Goal: Task Accomplishment & Management: Use online tool/utility

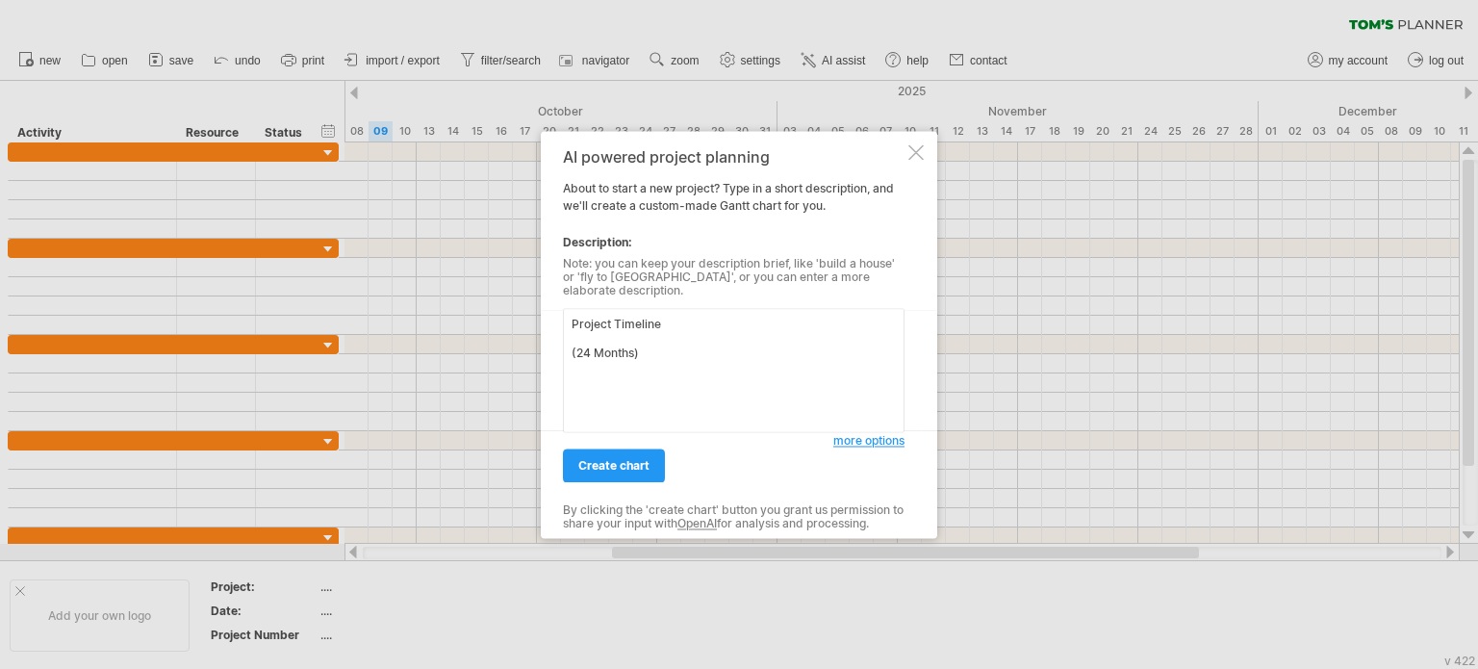
scroll to position [3643, 0]
type textarea "Project Timeline (24 Months) Phase Activity Duration Months Phase 1 Literature …"
click at [597, 461] on span "create chart" at bounding box center [613, 465] width 71 height 14
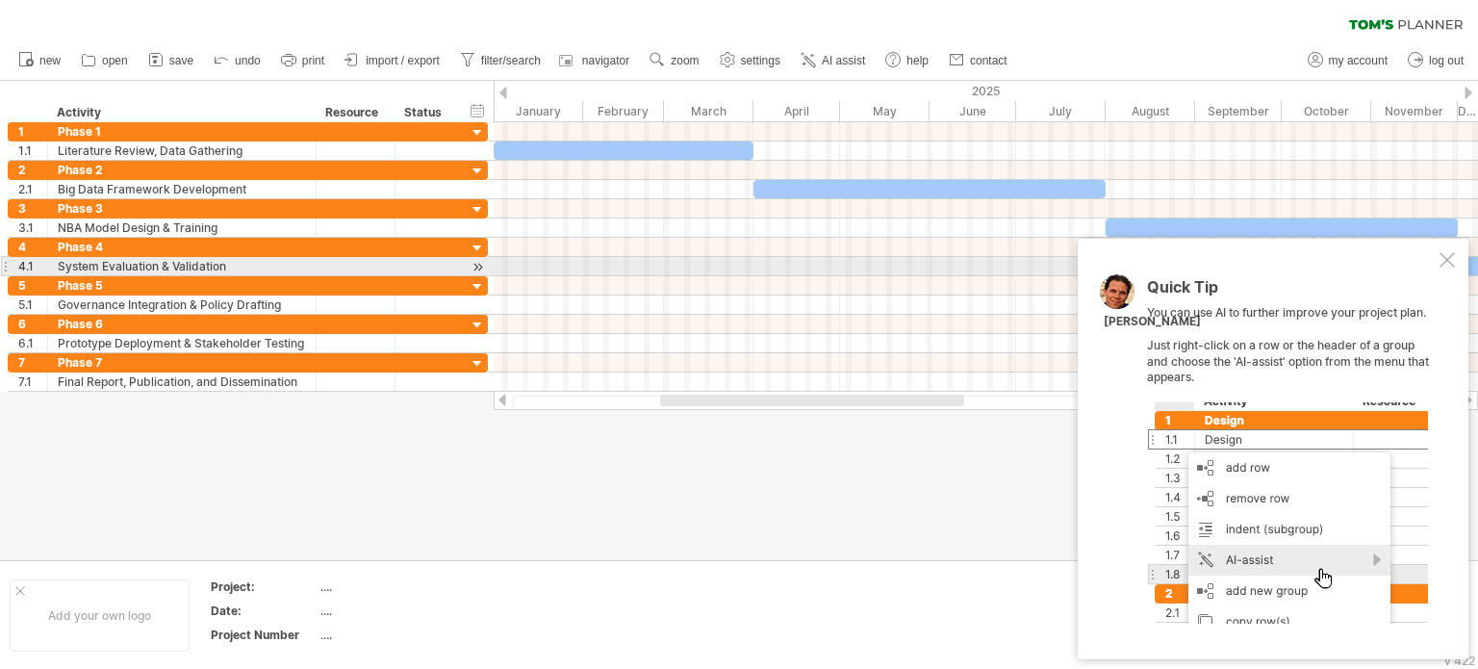
click at [1447, 261] on div at bounding box center [1446, 259] width 15 height 15
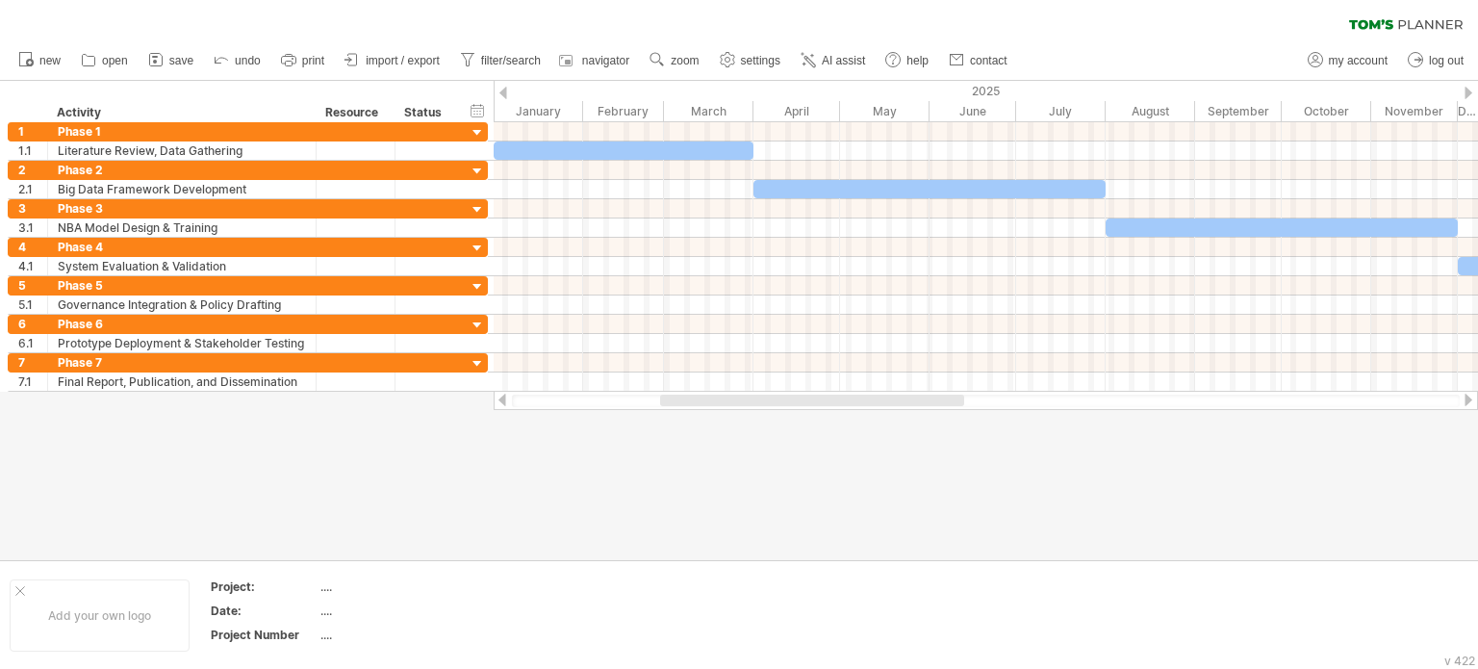
click at [502, 395] on div at bounding box center [502, 399] width 15 height 13
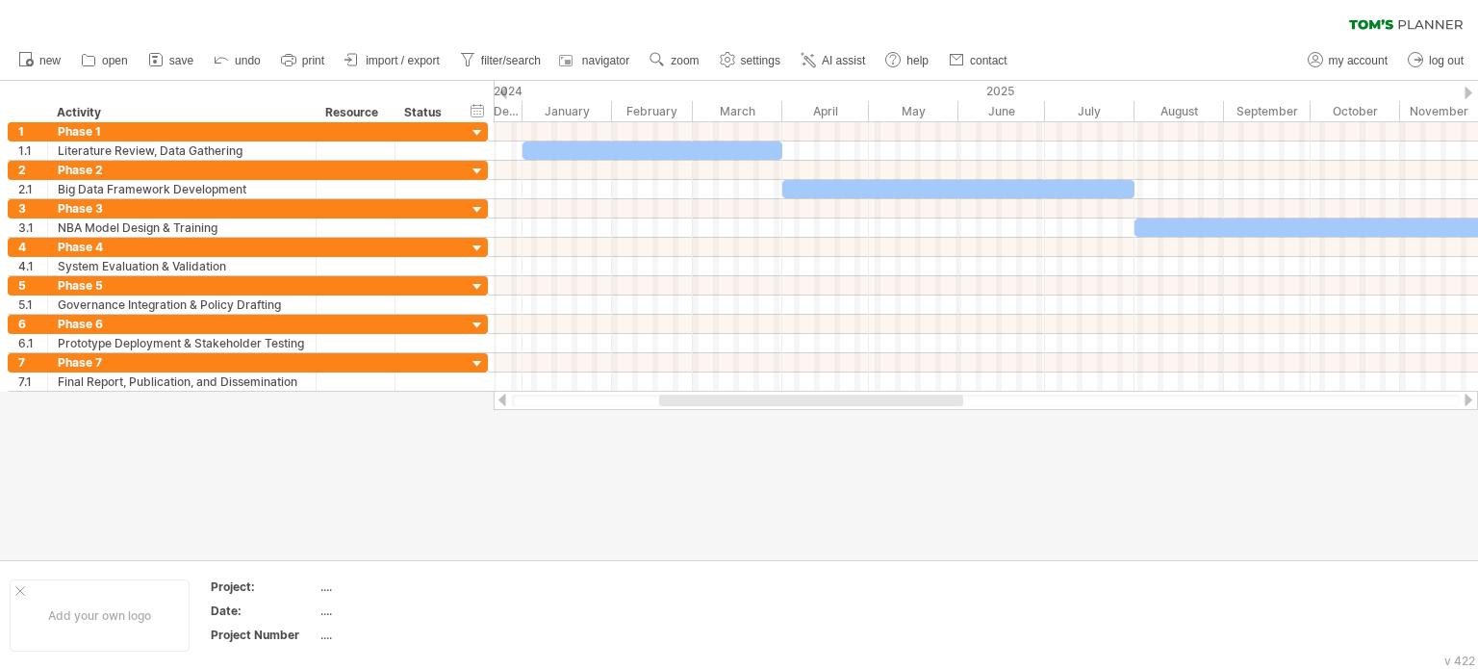
click at [502, 395] on div at bounding box center [502, 399] width 15 height 13
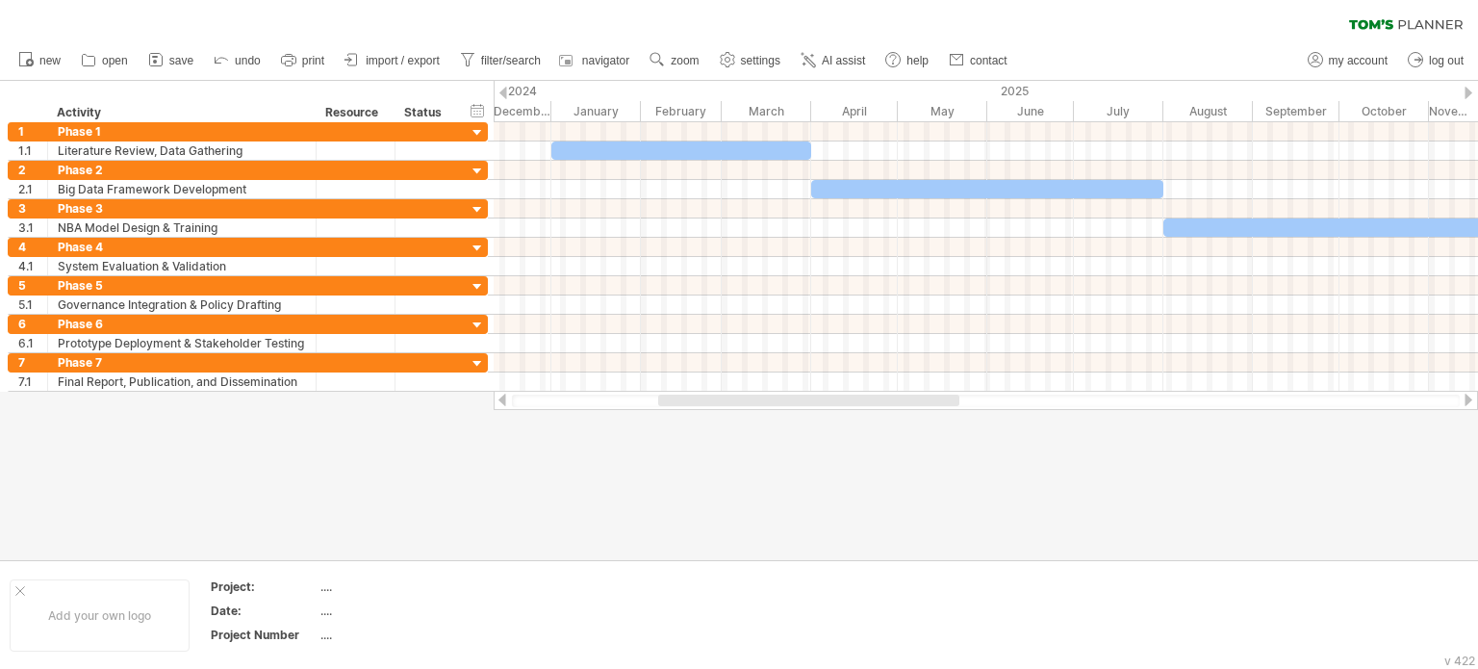
click at [502, 395] on div at bounding box center [502, 399] width 15 height 13
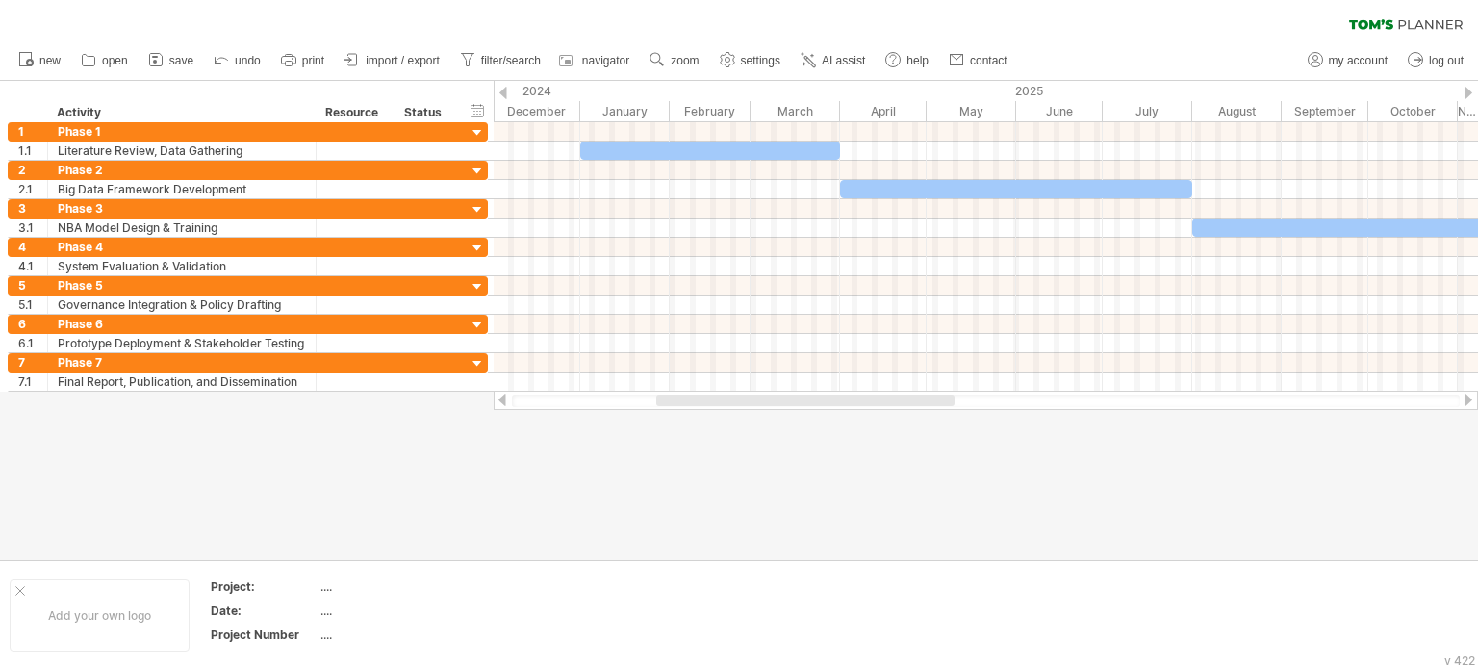
click at [502, 395] on div at bounding box center [502, 399] width 15 height 13
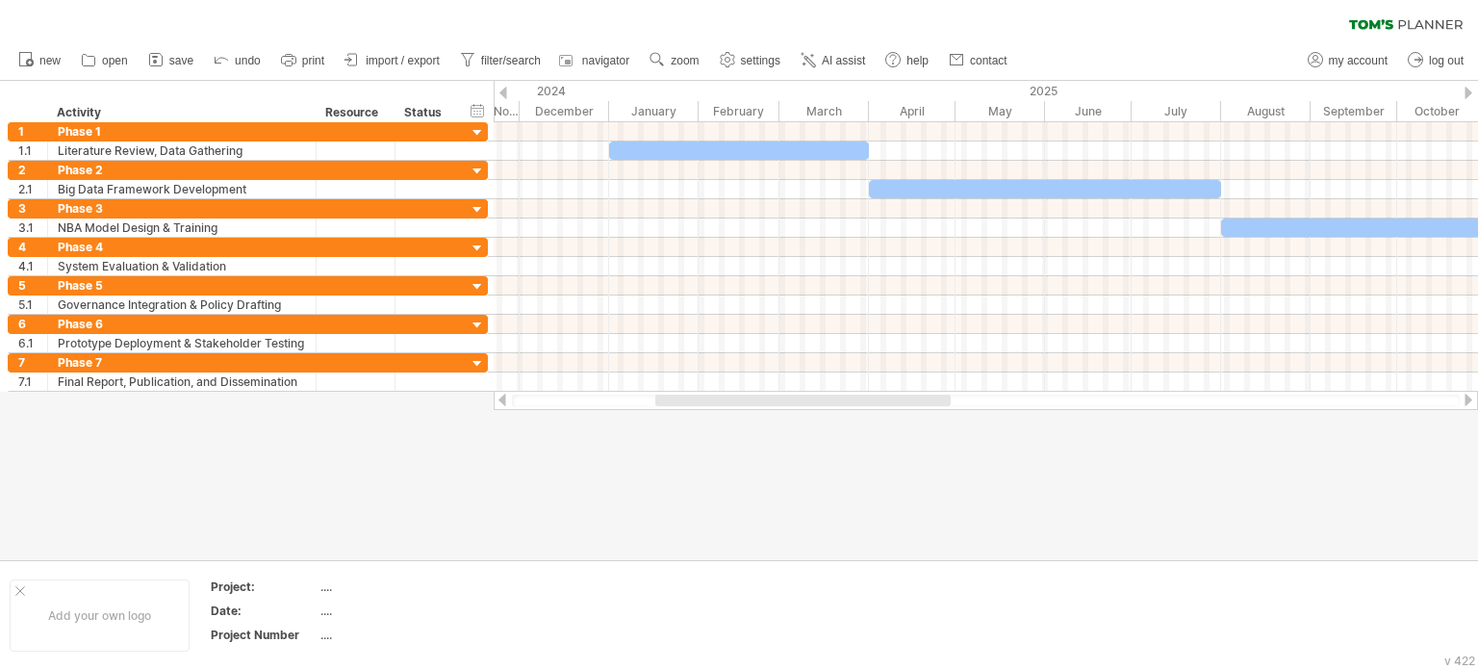
click at [502, 395] on div at bounding box center [502, 399] width 15 height 13
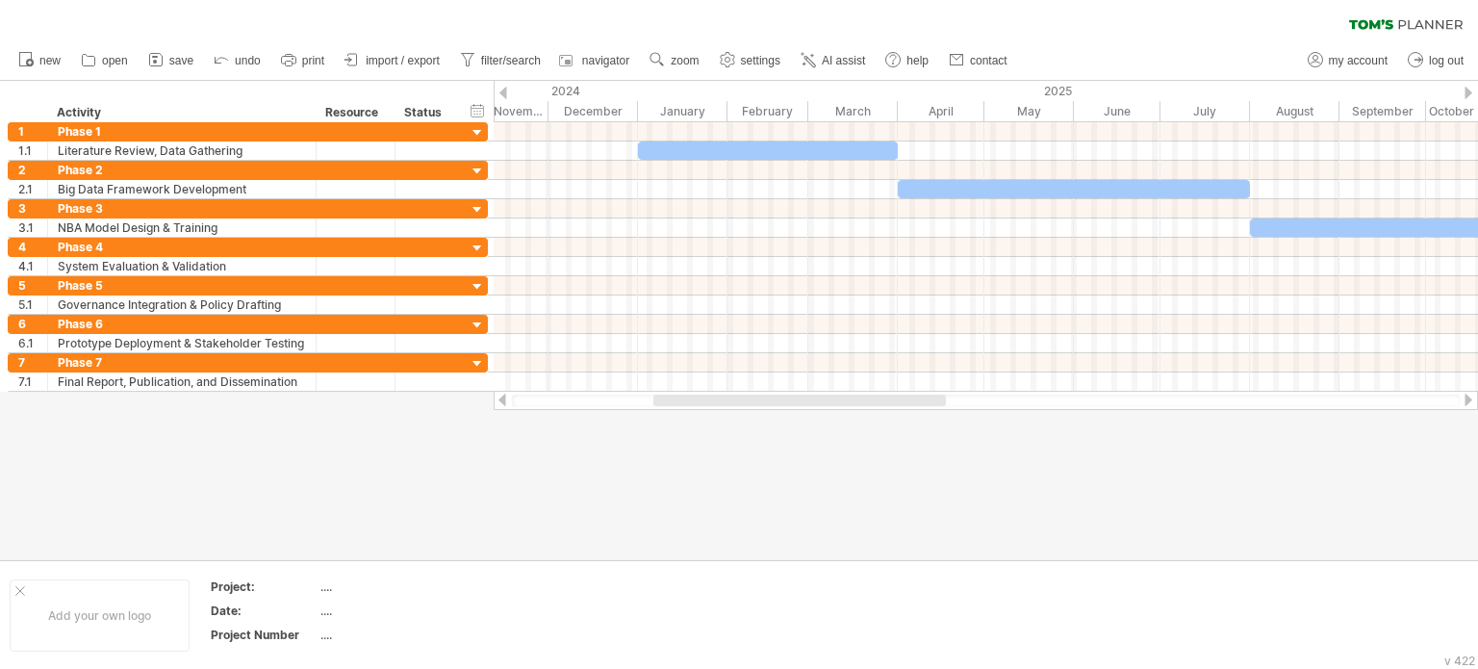
click at [502, 395] on div at bounding box center [502, 399] width 15 height 13
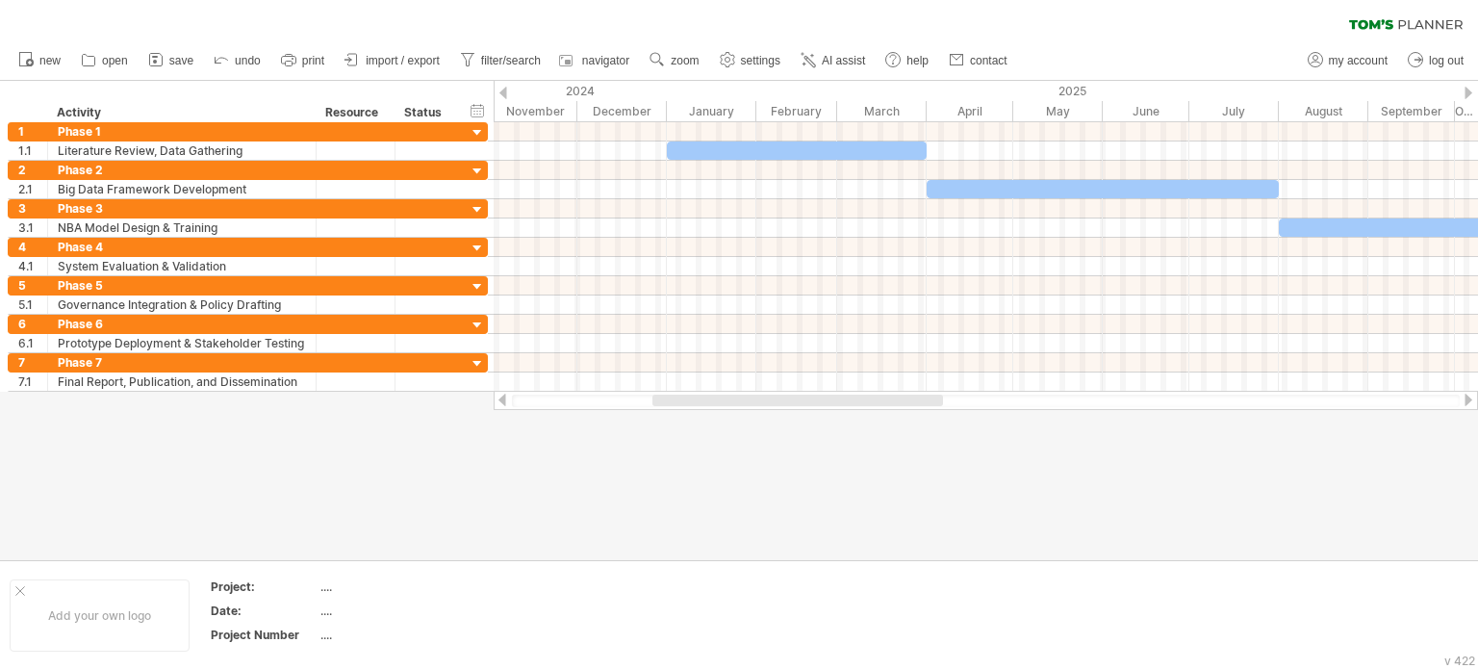
click at [502, 395] on div at bounding box center [502, 399] width 15 height 13
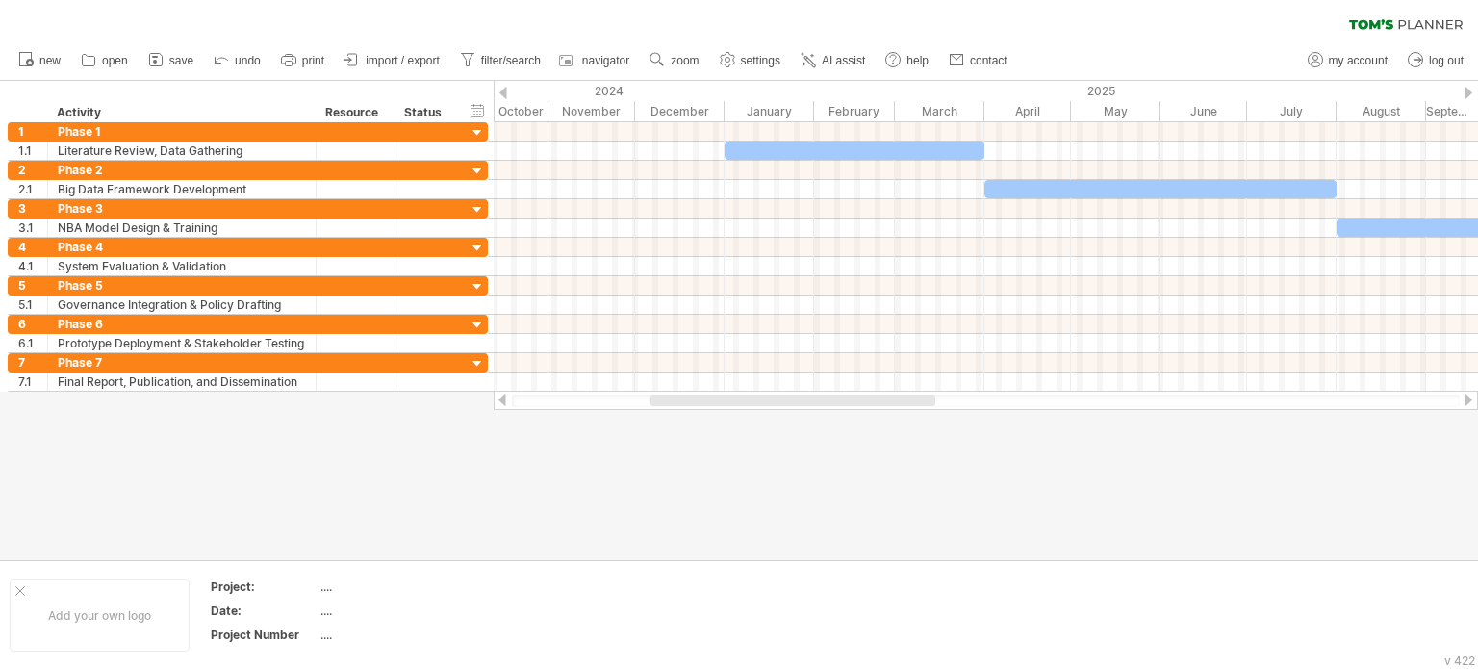
click at [502, 395] on div at bounding box center [502, 399] width 15 height 13
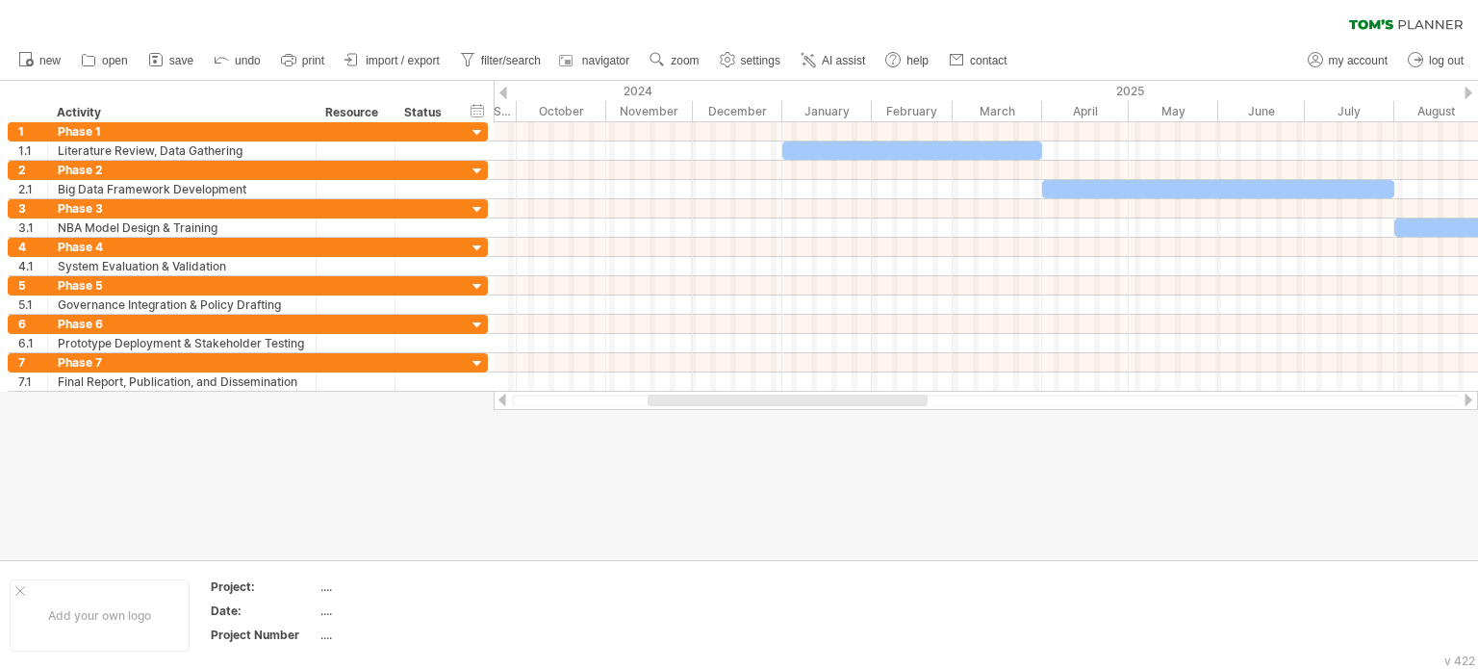
click at [502, 395] on div at bounding box center [502, 399] width 15 height 13
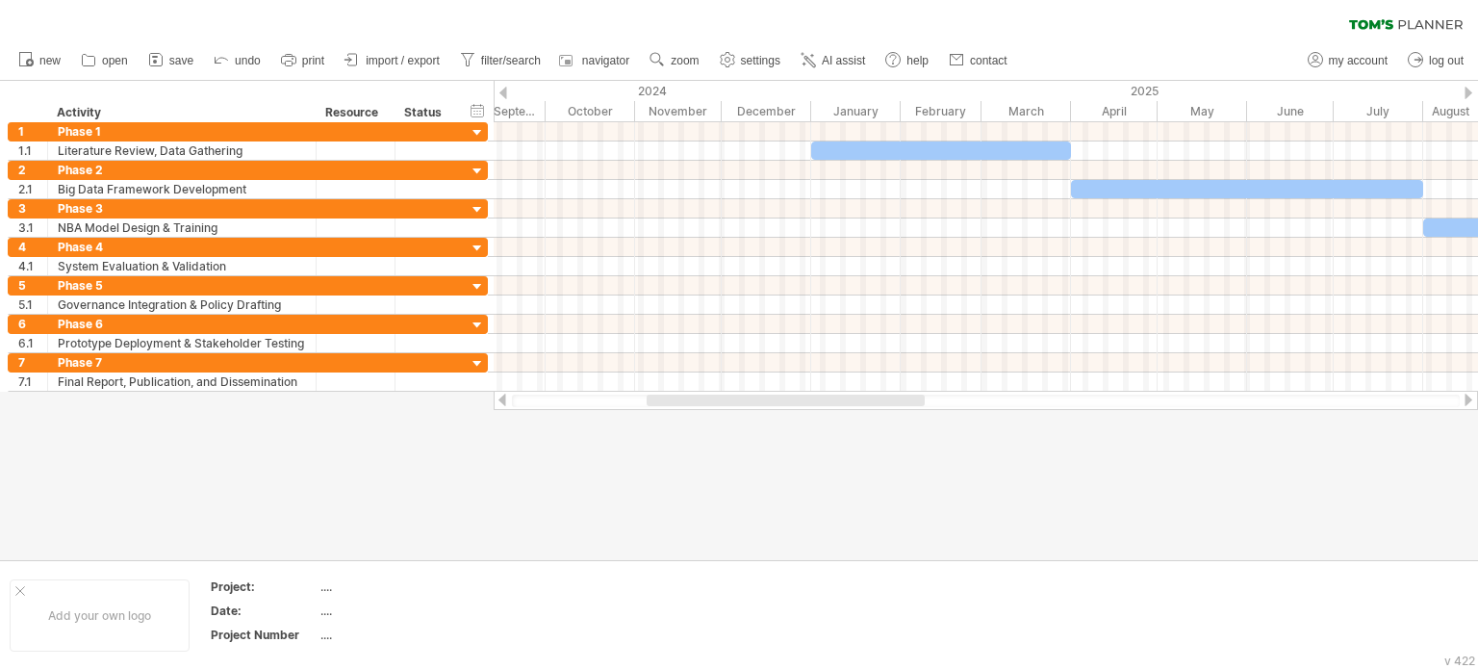
click at [502, 395] on div at bounding box center [502, 399] width 15 height 13
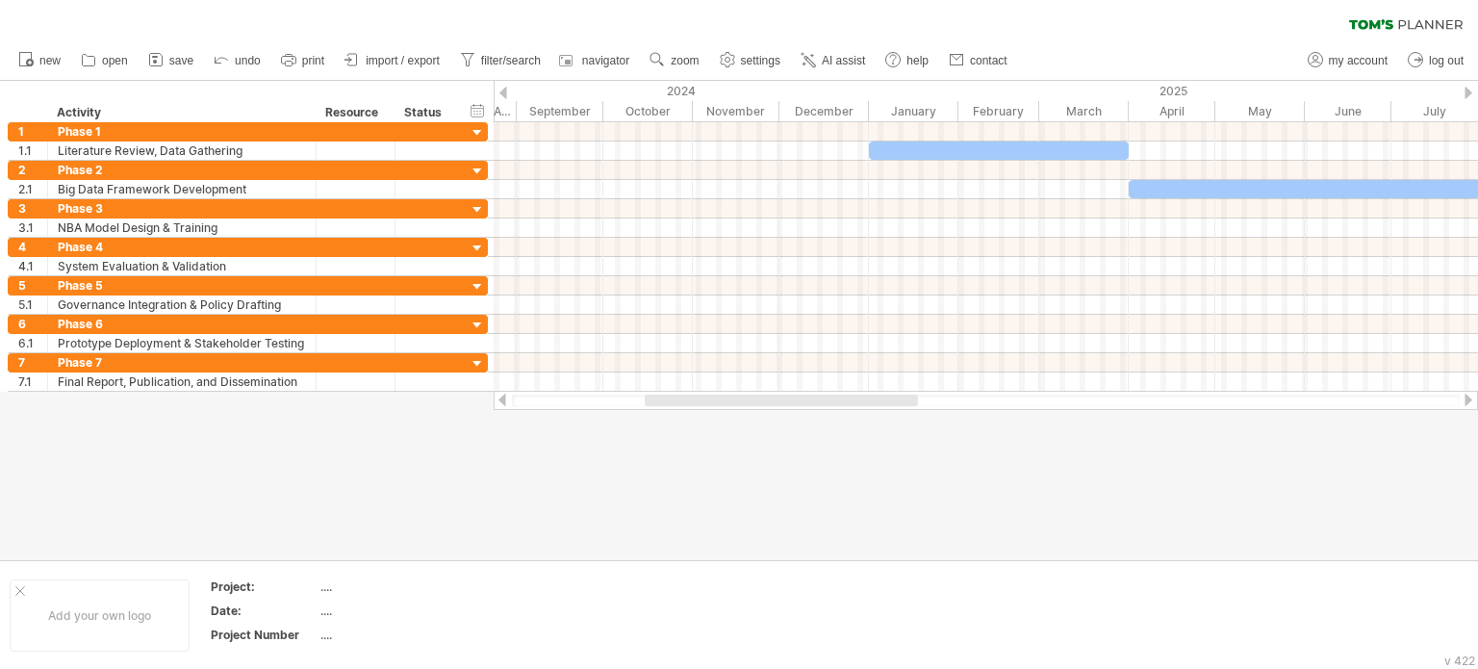
click at [502, 395] on div at bounding box center [502, 399] width 15 height 13
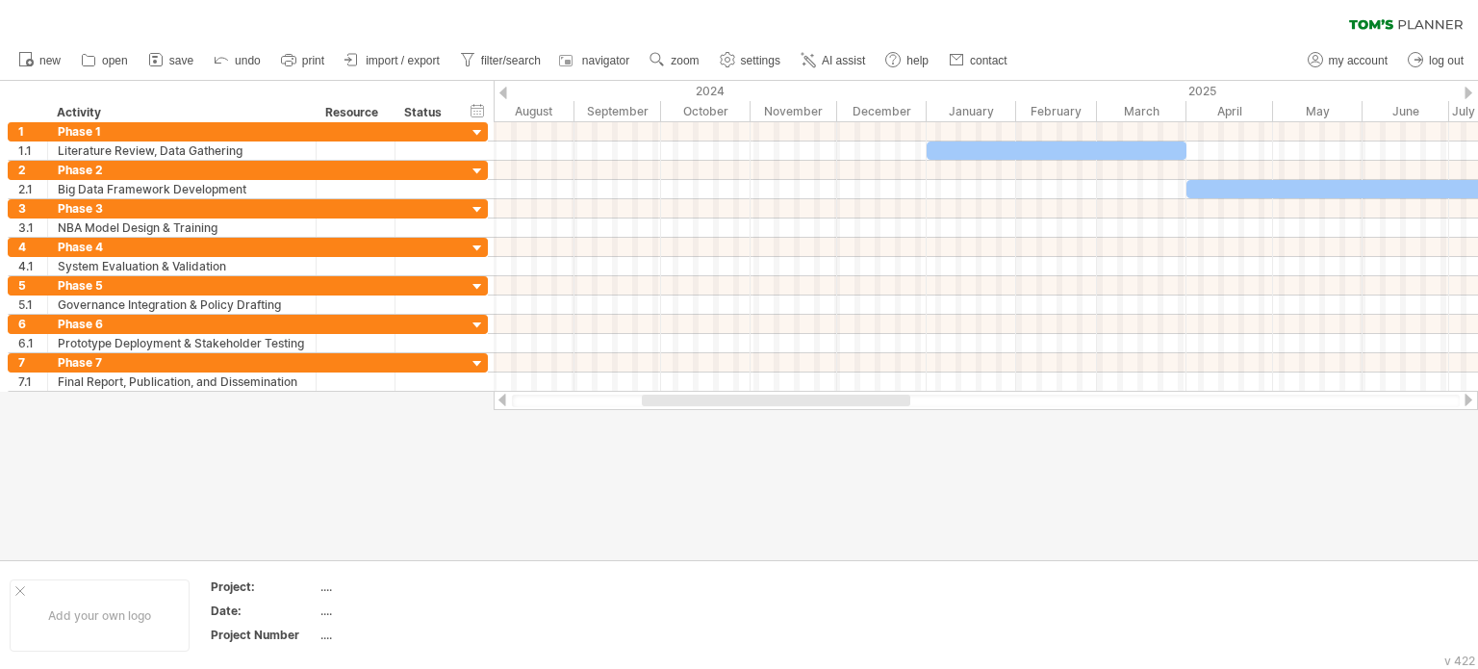
click at [502, 395] on div at bounding box center [502, 399] width 15 height 13
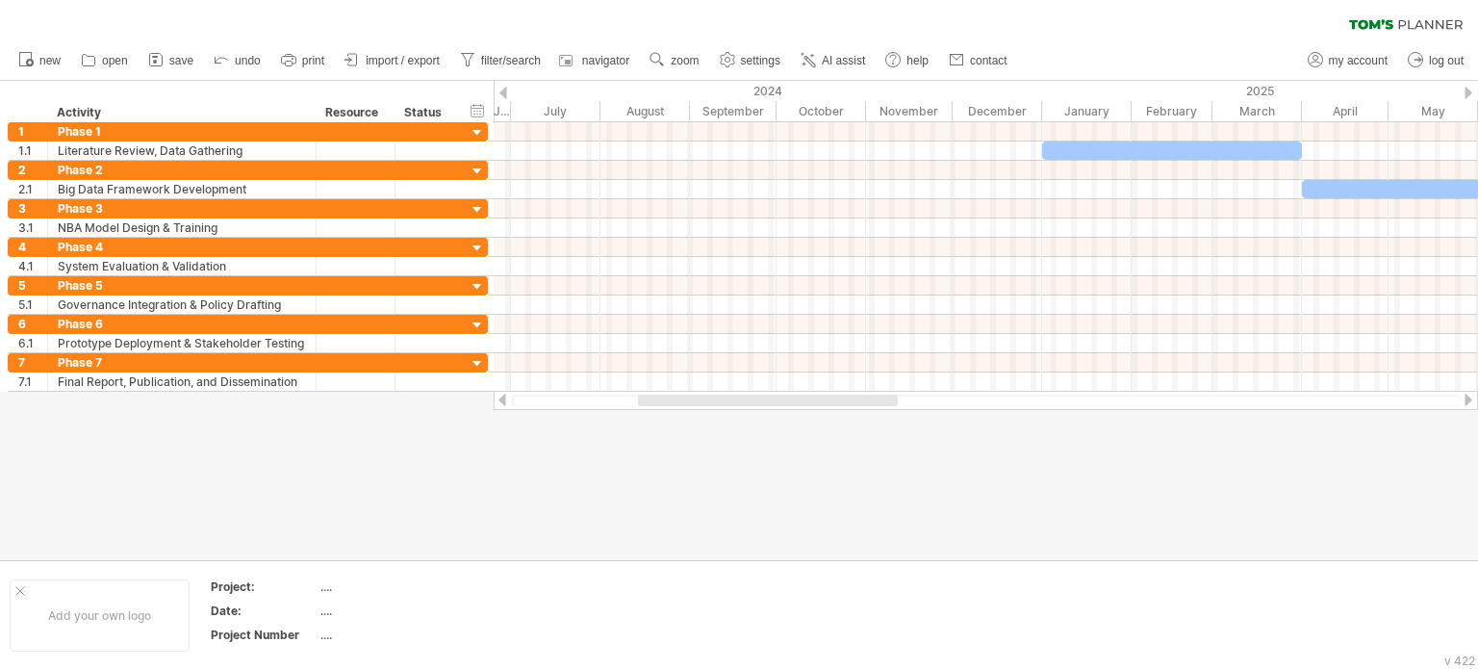
click at [502, 395] on div at bounding box center [502, 399] width 15 height 13
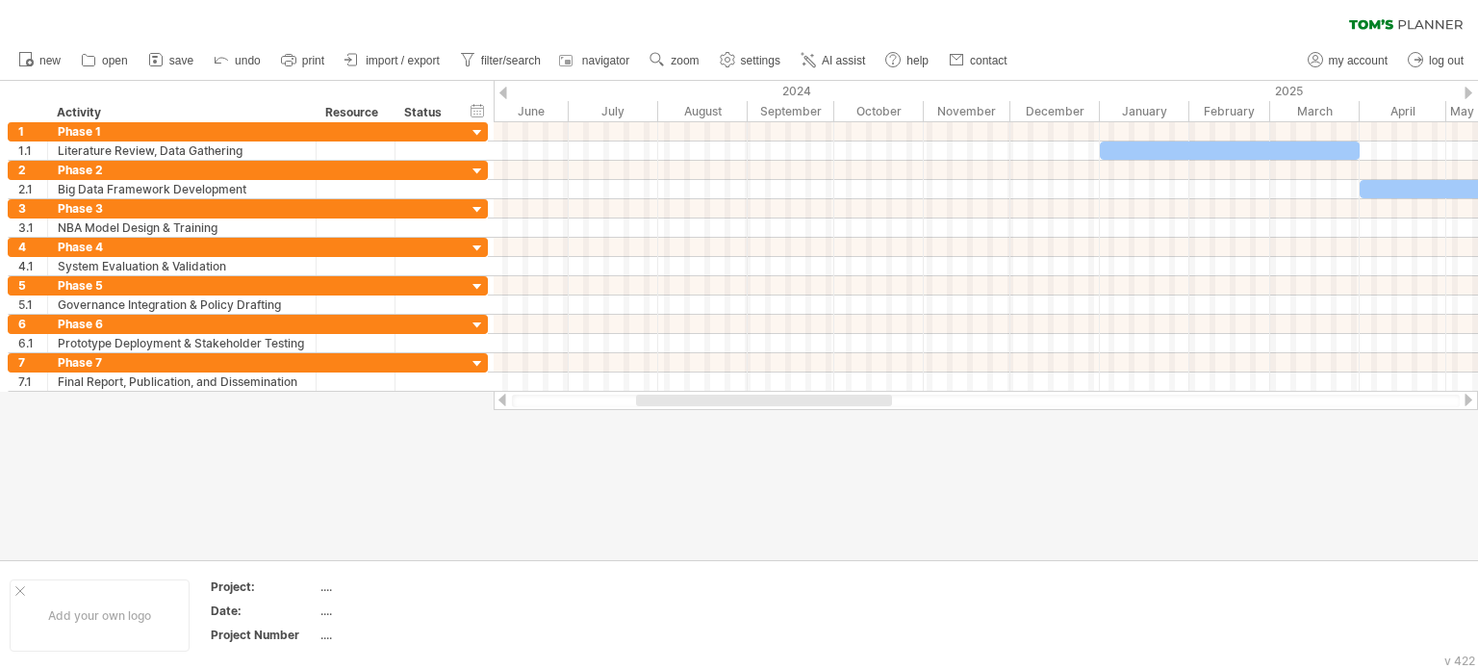
click at [502, 395] on div at bounding box center [502, 399] width 15 height 13
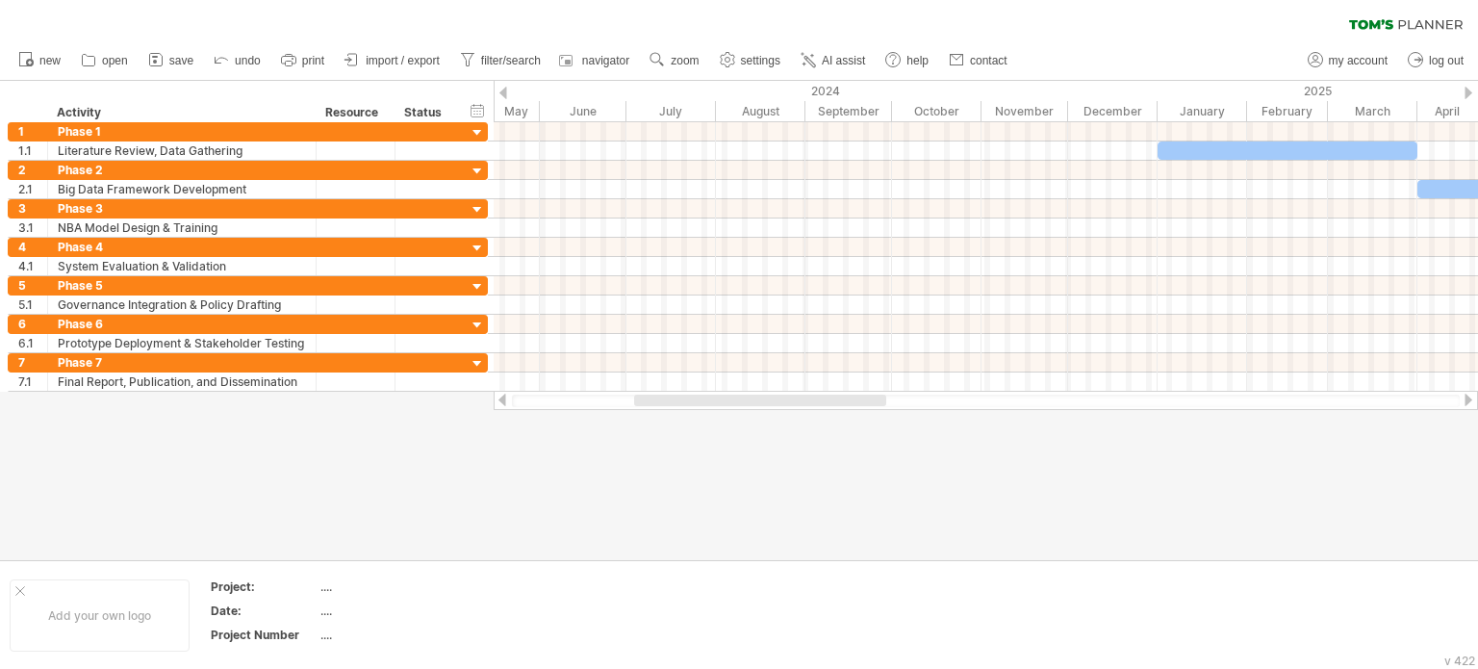
click at [502, 395] on div at bounding box center [502, 399] width 15 height 13
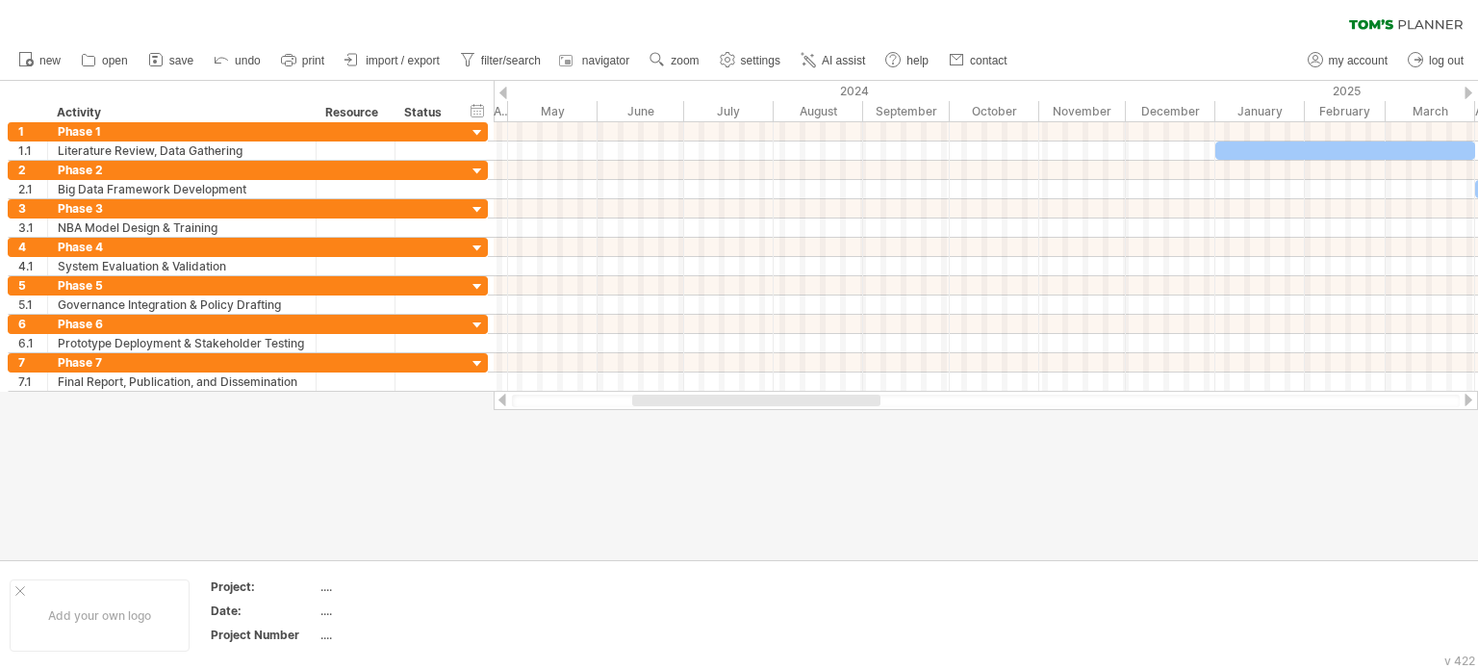
click at [502, 395] on div at bounding box center [502, 399] width 15 height 13
click at [1464, 399] on div at bounding box center [1467, 399] width 15 height 13
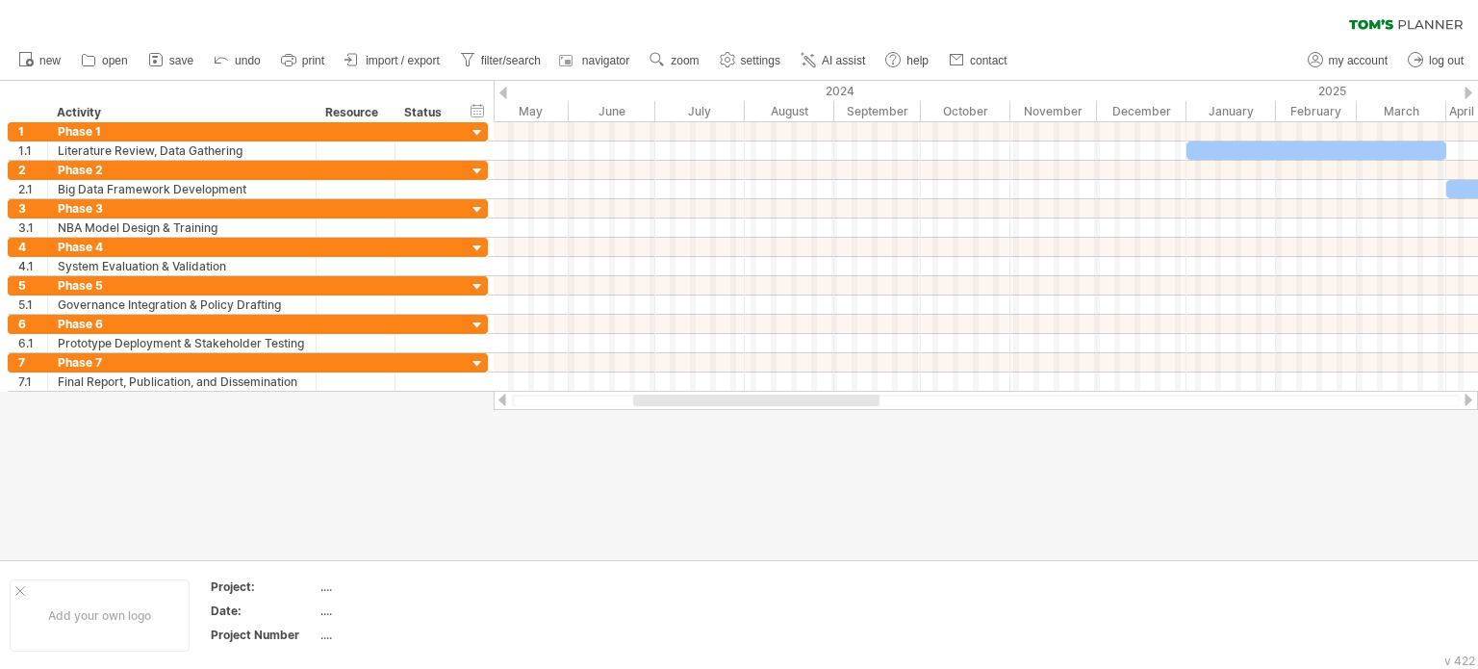
click at [1464, 399] on div at bounding box center [1467, 399] width 15 height 13
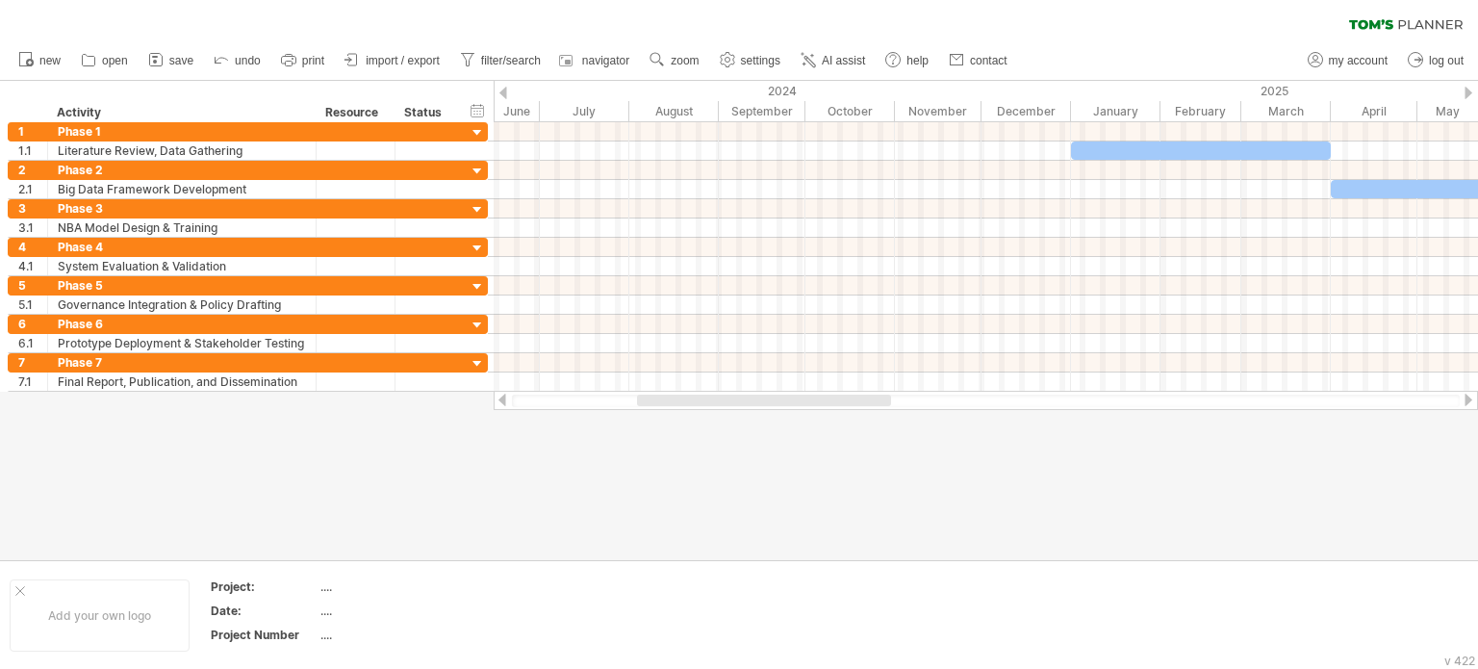
click at [1464, 399] on div at bounding box center [1467, 399] width 15 height 13
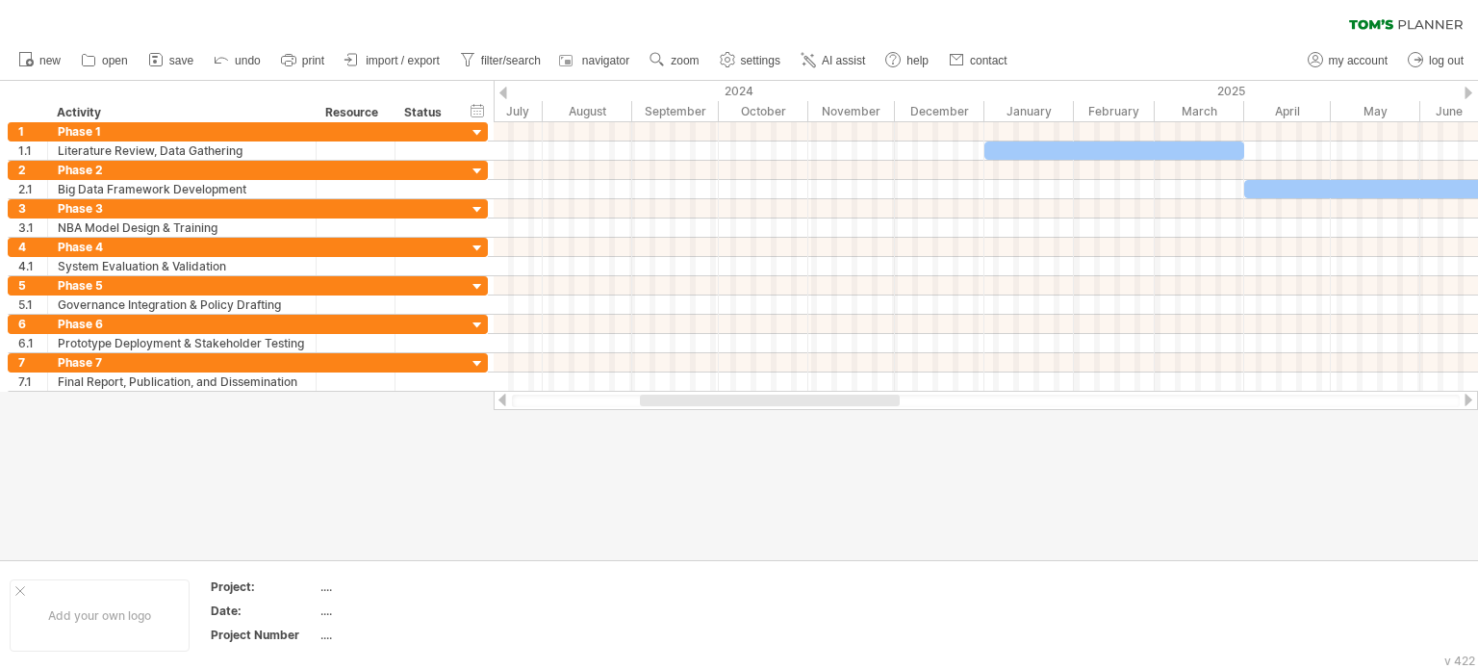
click at [1464, 399] on div at bounding box center [1467, 399] width 15 height 13
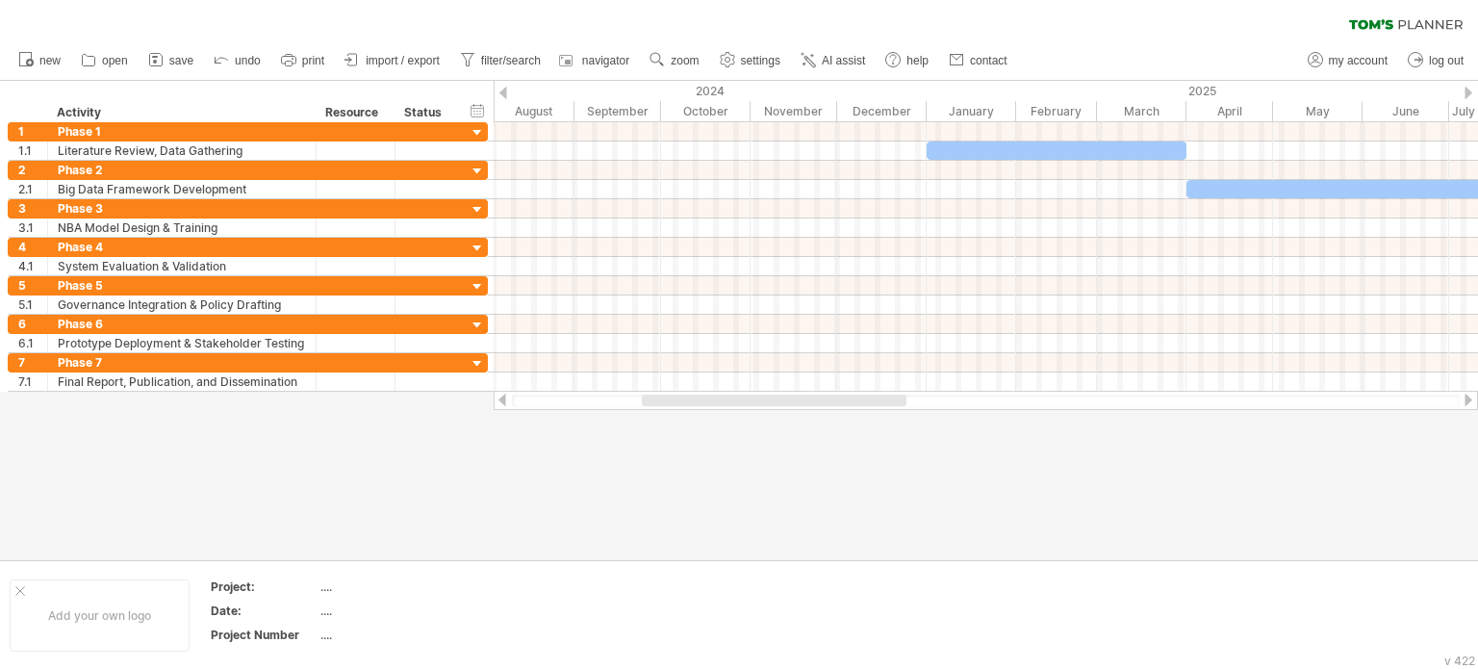
click at [1464, 399] on div at bounding box center [1467, 399] width 15 height 13
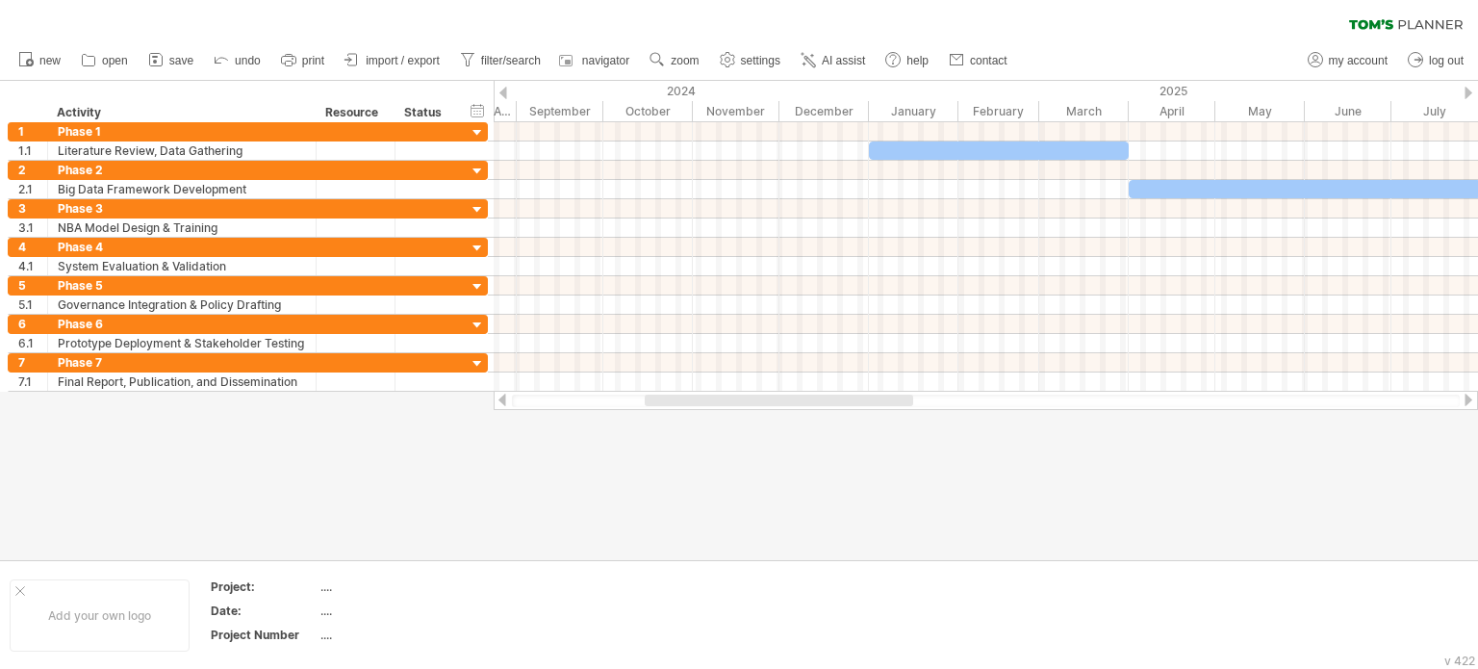
click at [1464, 399] on div at bounding box center [1467, 399] width 15 height 13
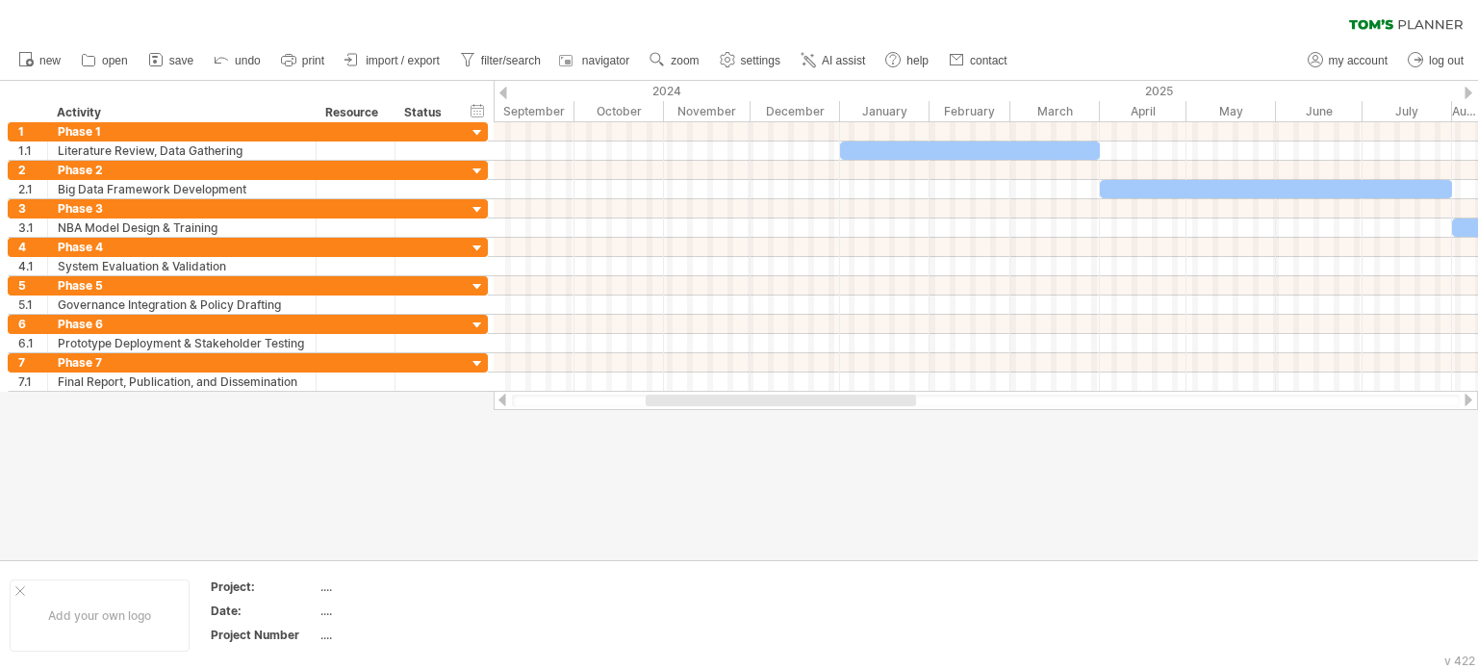
click at [1464, 399] on div at bounding box center [1467, 399] width 15 height 13
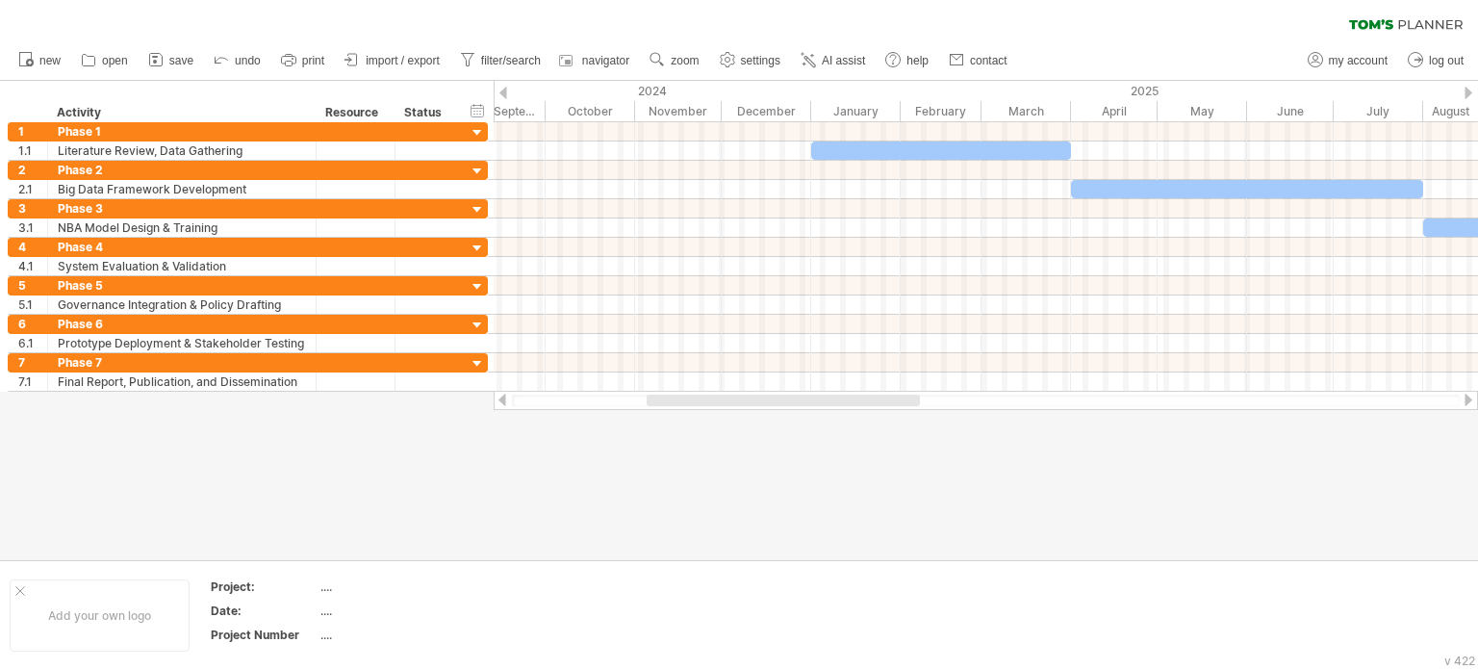
click at [1464, 399] on div at bounding box center [1467, 399] width 15 height 13
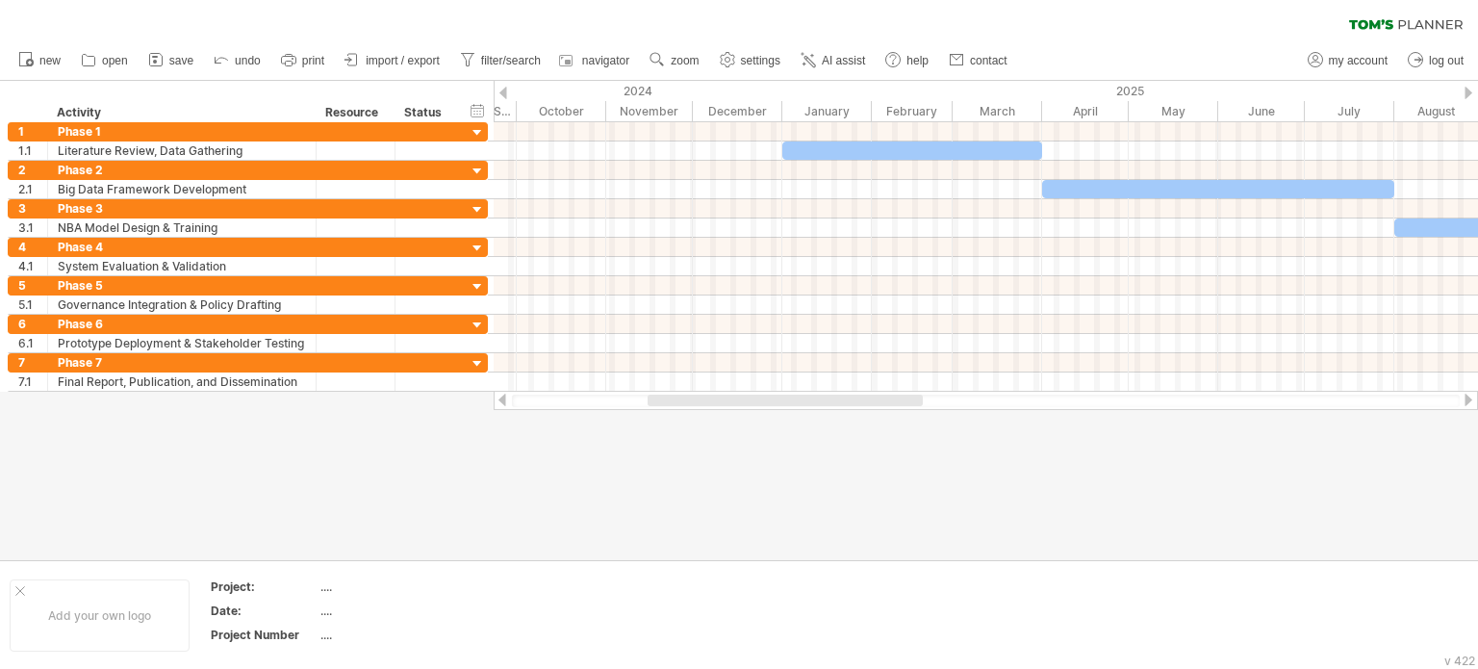
click at [1464, 399] on div at bounding box center [1467, 399] width 15 height 13
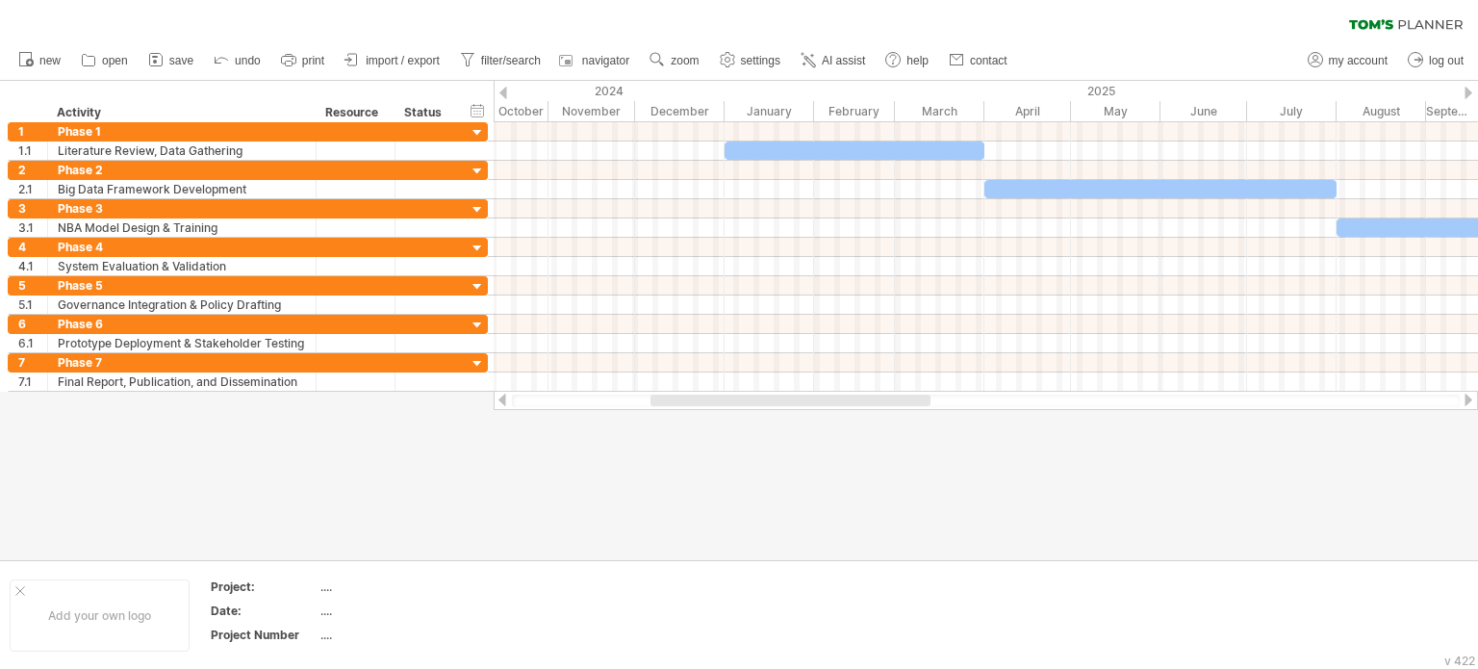
click at [1464, 399] on div at bounding box center [1467, 399] width 15 height 13
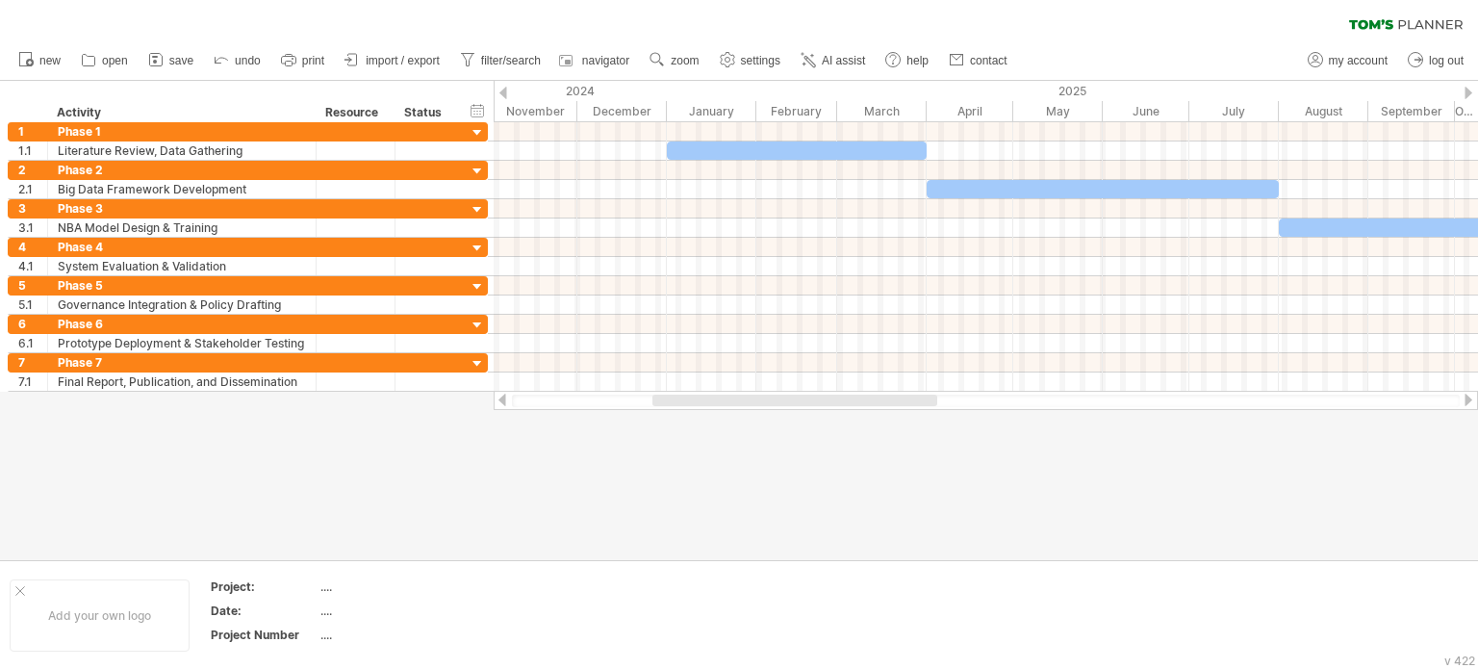
click at [1464, 399] on div at bounding box center [1467, 399] width 15 height 13
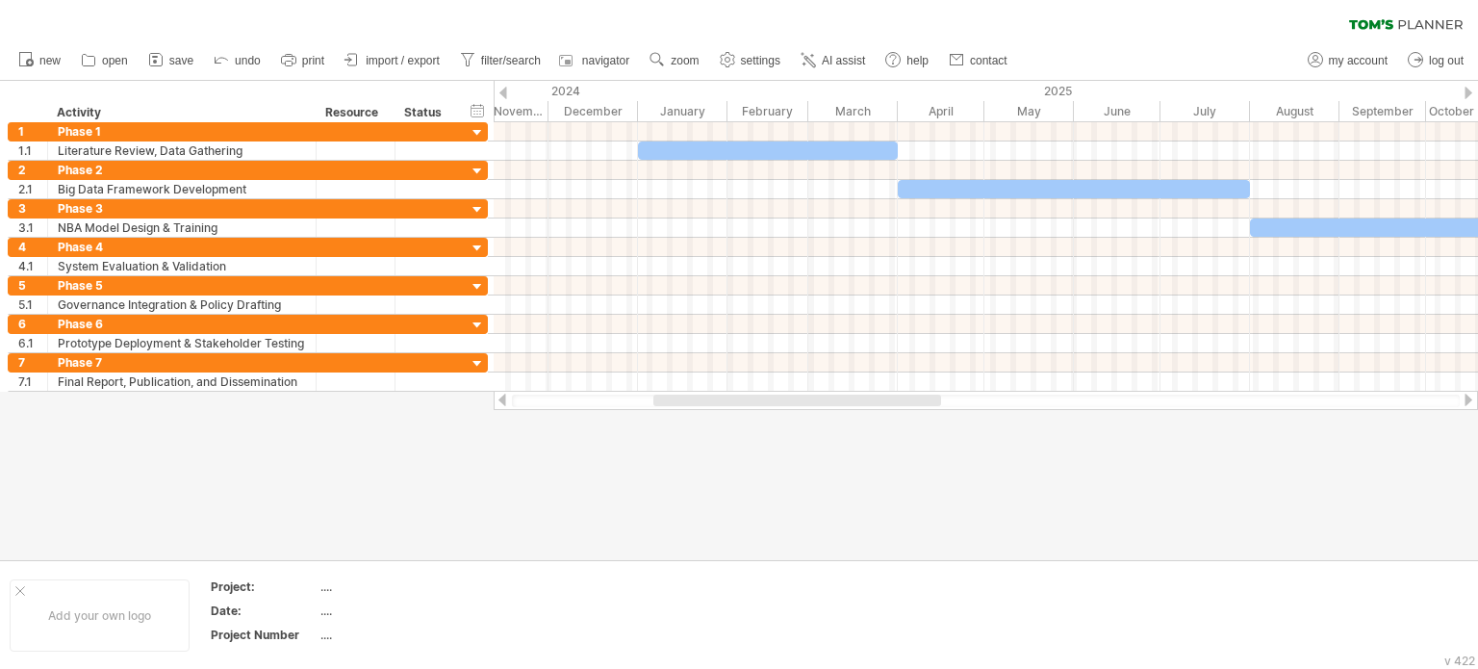
click at [1464, 399] on div at bounding box center [1467, 399] width 15 height 13
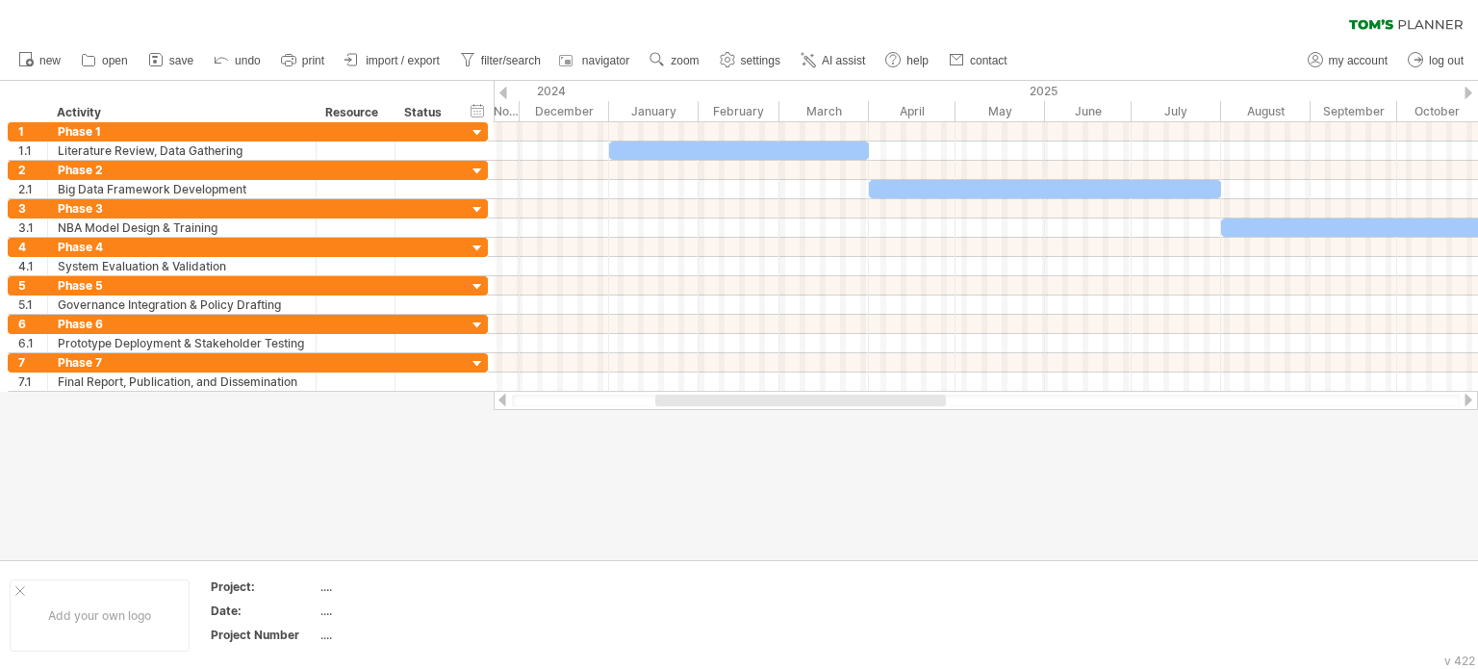
click at [1464, 399] on div at bounding box center [1467, 399] width 15 height 13
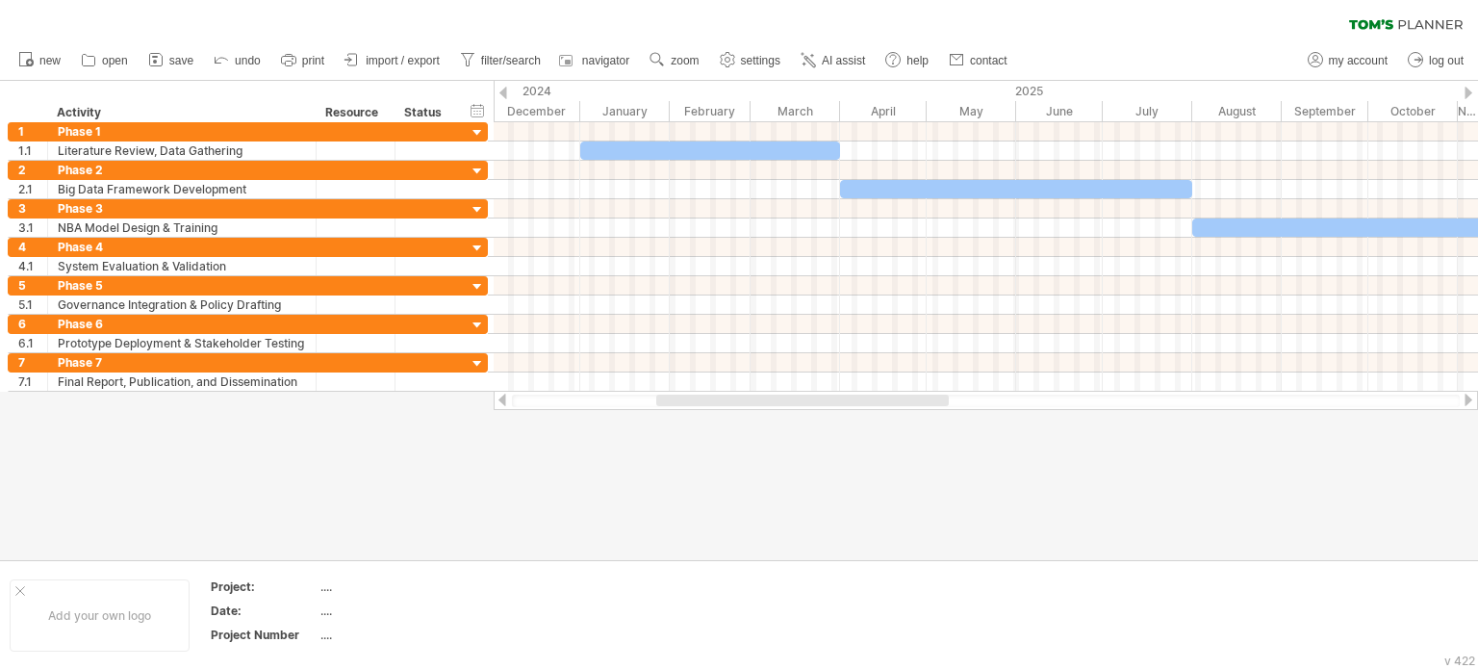
click at [1464, 399] on div at bounding box center [1467, 399] width 15 height 13
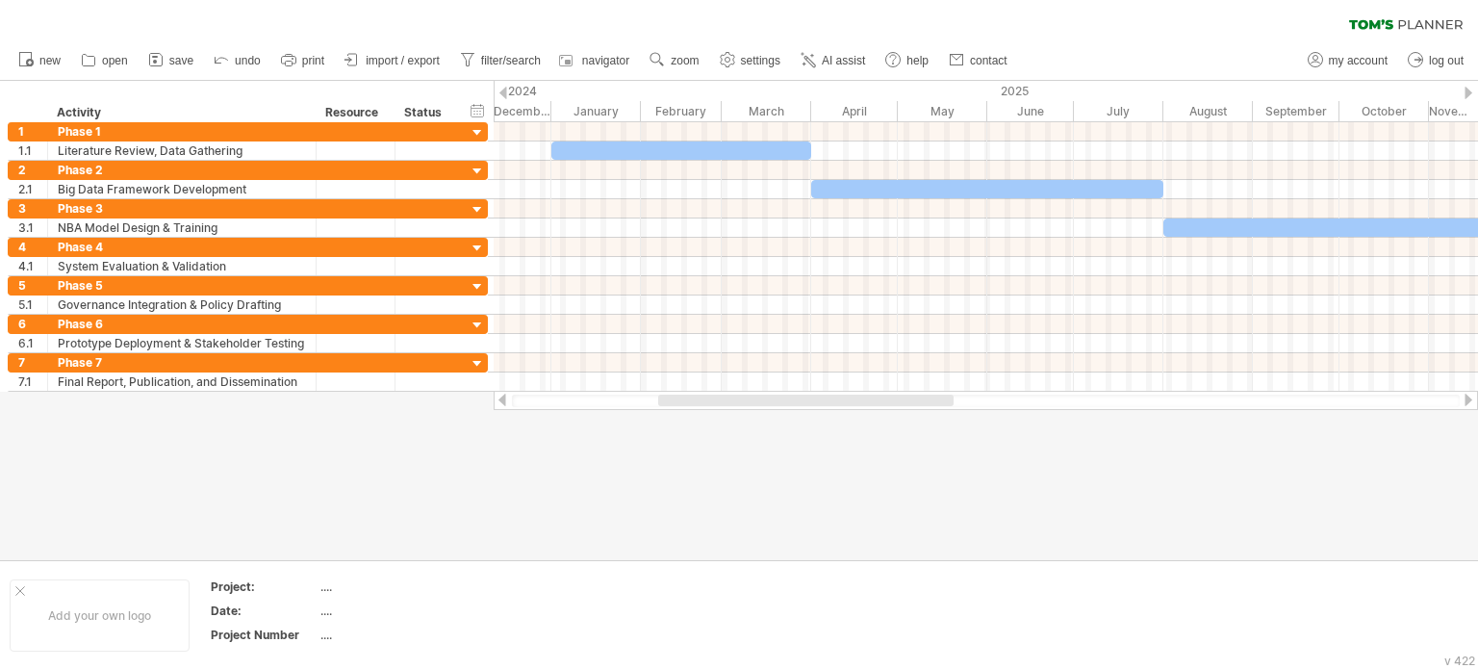
click at [1464, 399] on div at bounding box center [1467, 399] width 15 height 13
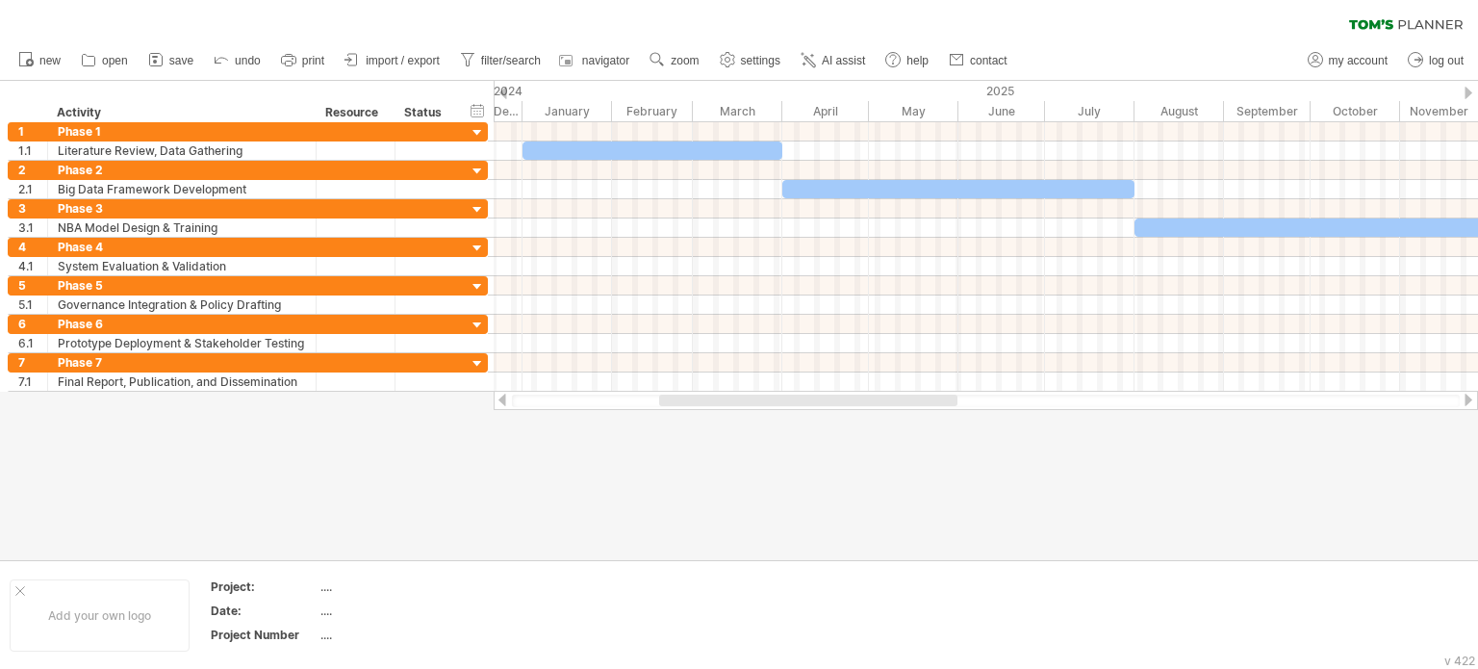
click at [1464, 399] on div at bounding box center [1467, 399] width 15 height 13
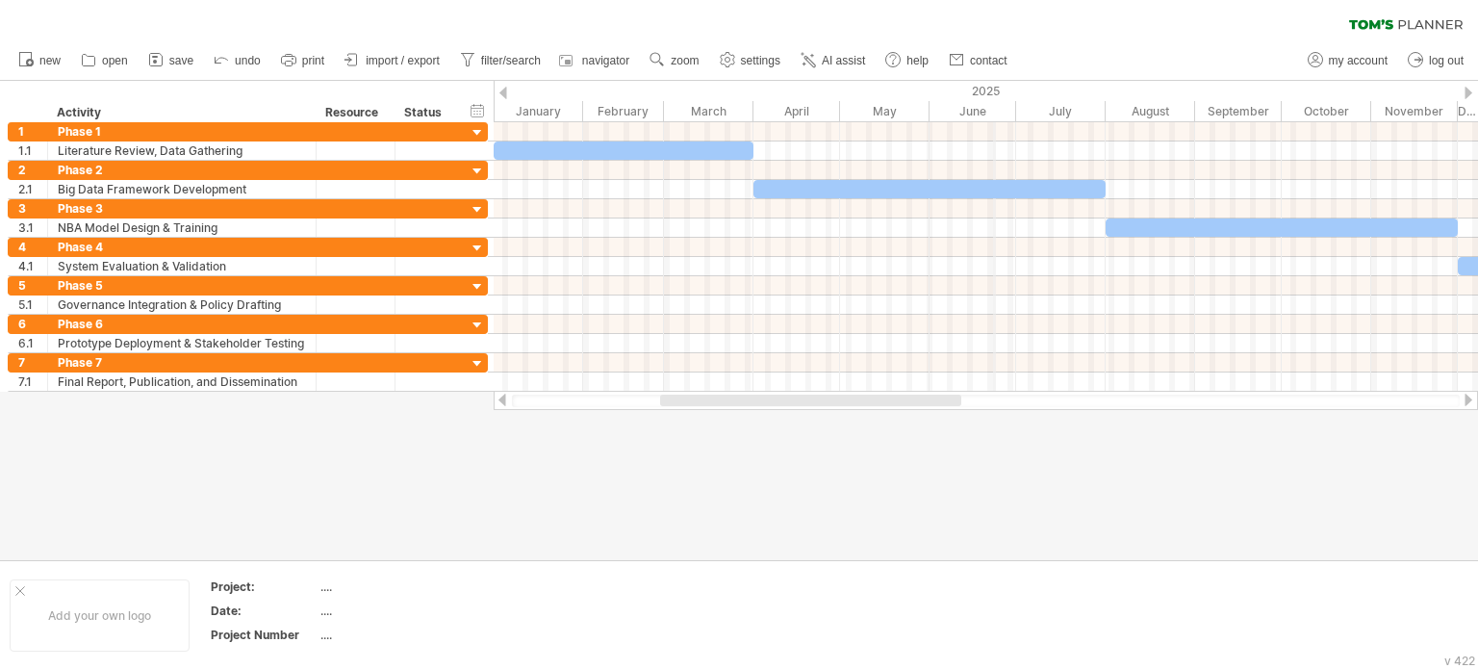
click at [993, 86] on div "2025" at bounding box center [1021, 91] width 1054 height 20
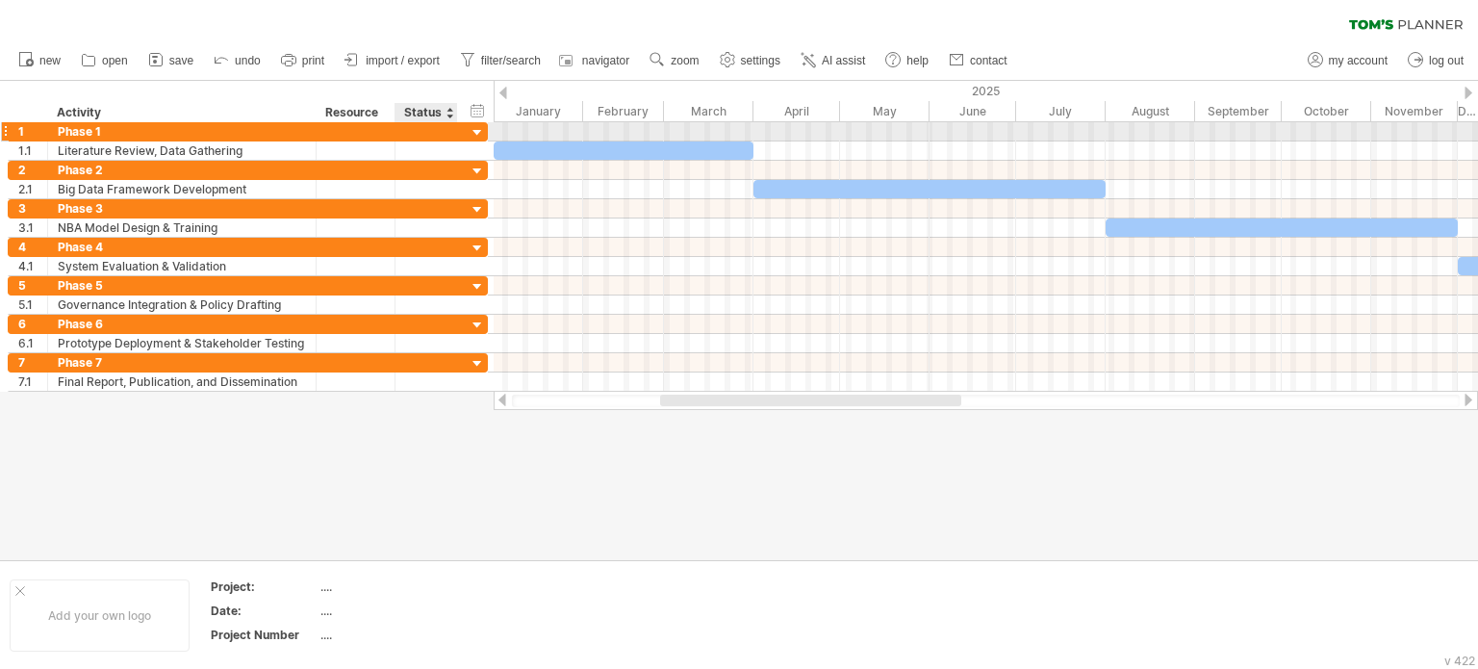
click at [473, 133] on div at bounding box center [478, 133] width 18 height 18
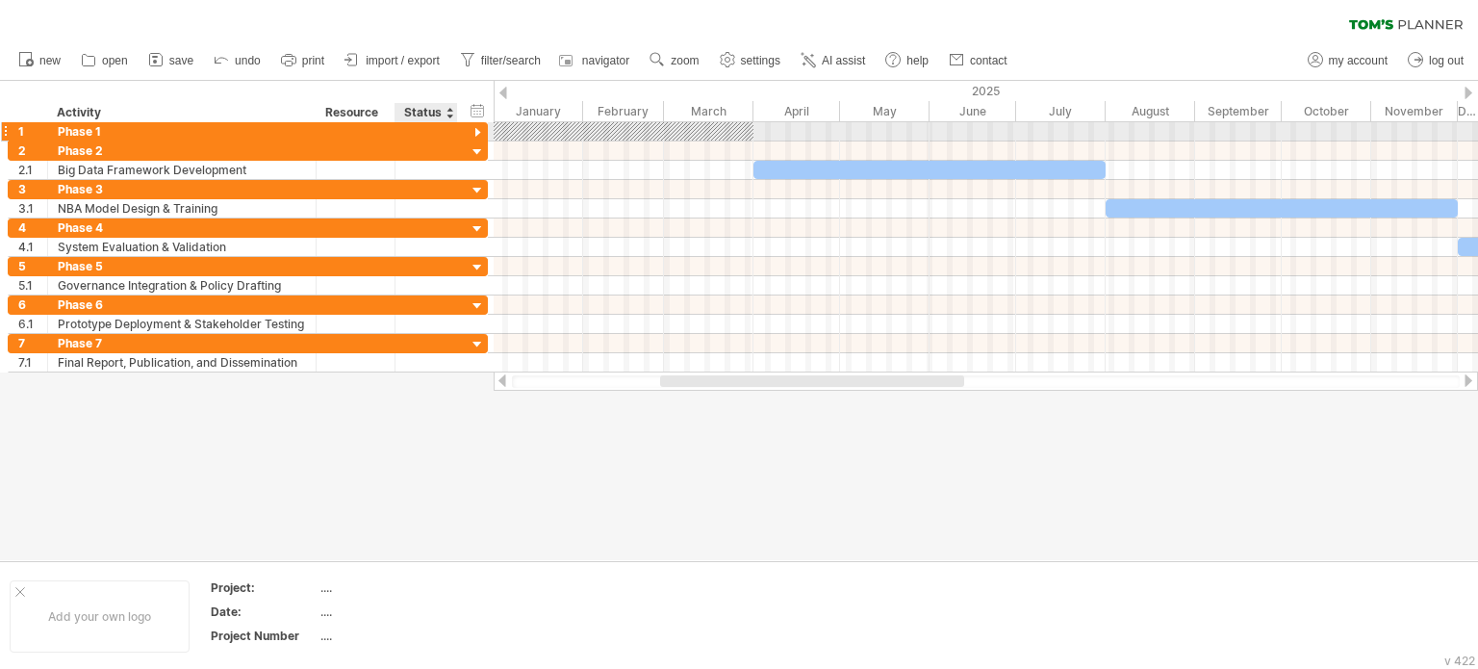
click at [473, 133] on div at bounding box center [478, 133] width 18 height 18
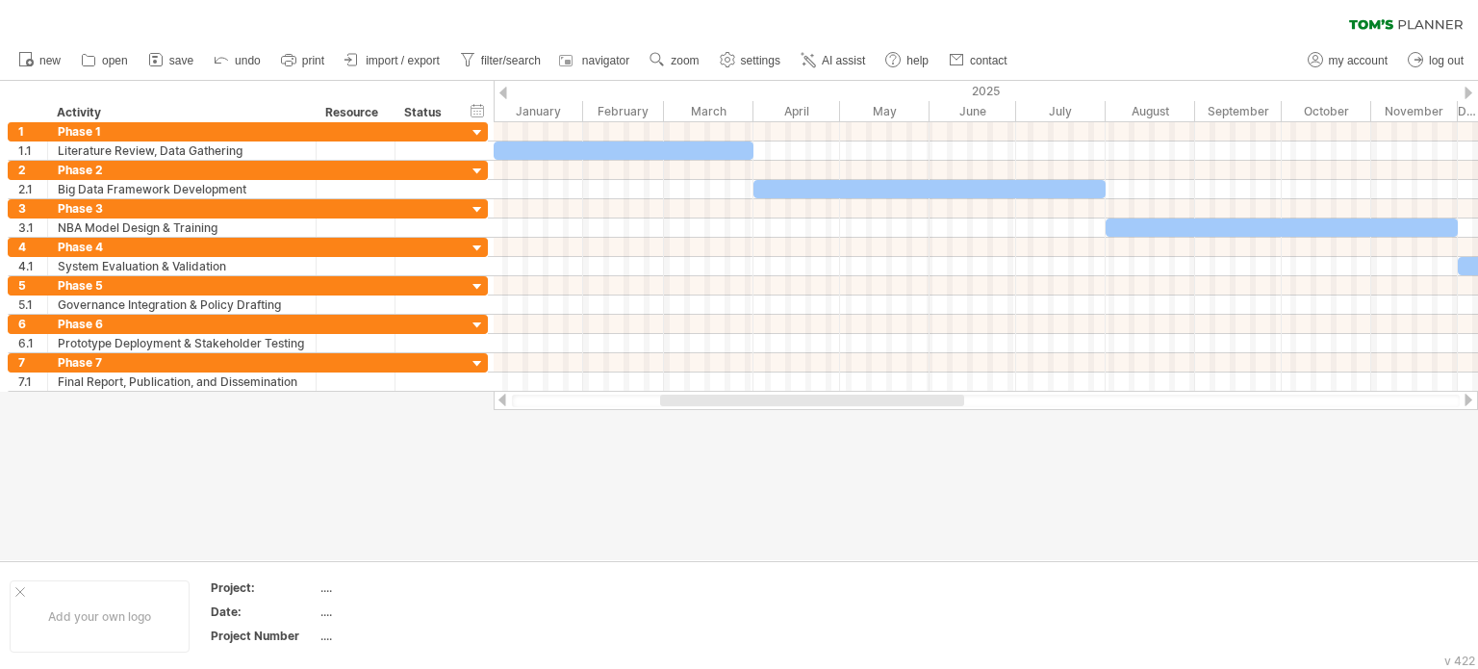
click at [1472, 396] on div at bounding box center [1467, 399] width 15 height 13
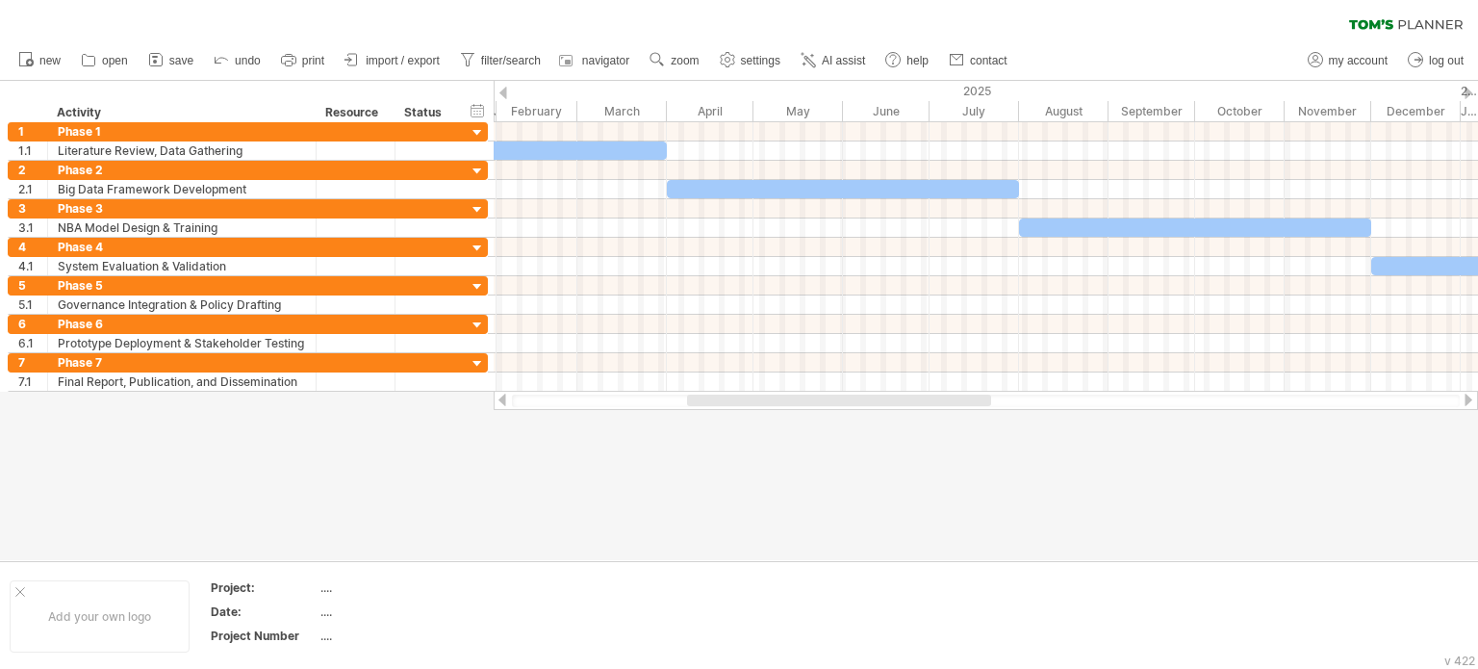
click at [1472, 396] on div at bounding box center [1467, 399] width 15 height 13
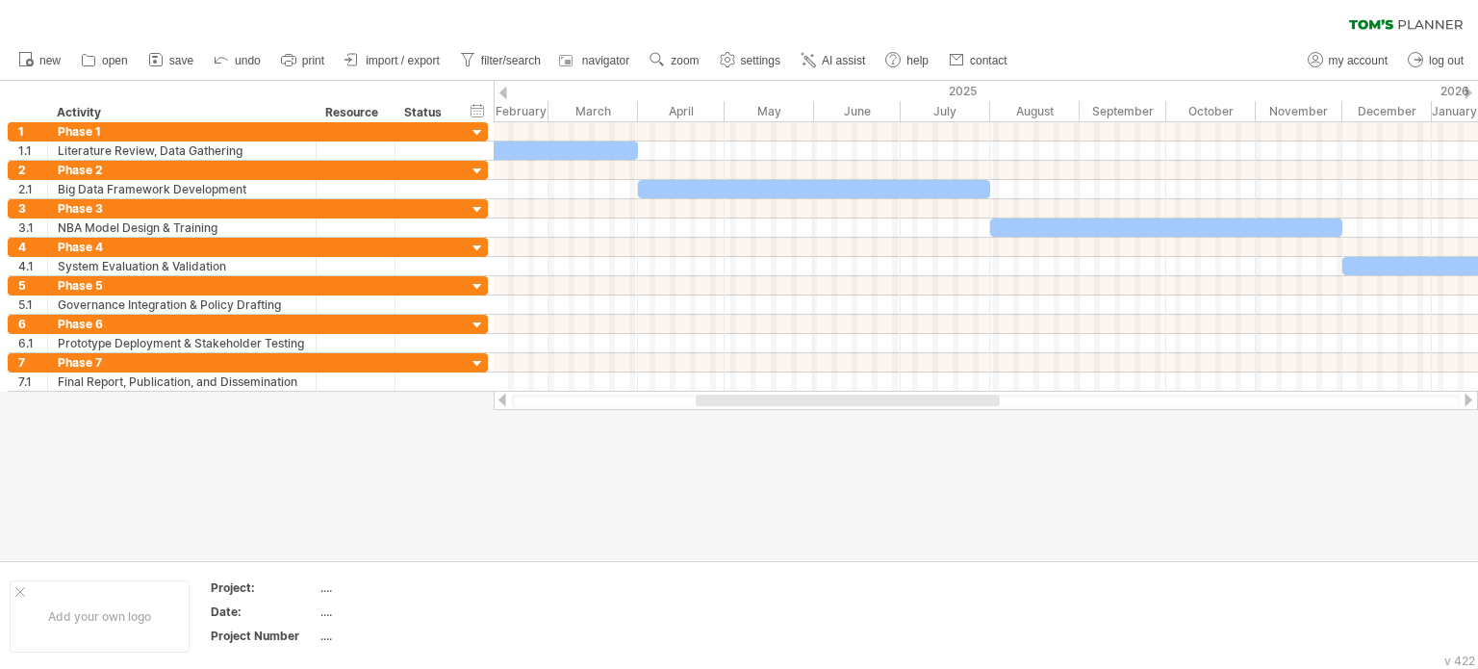
click at [1472, 396] on div at bounding box center [1467, 399] width 15 height 13
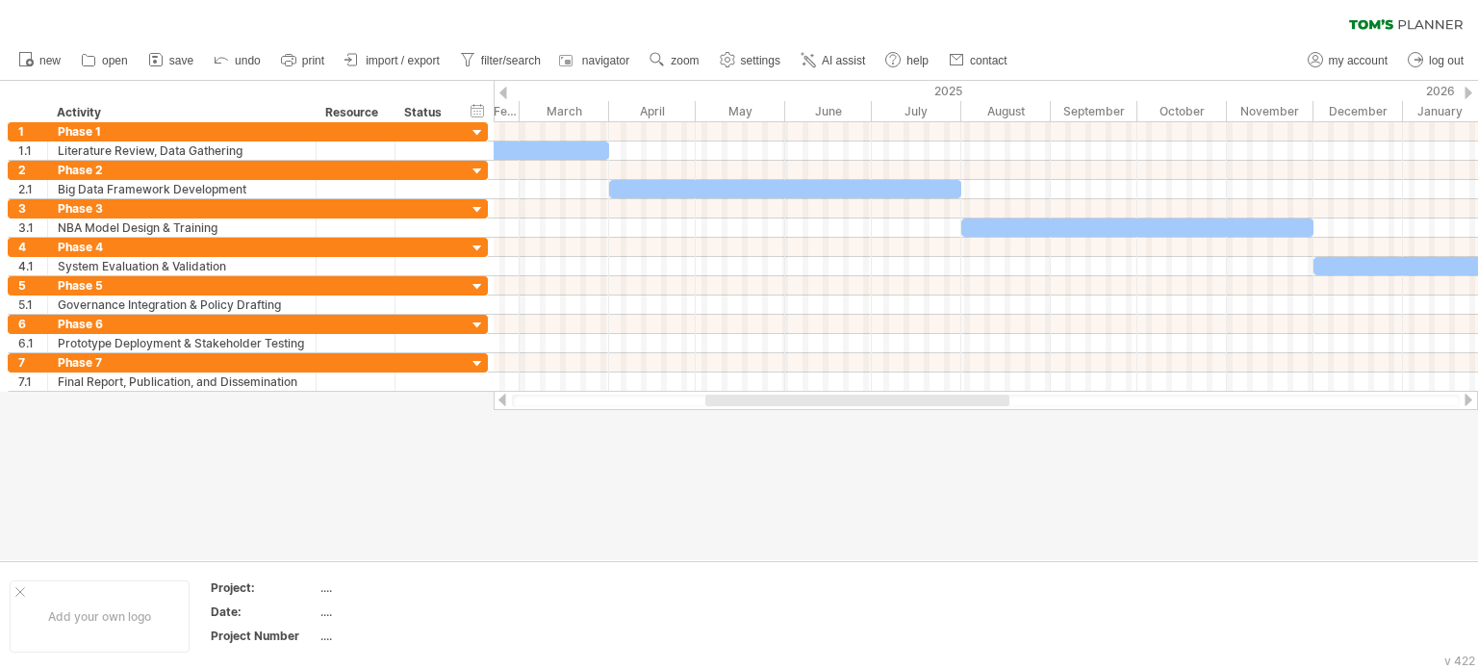
click at [1472, 396] on div at bounding box center [1467, 399] width 15 height 13
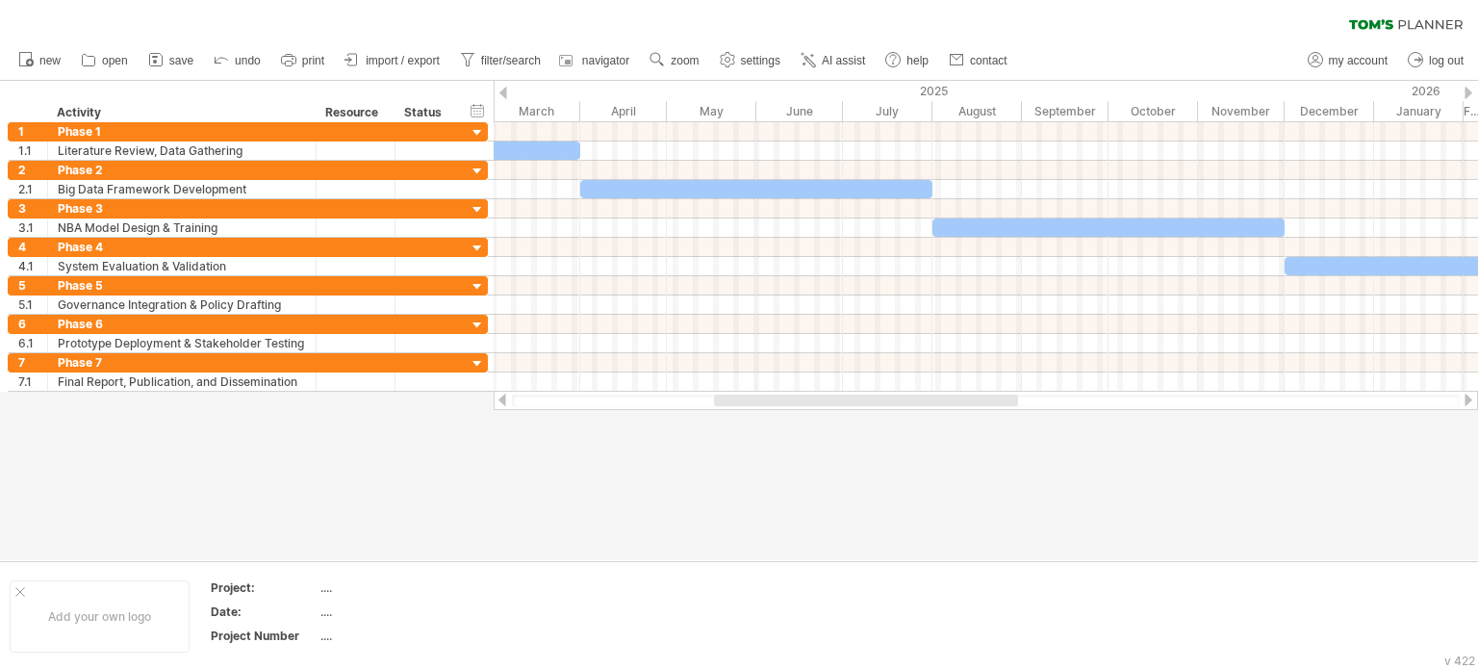
click at [1472, 396] on div at bounding box center [1467, 399] width 15 height 13
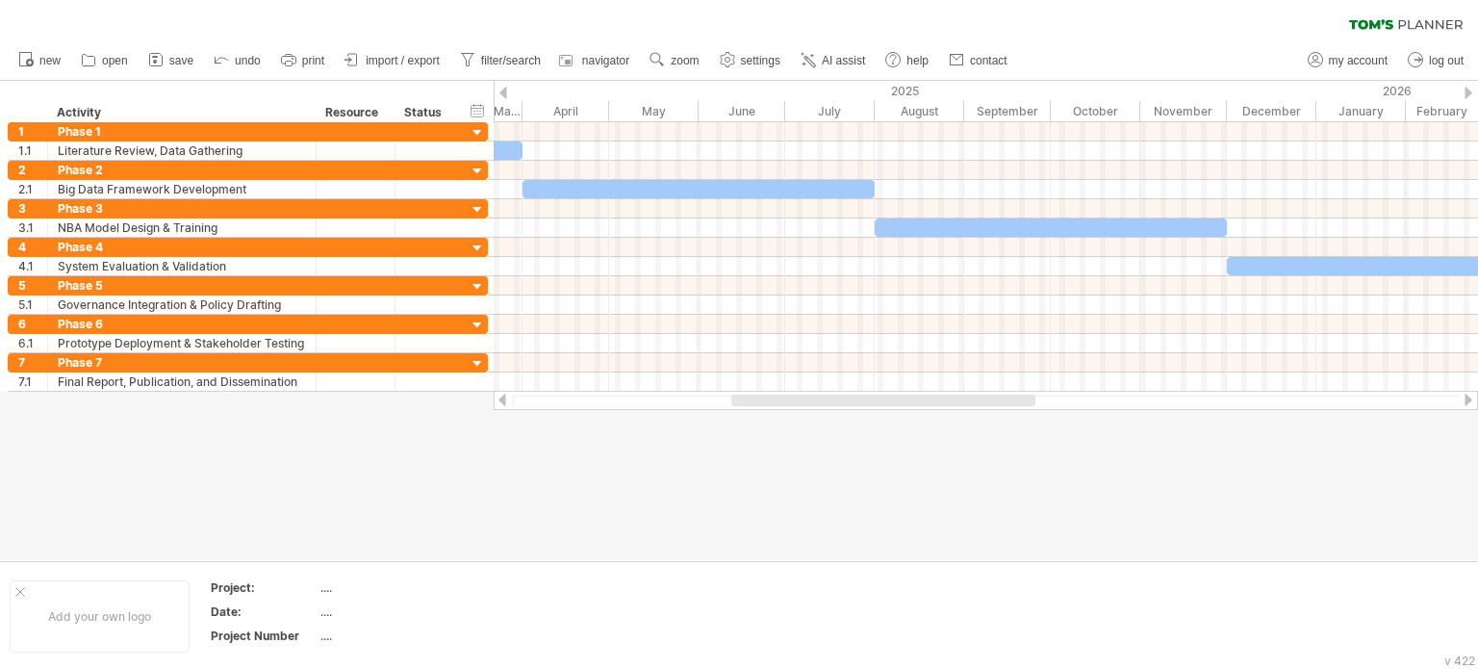
click at [1472, 396] on div at bounding box center [1467, 399] width 15 height 13
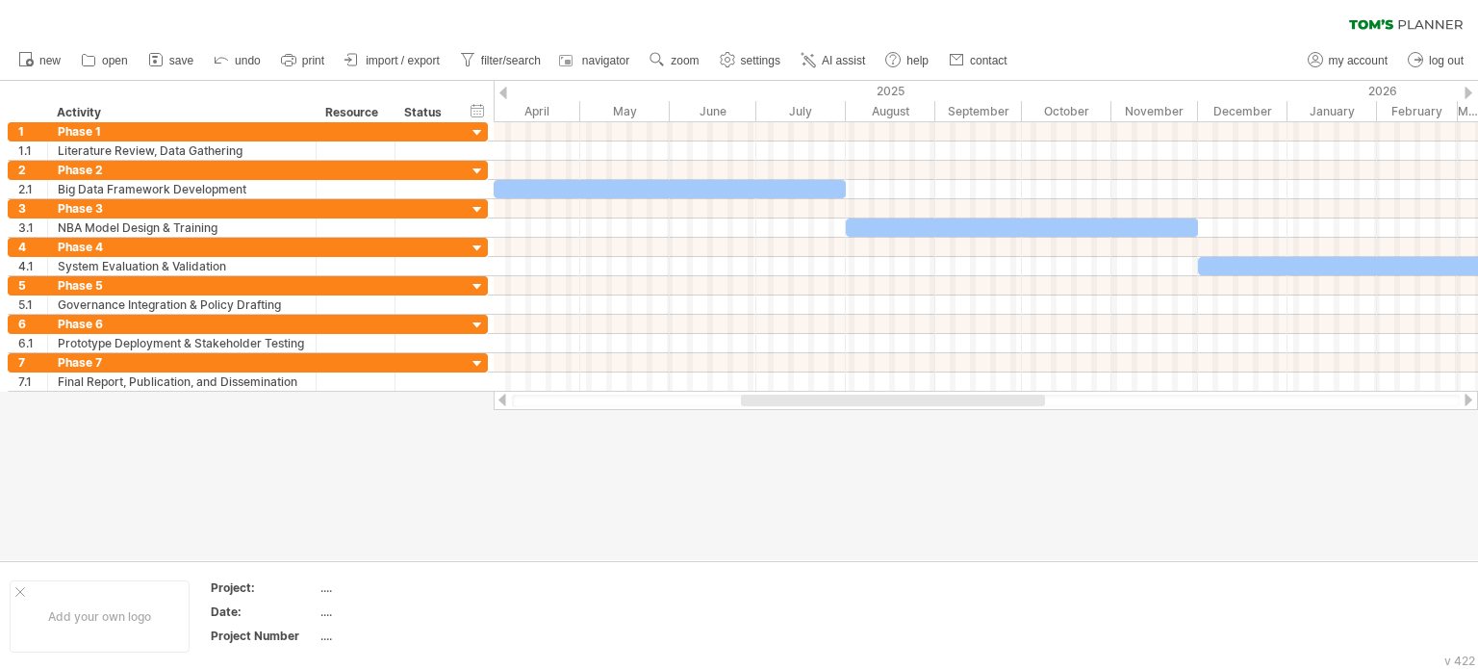
click at [1472, 396] on div at bounding box center [1467, 399] width 15 height 13
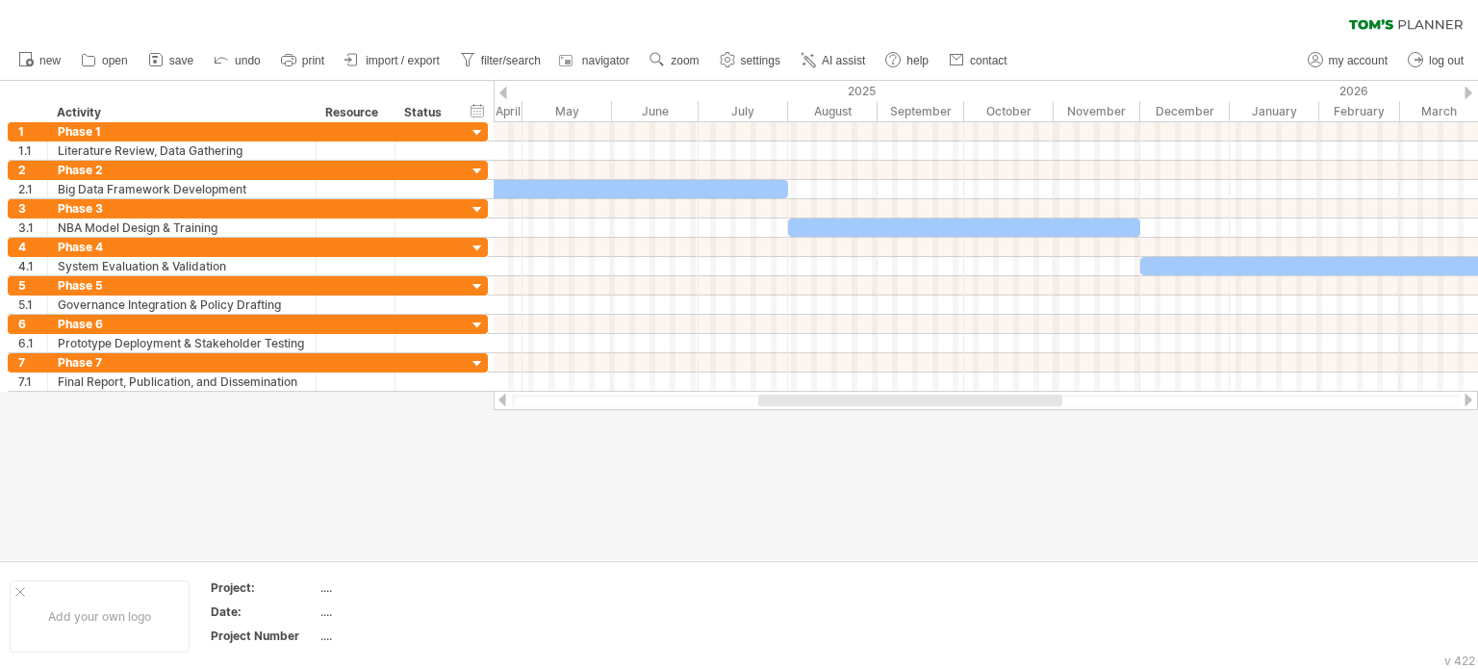
click at [1472, 396] on div at bounding box center [1467, 399] width 15 height 13
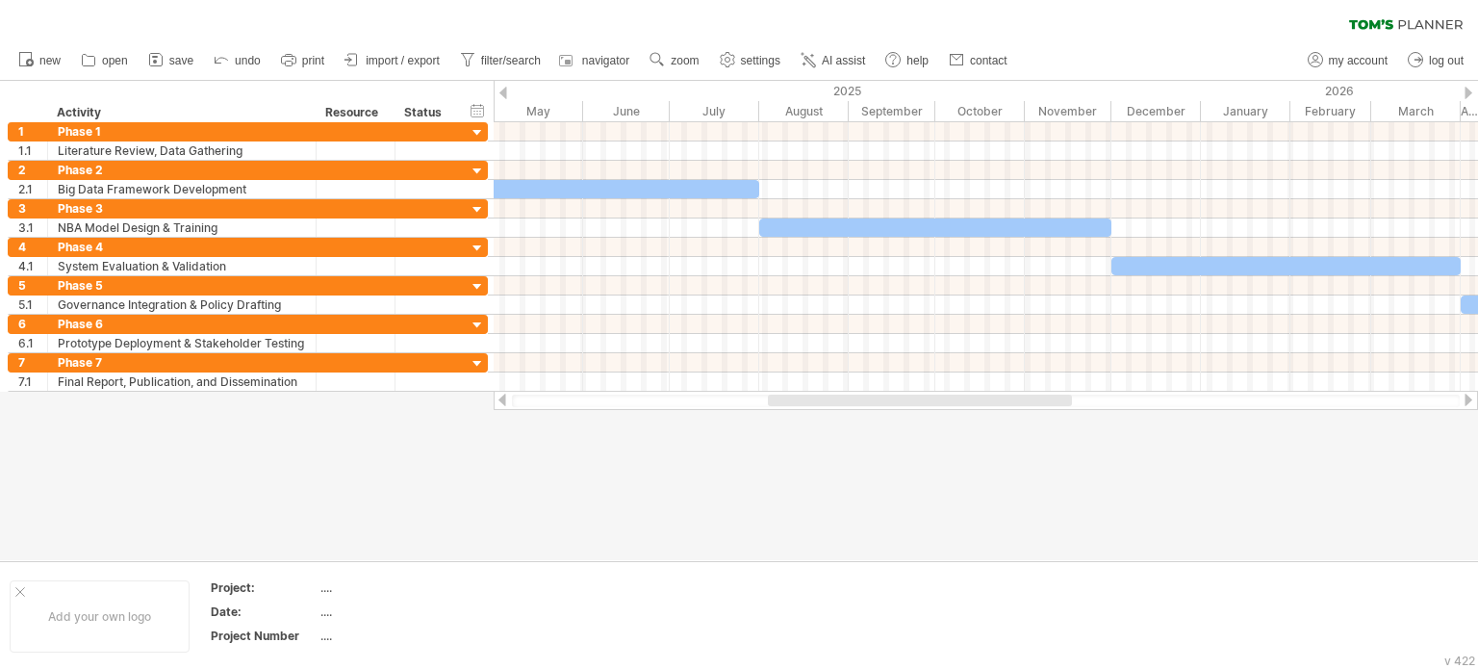
click at [1472, 396] on div at bounding box center [1467, 399] width 15 height 13
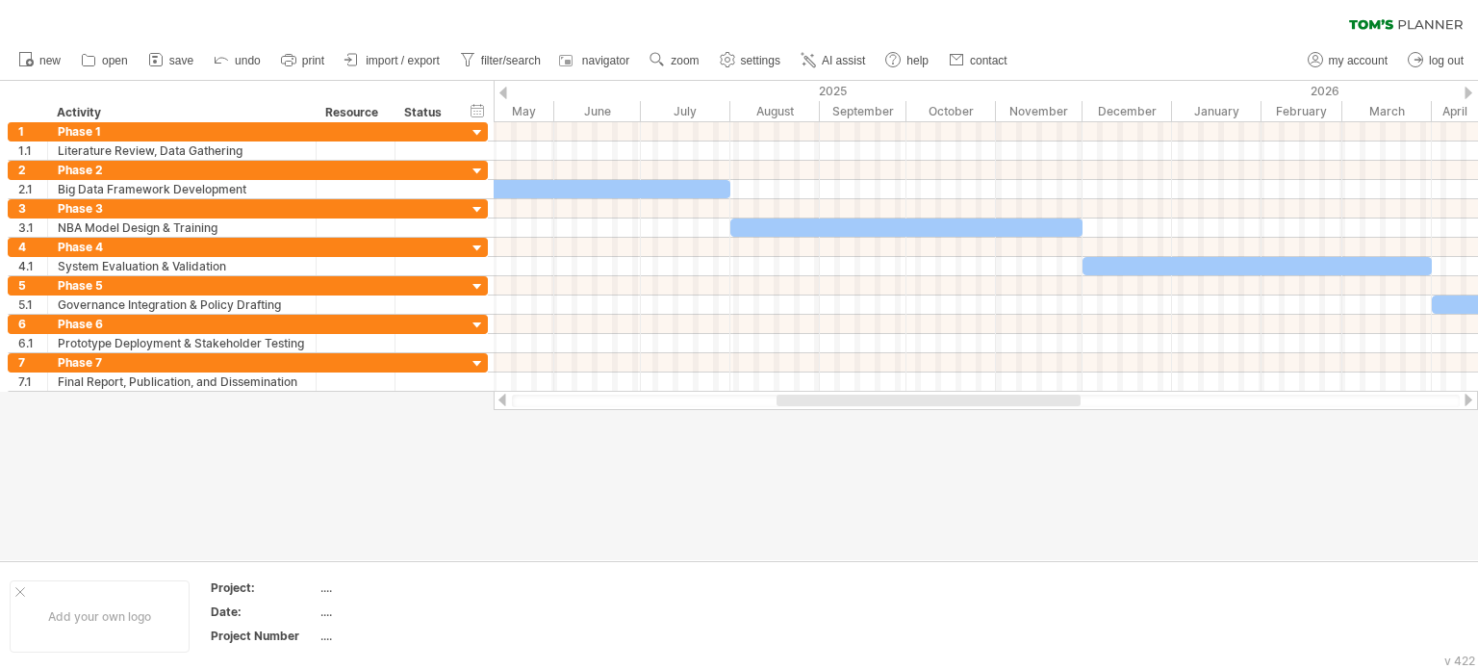
click at [1472, 396] on div at bounding box center [1467, 399] width 15 height 13
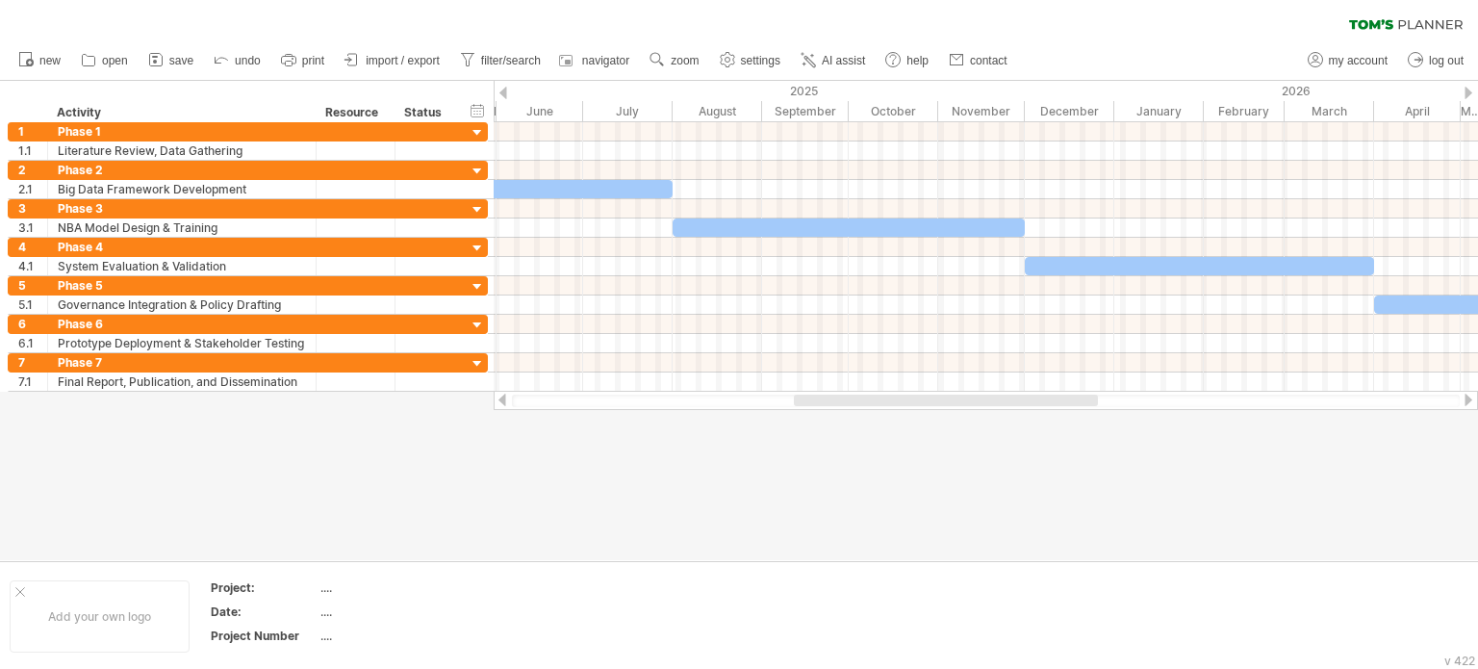
click at [1472, 396] on div at bounding box center [1467, 399] width 15 height 13
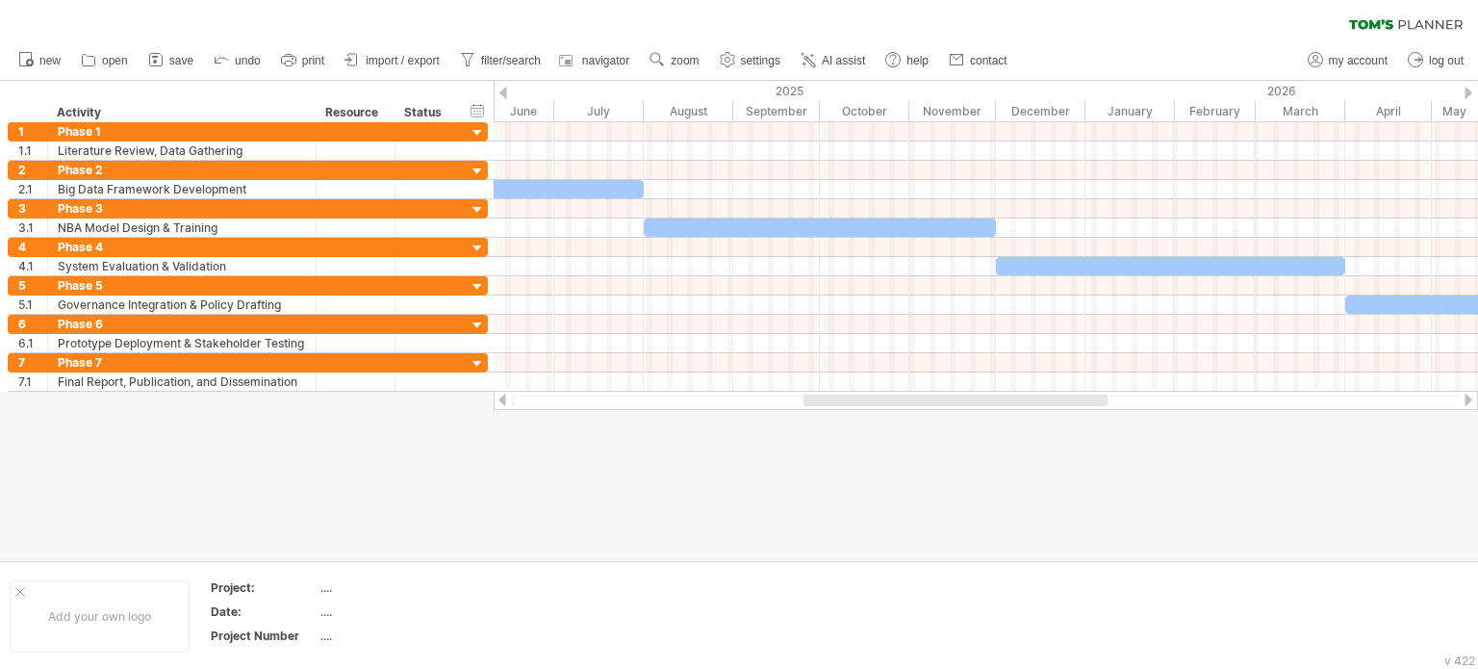
click at [1472, 396] on div at bounding box center [1467, 399] width 15 height 13
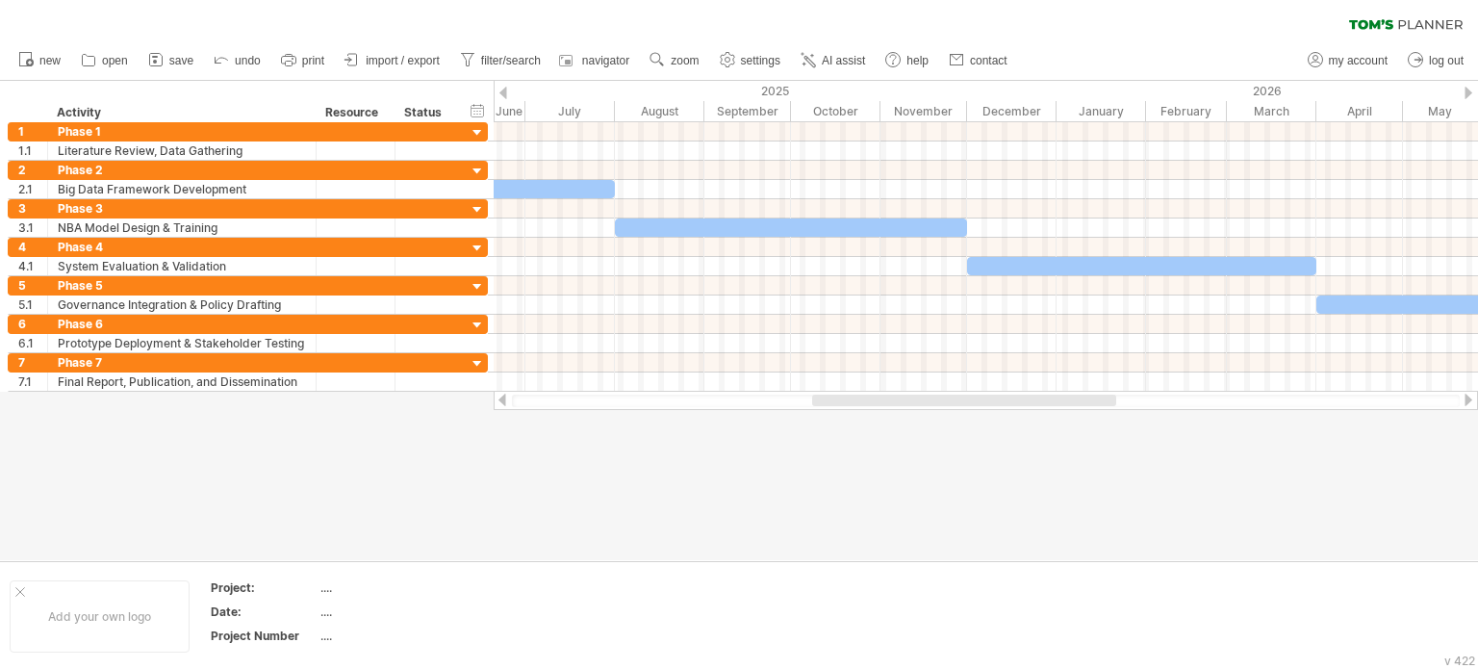
click at [1472, 396] on div at bounding box center [1467, 399] width 15 height 13
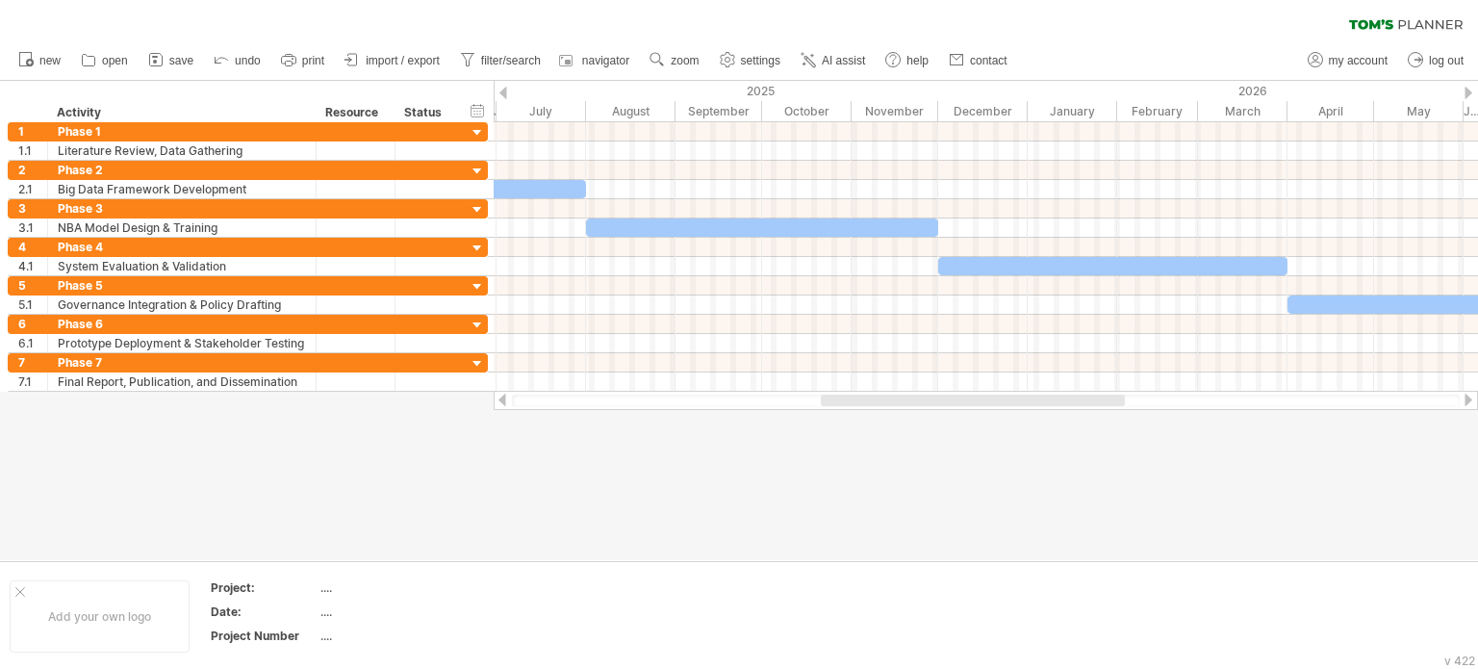
click at [1472, 396] on div at bounding box center [1467, 399] width 15 height 13
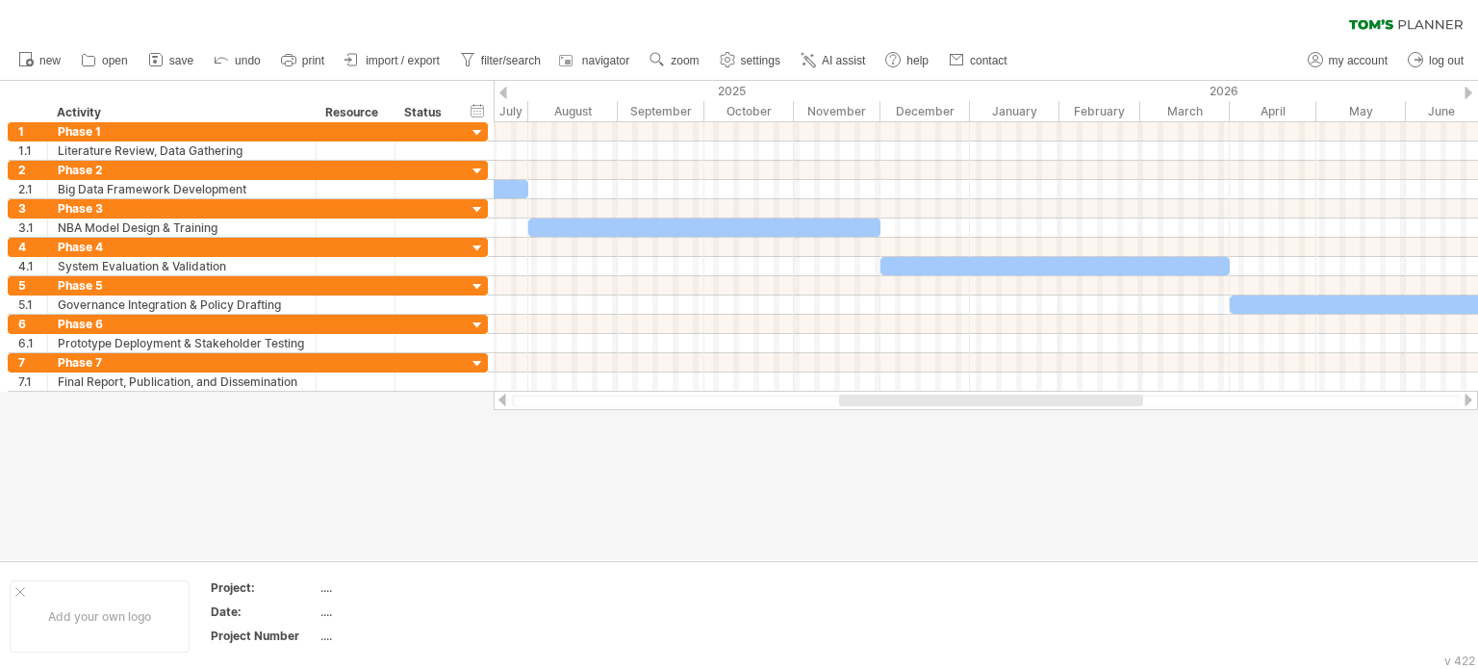
click at [1472, 396] on div at bounding box center [1467, 399] width 15 height 13
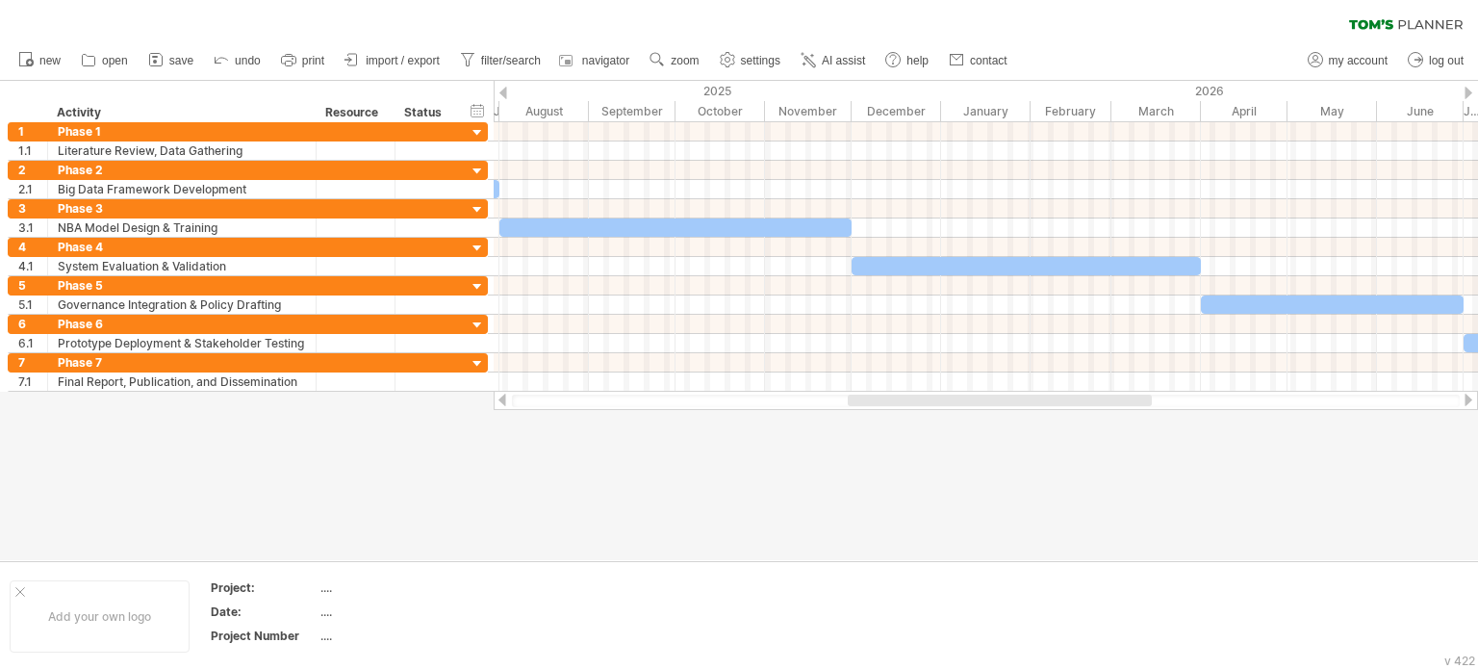
click at [1472, 396] on div at bounding box center [1467, 399] width 15 height 13
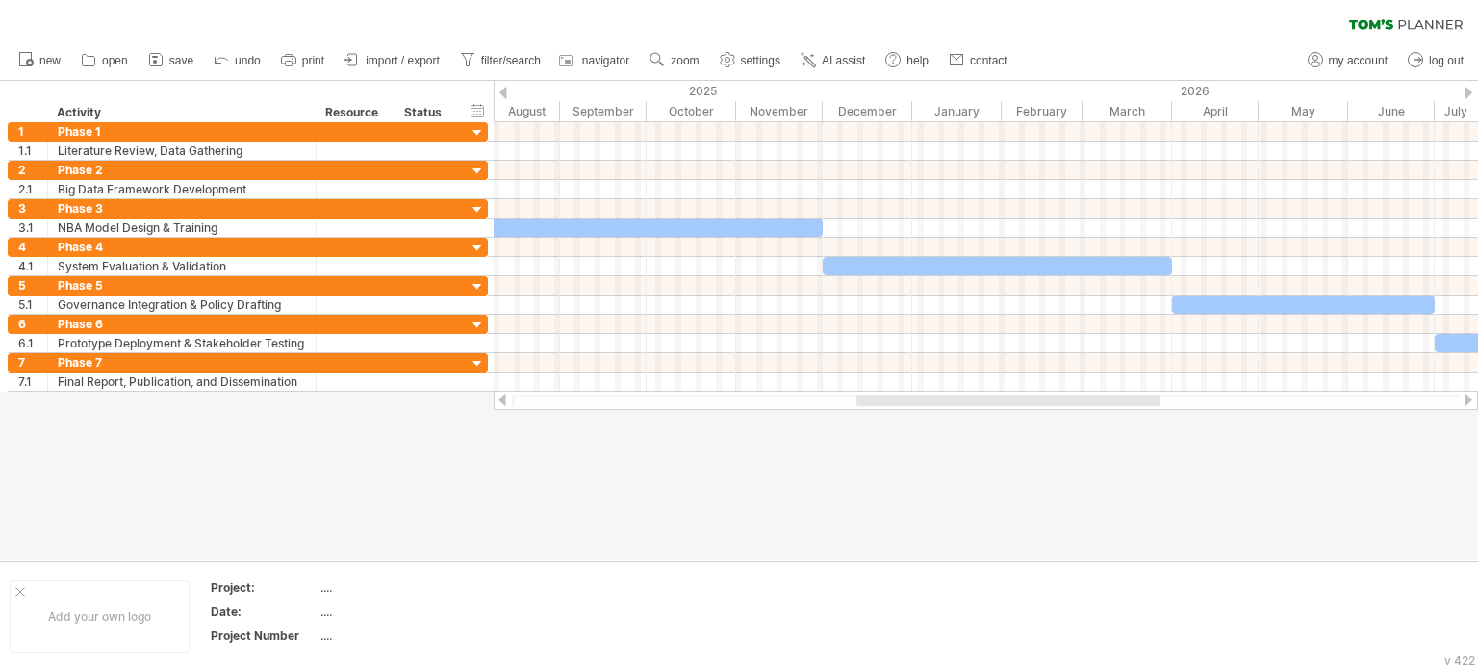
click at [1472, 396] on div at bounding box center [1467, 399] width 15 height 13
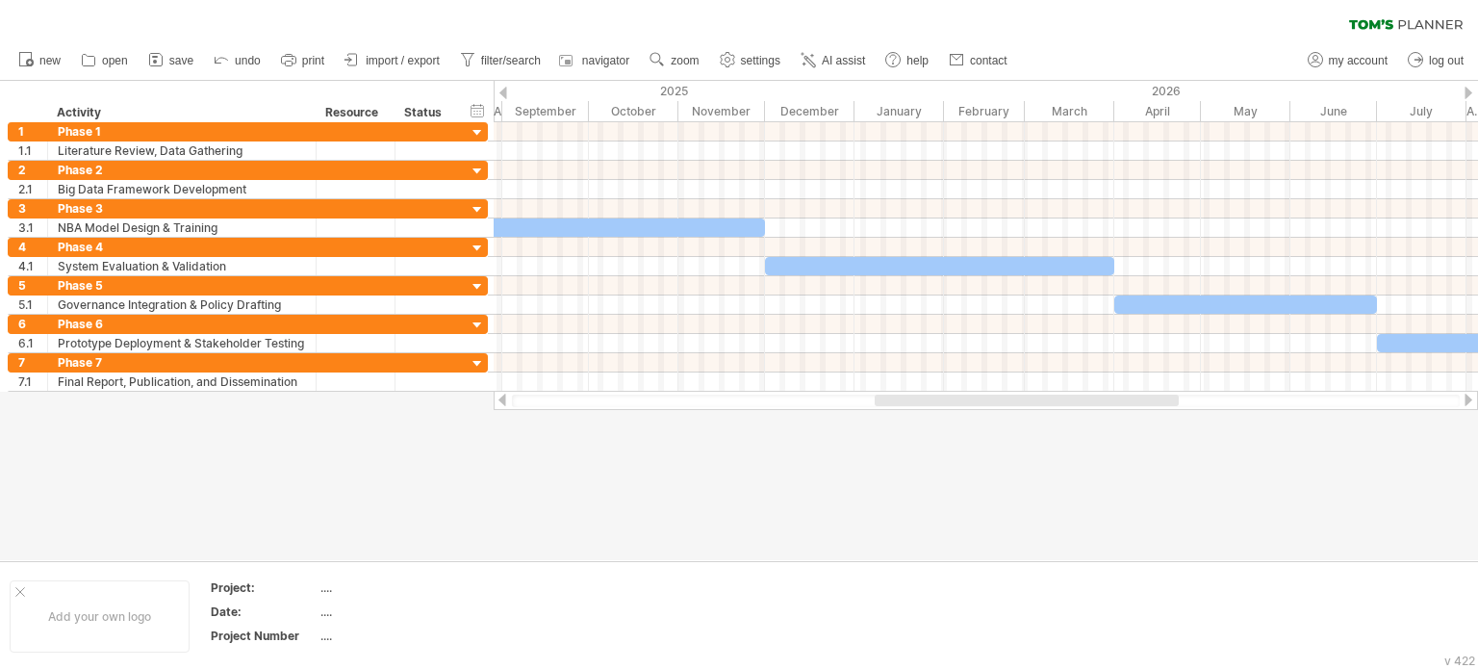
click at [1472, 396] on div at bounding box center [1467, 399] width 15 height 13
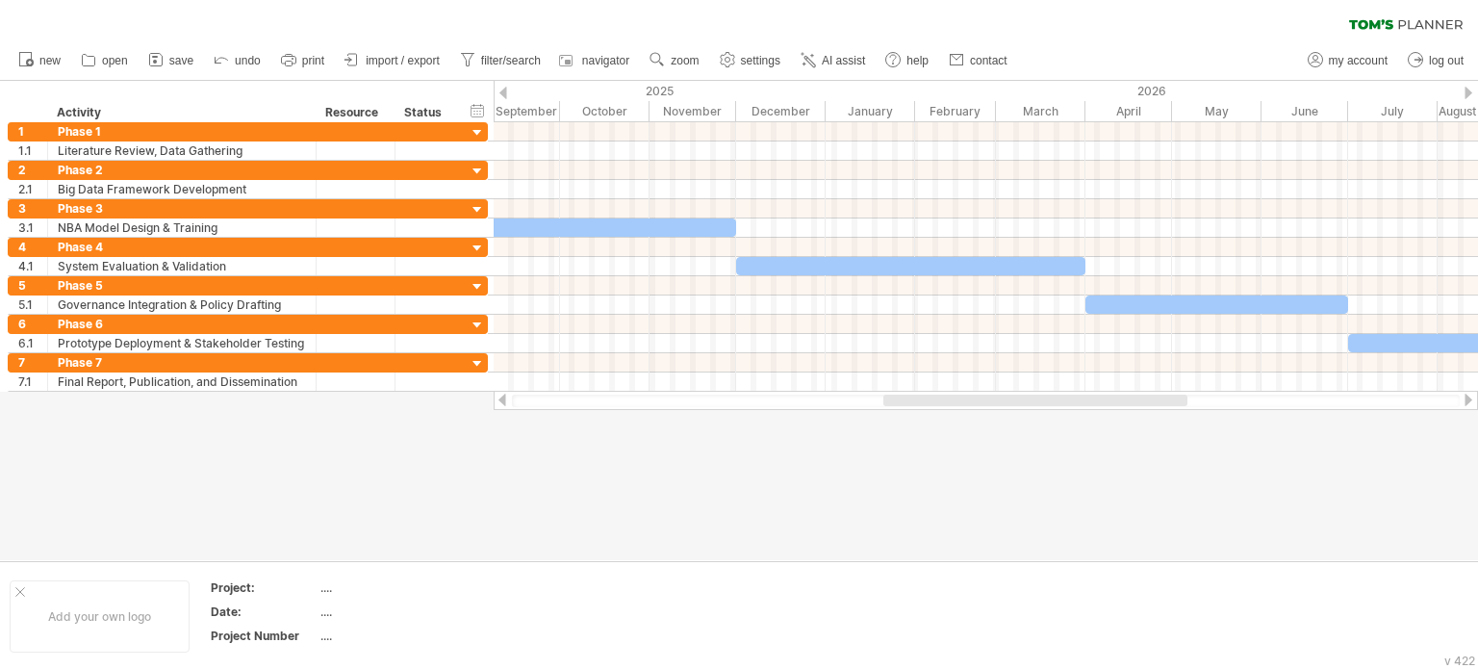
click at [1472, 396] on div at bounding box center [1467, 399] width 15 height 13
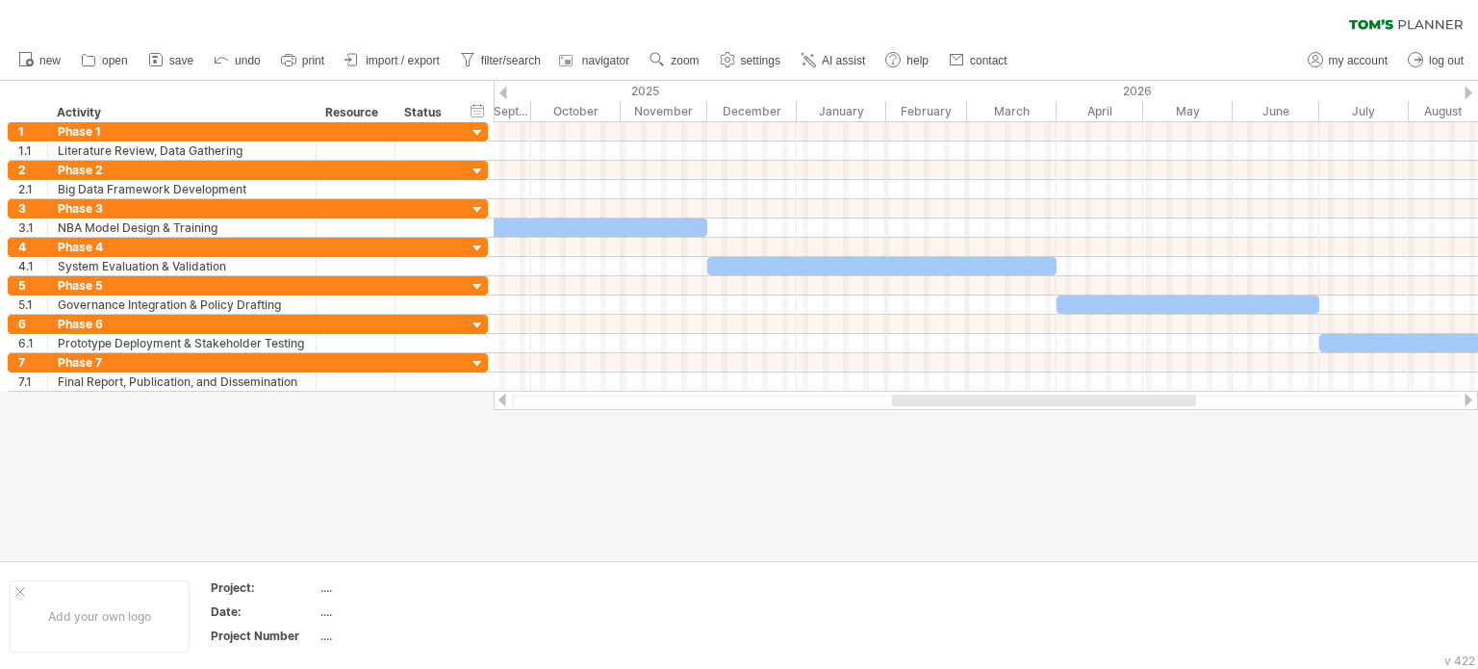
click at [1472, 396] on div at bounding box center [1467, 399] width 15 height 13
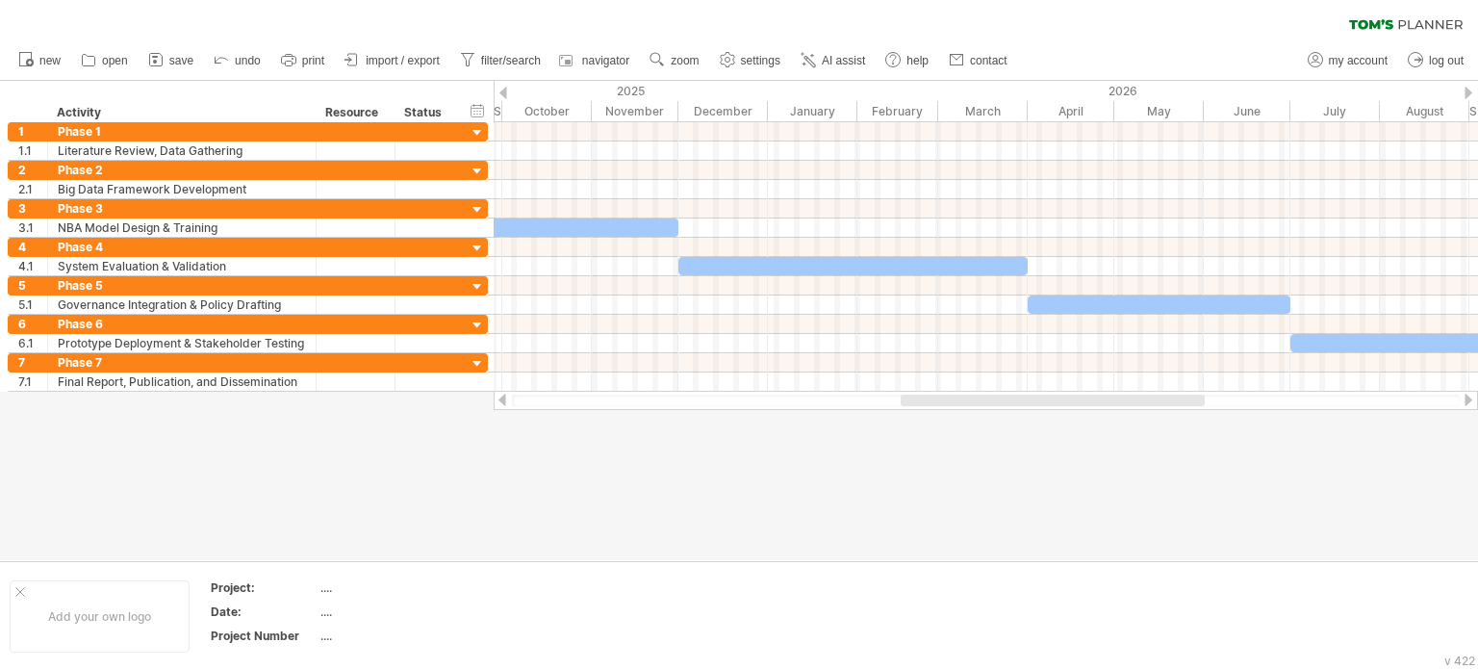
click at [1472, 396] on div at bounding box center [1467, 399] width 15 height 13
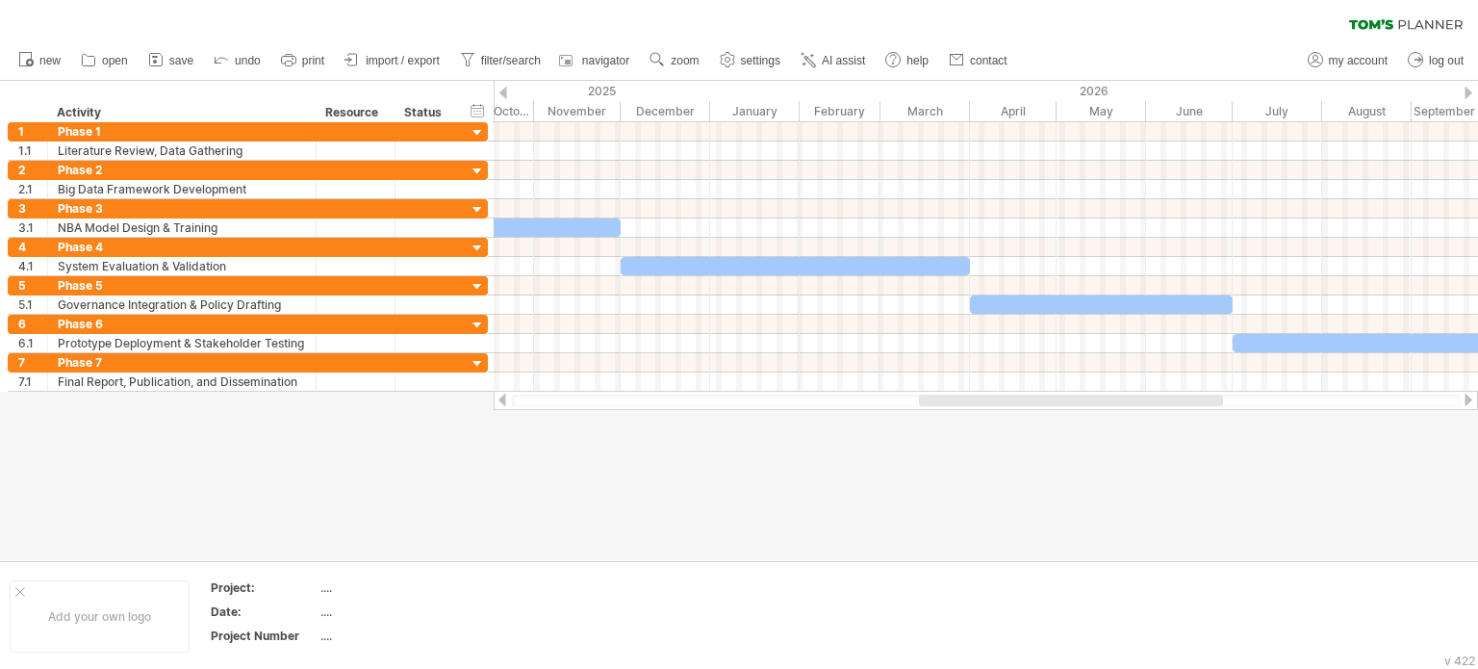
click at [1472, 396] on div at bounding box center [1467, 399] width 15 height 13
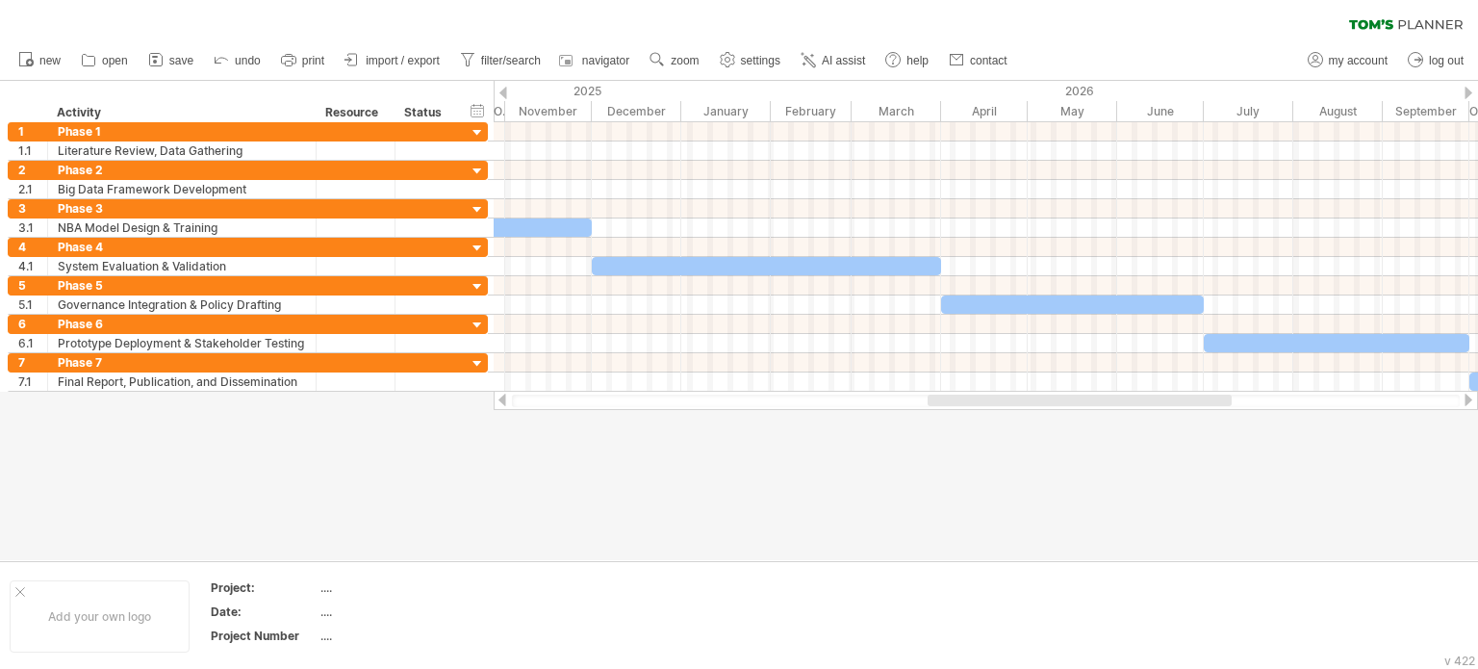
click at [1472, 396] on div at bounding box center [1467, 399] width 15 height 13
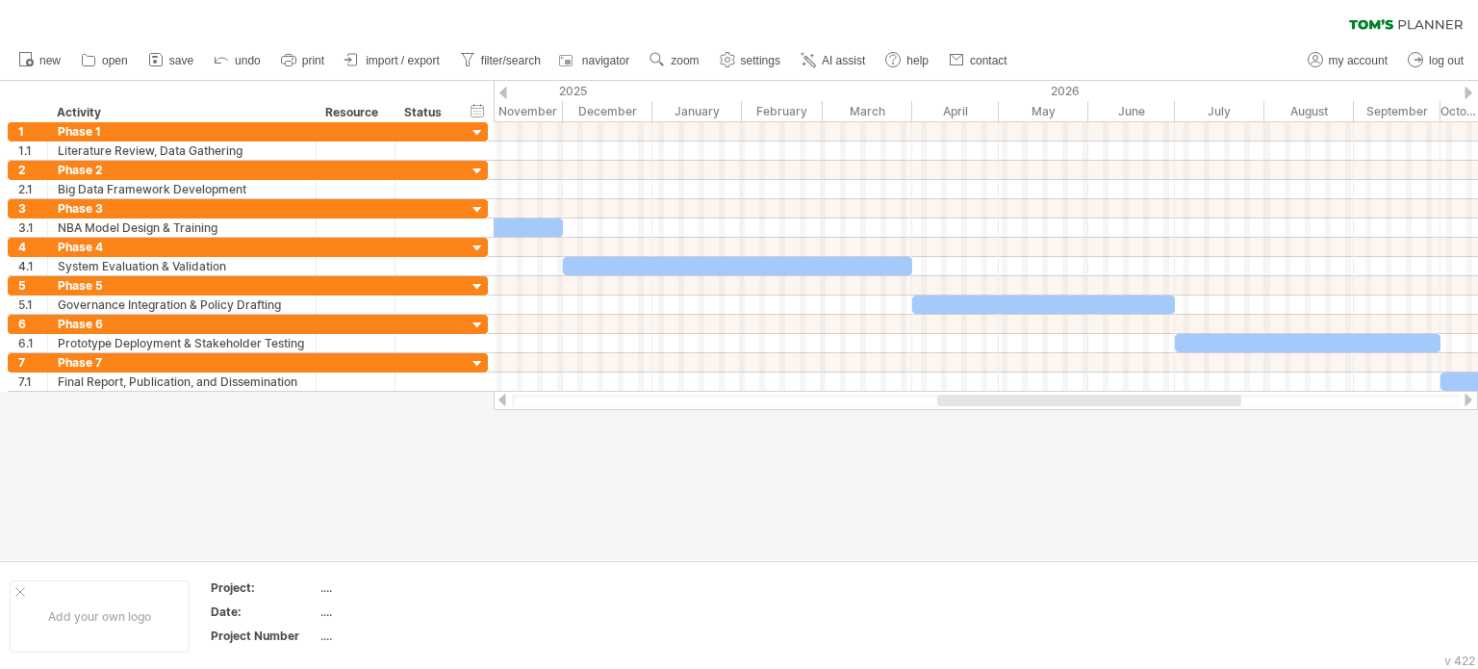
click at [1472, 396] on div at bounding box center [1467, 399] width 15 height 13
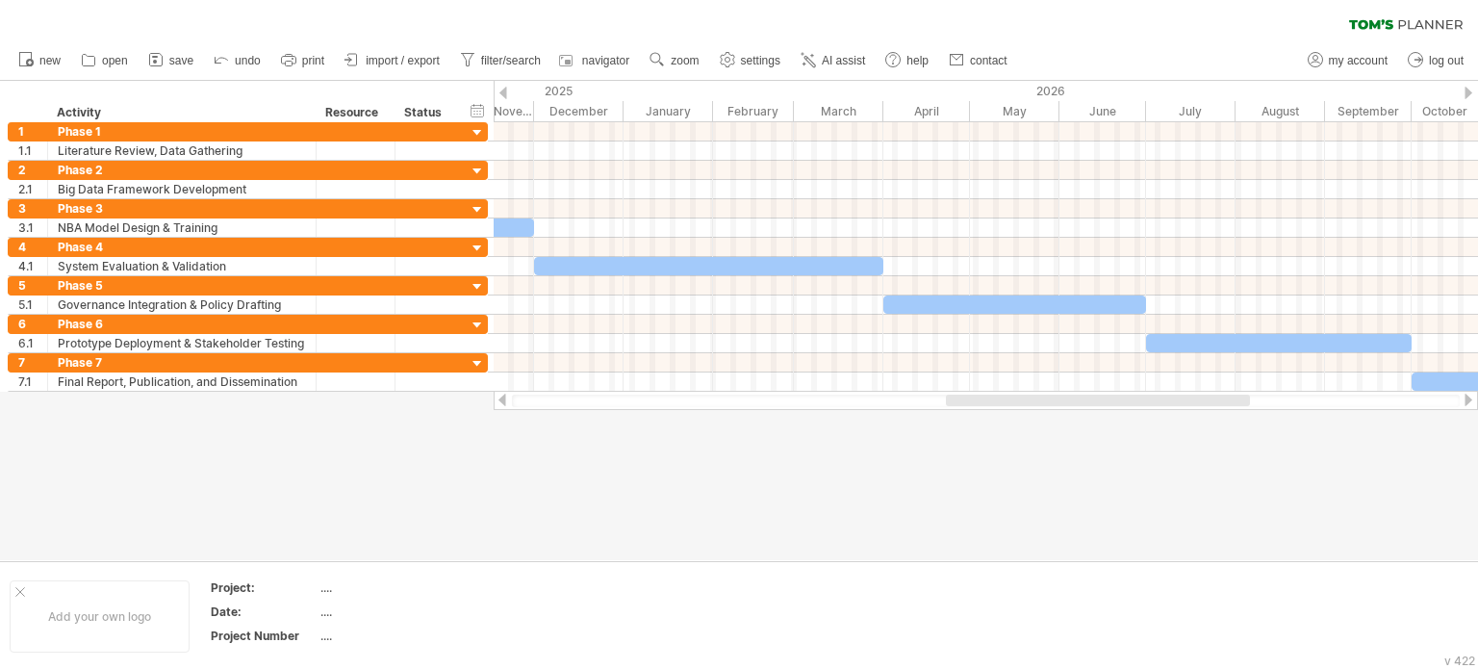
click at [1472, 396] on div at bounding box center [1467, 399] width 15 height 13
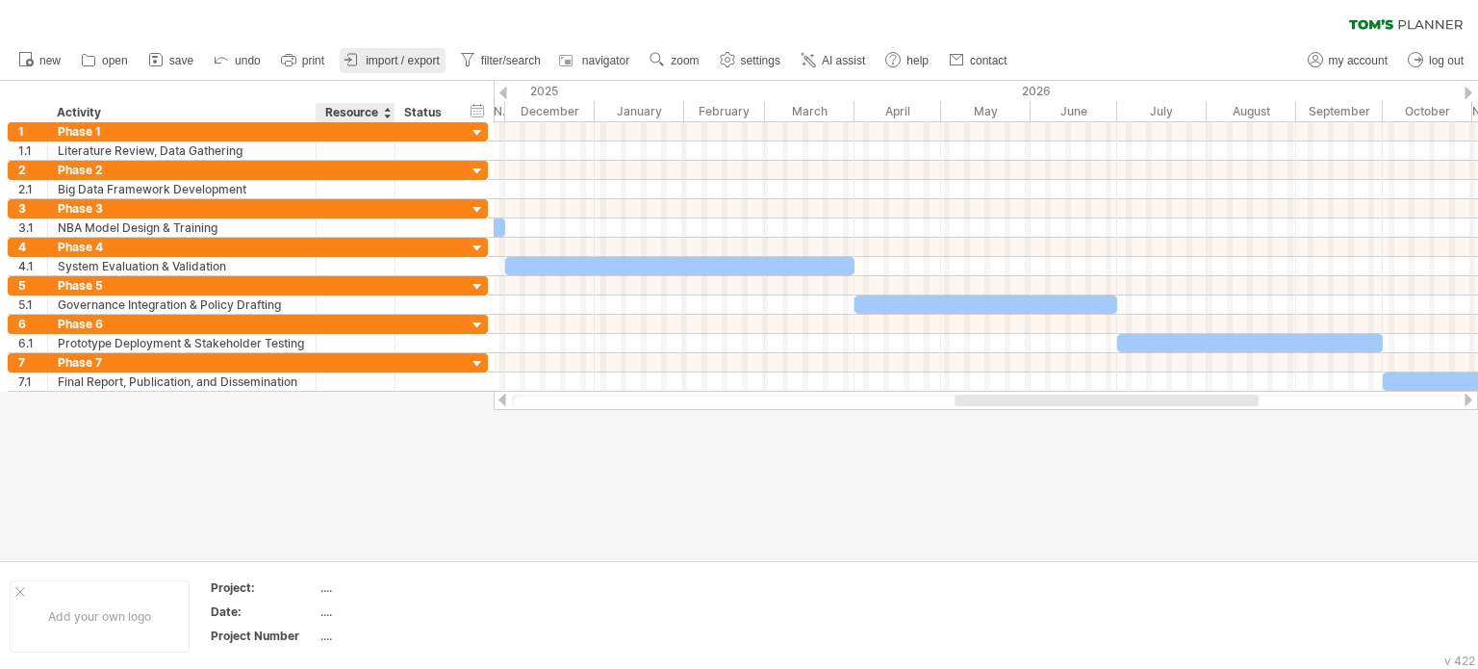
click at [381, 69] on link "import / export" at bounding box center [393, 60] width 106 height 25
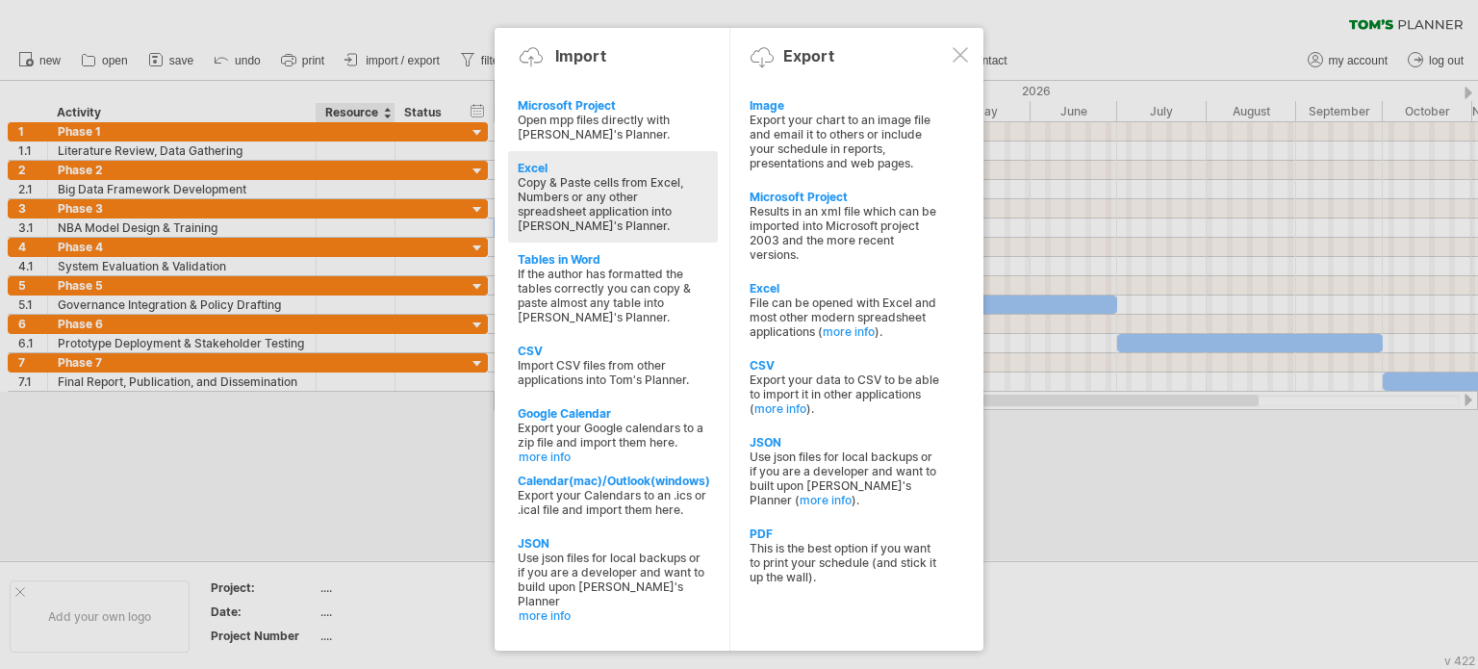
click at [539, 164] on div "Excel" at bounding box center [613, 168] width 190 height 14
type textarea "**********"
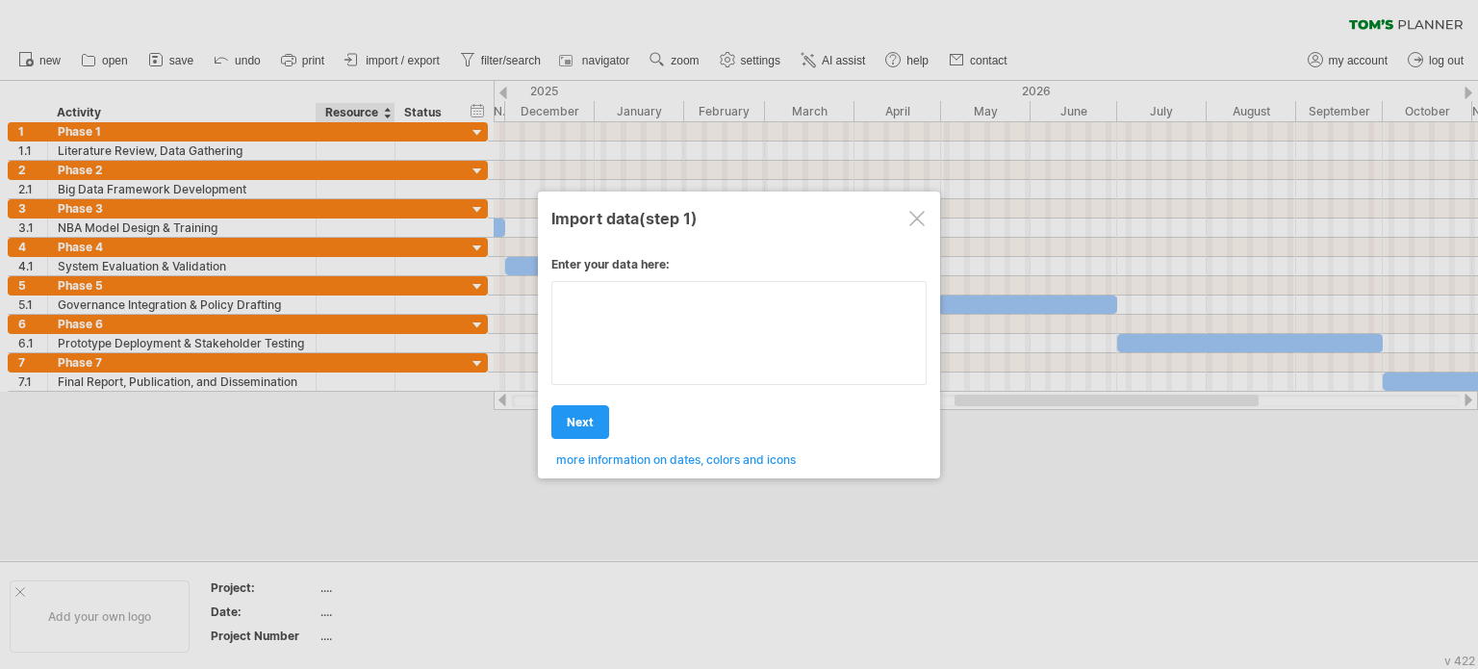
click at [586, 303] on textarea at bounding box center [738, 333] width 375 height 104
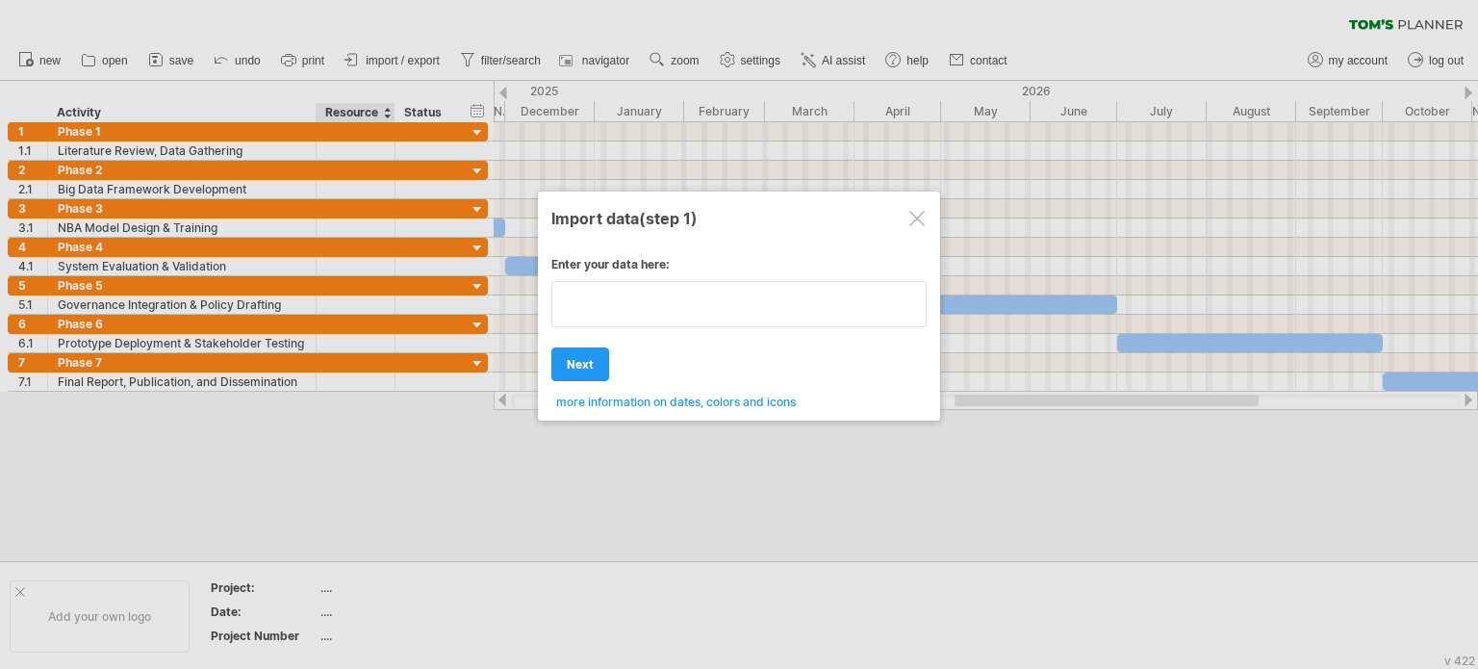
type textarea "**********"
click at [622, 295] on textarea at bounding box center [738, 304] width 375 height 46
paste textarea "**********"
type textarea "**********"
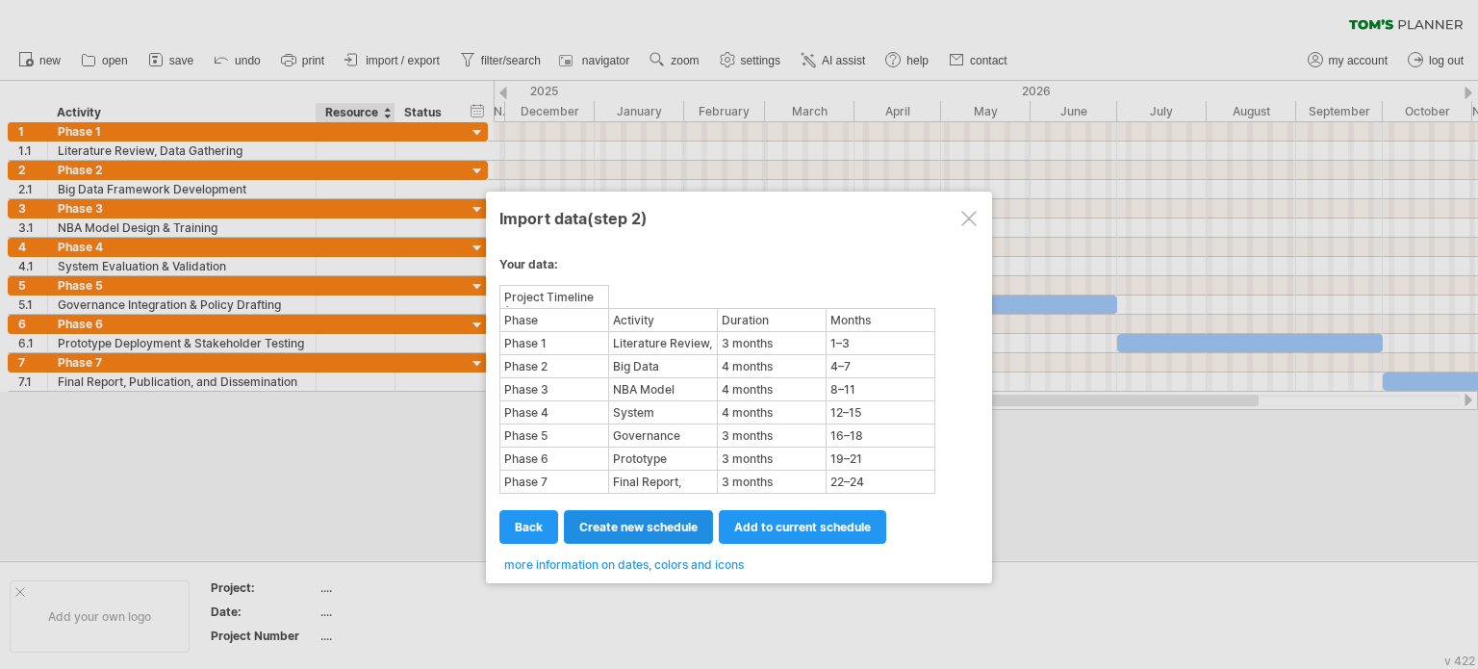
click at [615, 520] on span "create new schedule" at bounding box center [638, 527] width 118 height 14
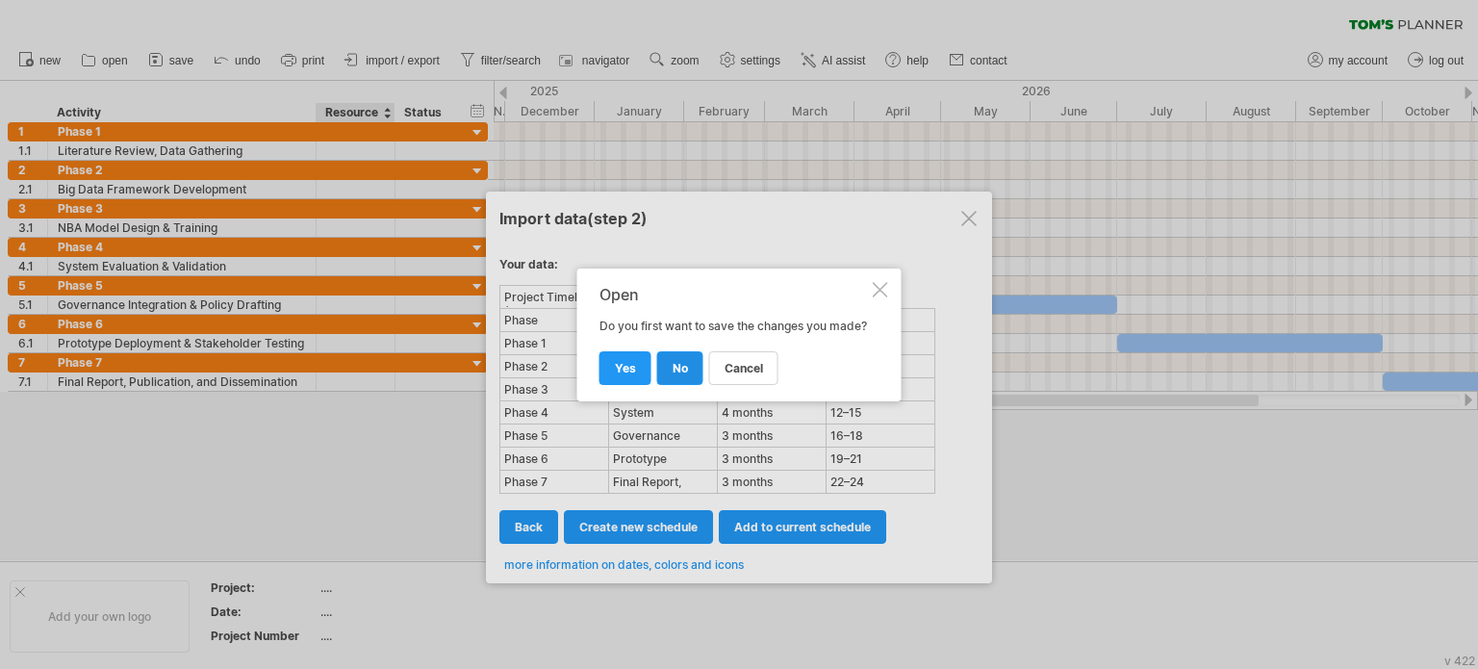
click at [673, 375] on span "no" at bounding box center [680, 368] width 15 height 14
select select "***"
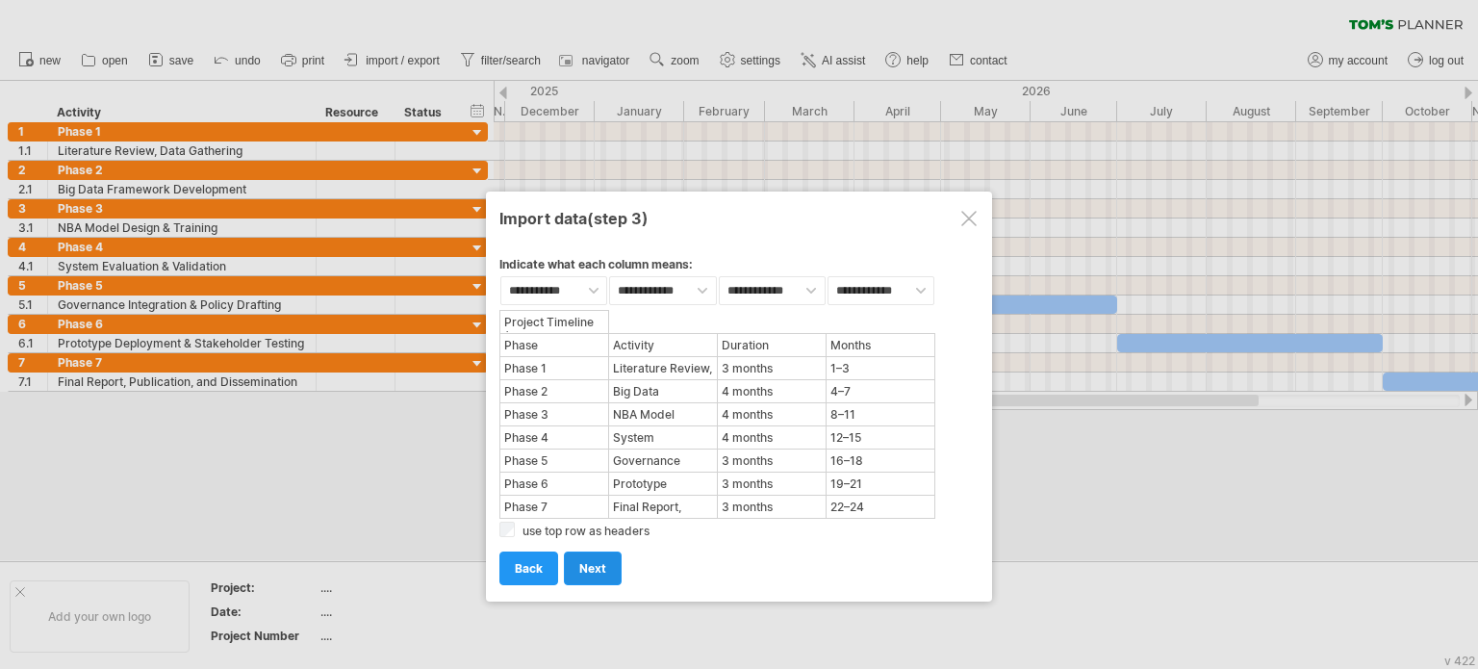
click at [589, 566] on span "next" at bounding box center [592, 568] width 27 height 14
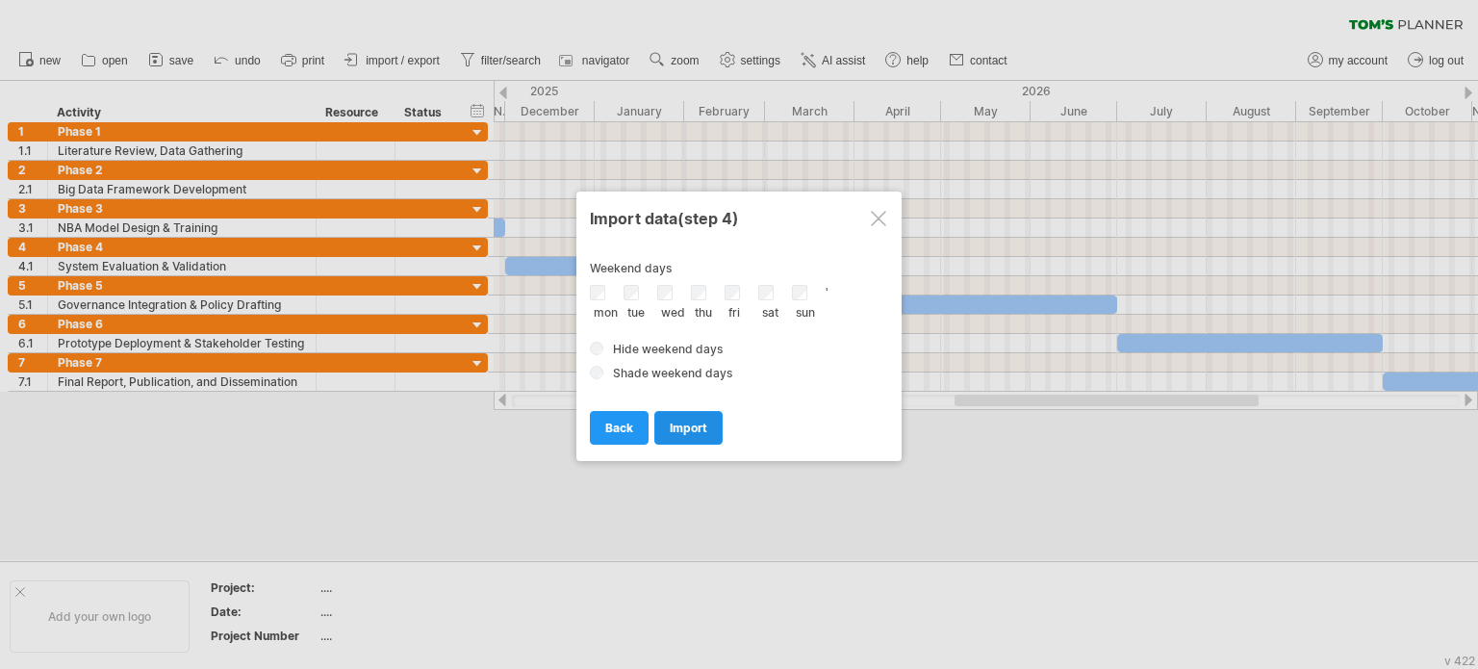
click at [703, 424] on span "import" at bounding box center [689, 427] width 38 height 14
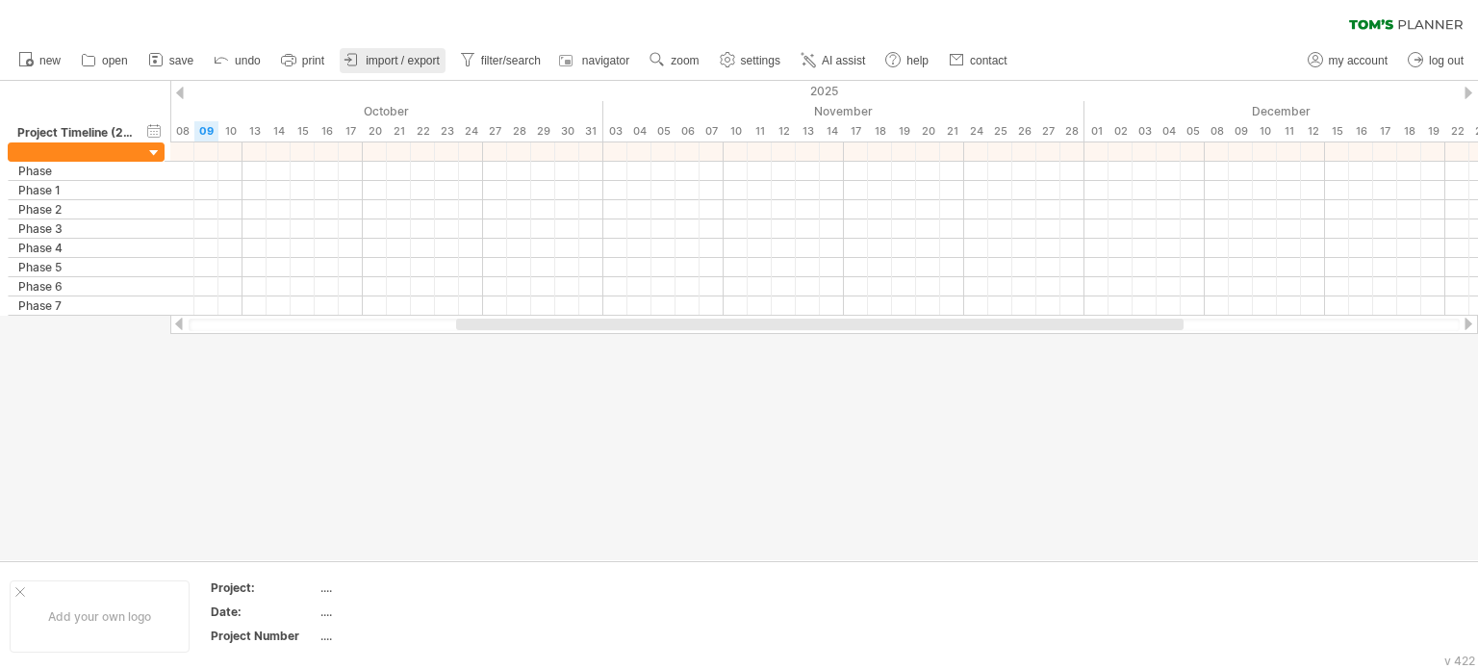
click at [432, 56] on span "import / export" at bounding box center [403, 60] width 74 height 13
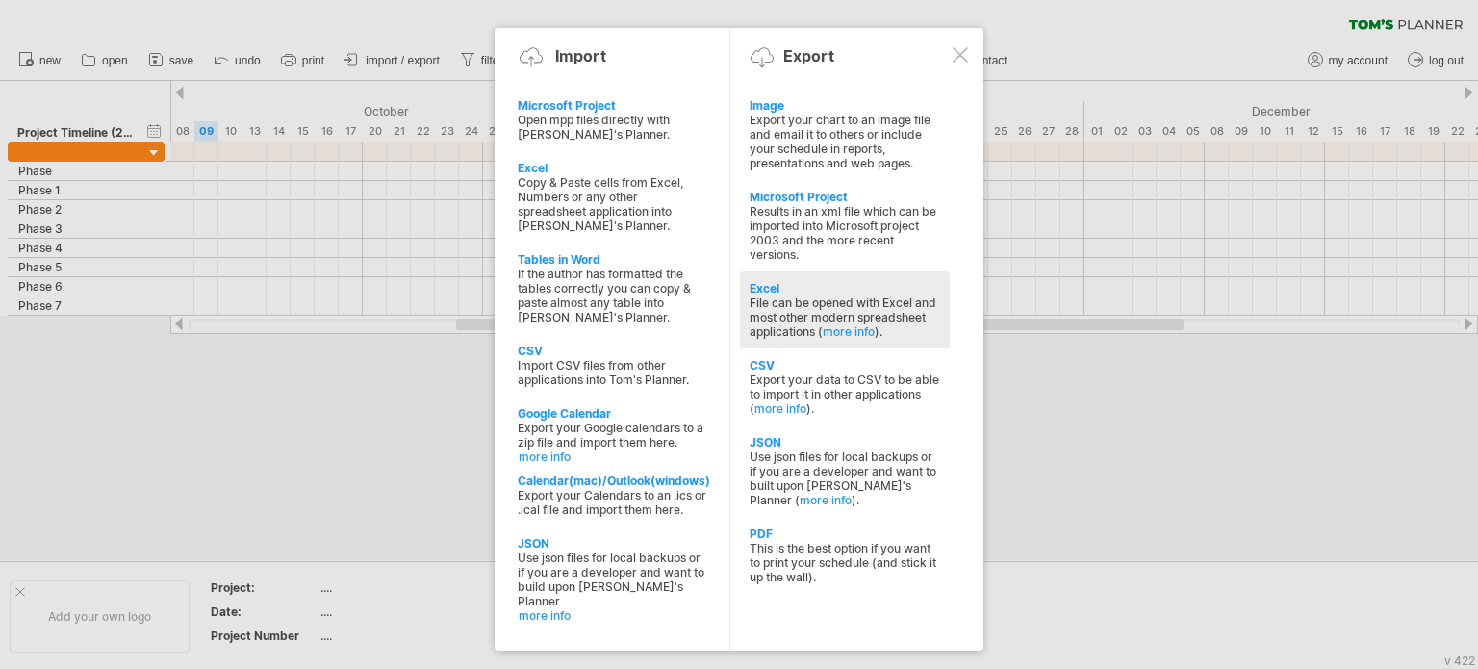
click at [769, 294] on div "Excel" at bounding box center [844, 288] width 190 height 14
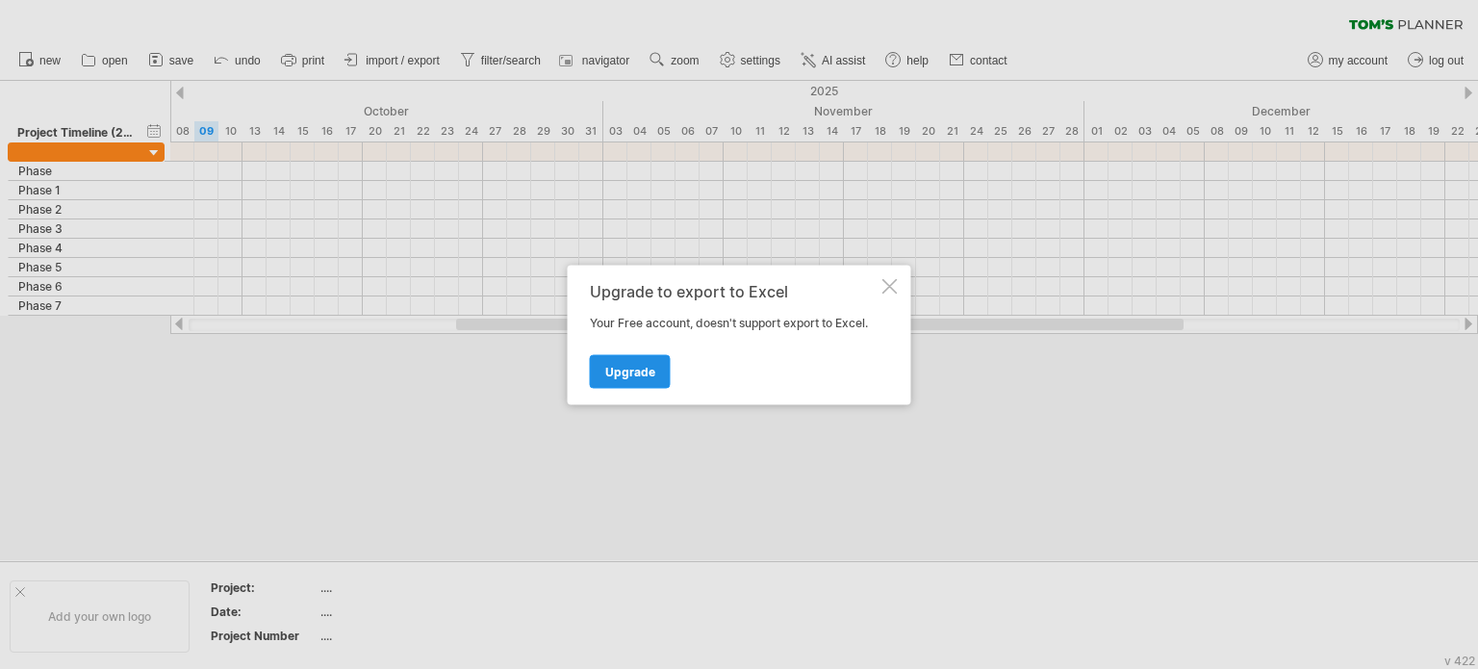
click at [646, 373] on span "Upgrade" at bounding box center [630, 371] width 50 height 14
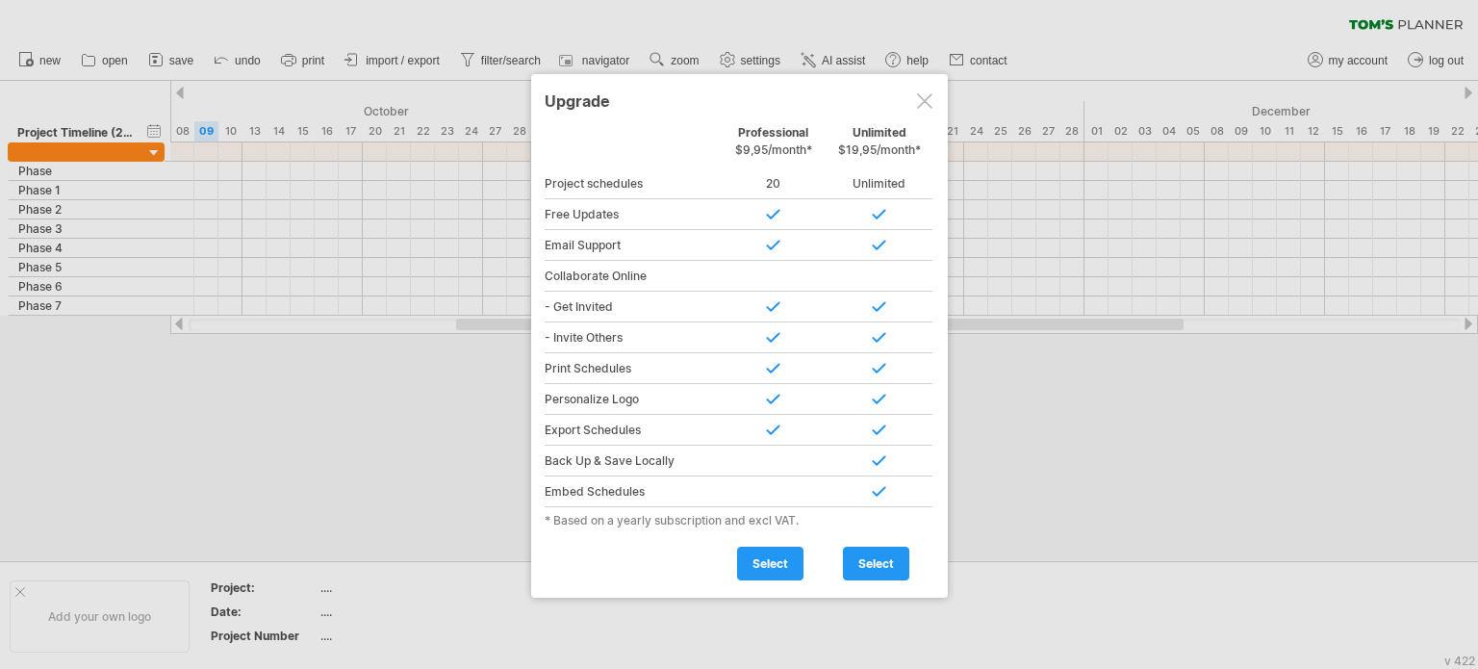
click at [770, 215] on div at bounding box center [774, 214] width 106 height 31
click at [881, 215] on div at bounding box center [879, 214] width 106 height 31
click at [919, 101] on div at bounding box center [924, 100] width 15 height 15
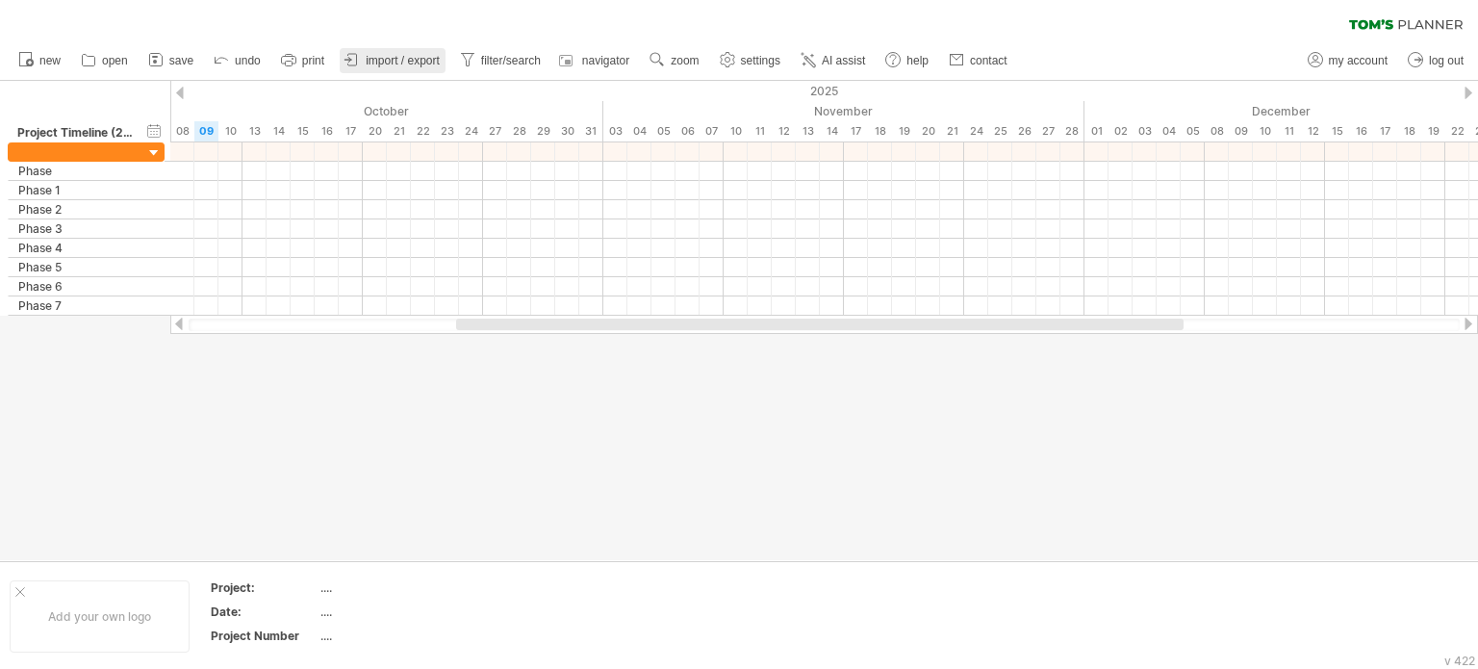
click at [430, 60] on span "import / export" at bounding box center [403, 60] width 74 height 13
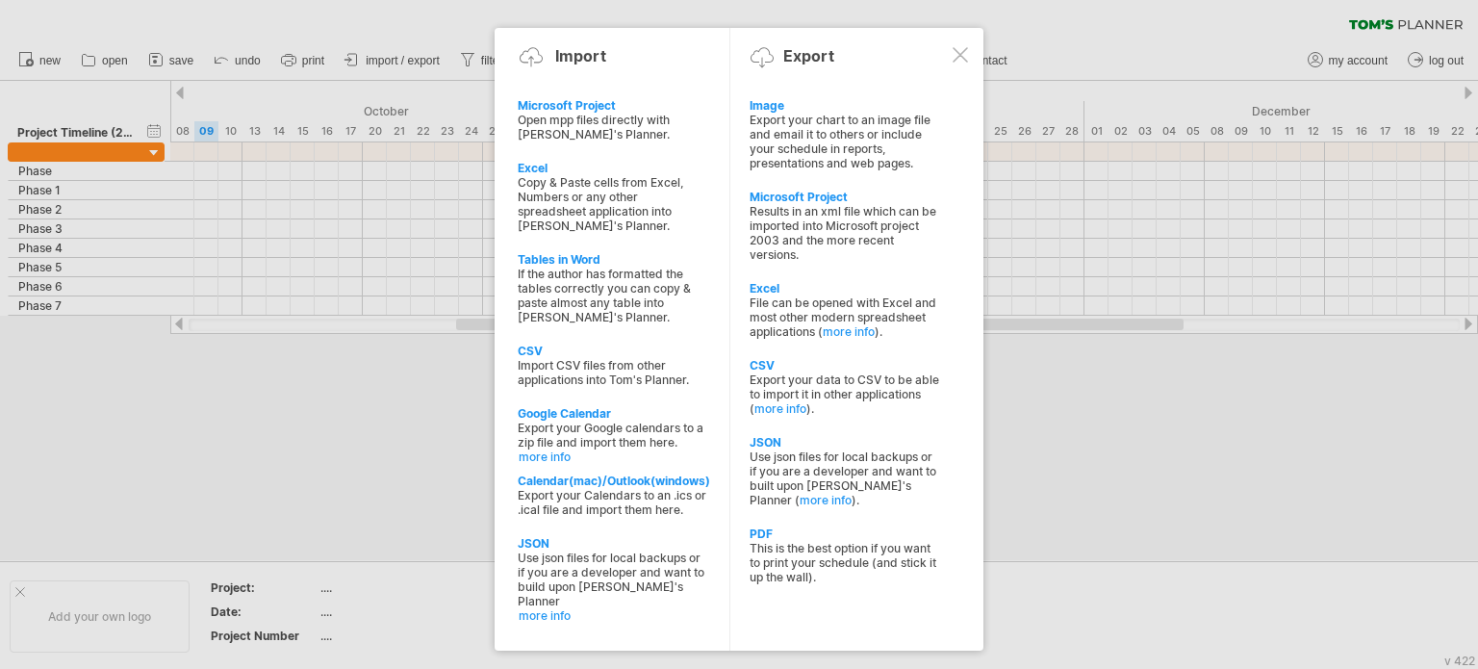
click at [371, 438] on div at bounding box center [739, 334] width 1478 height 669
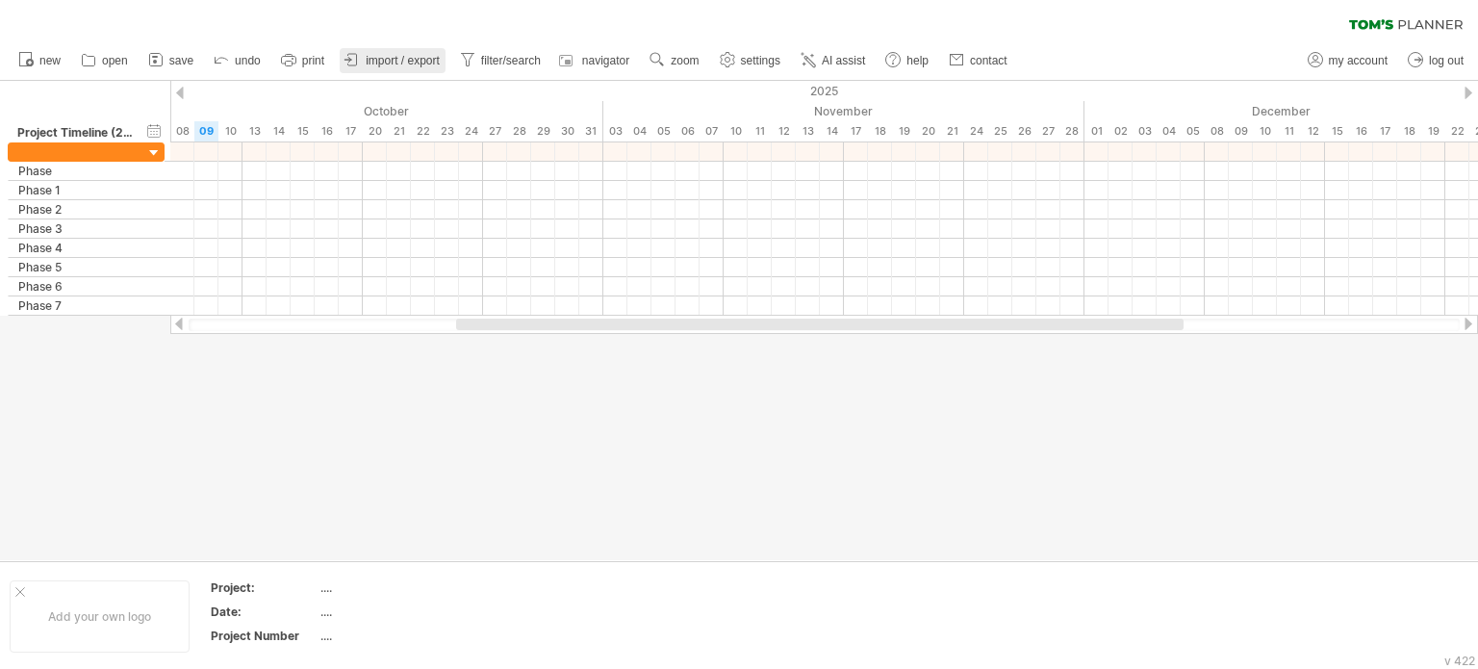
click at [385, 61] on span "import / export" at bounding box center [403, 60] width 74 height 13
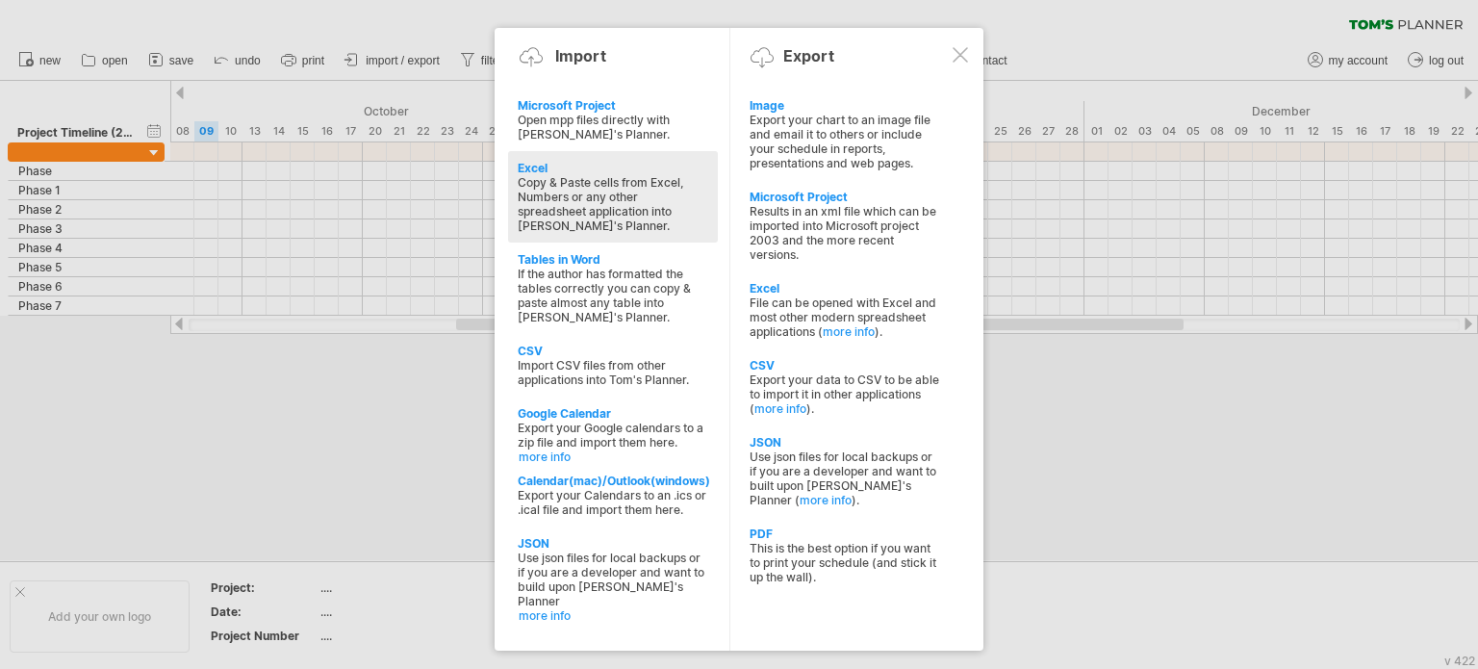
click at [546, 167] on div "Excel" at bounding box center [613, 168] width 190 height 14
type textarea "**********"
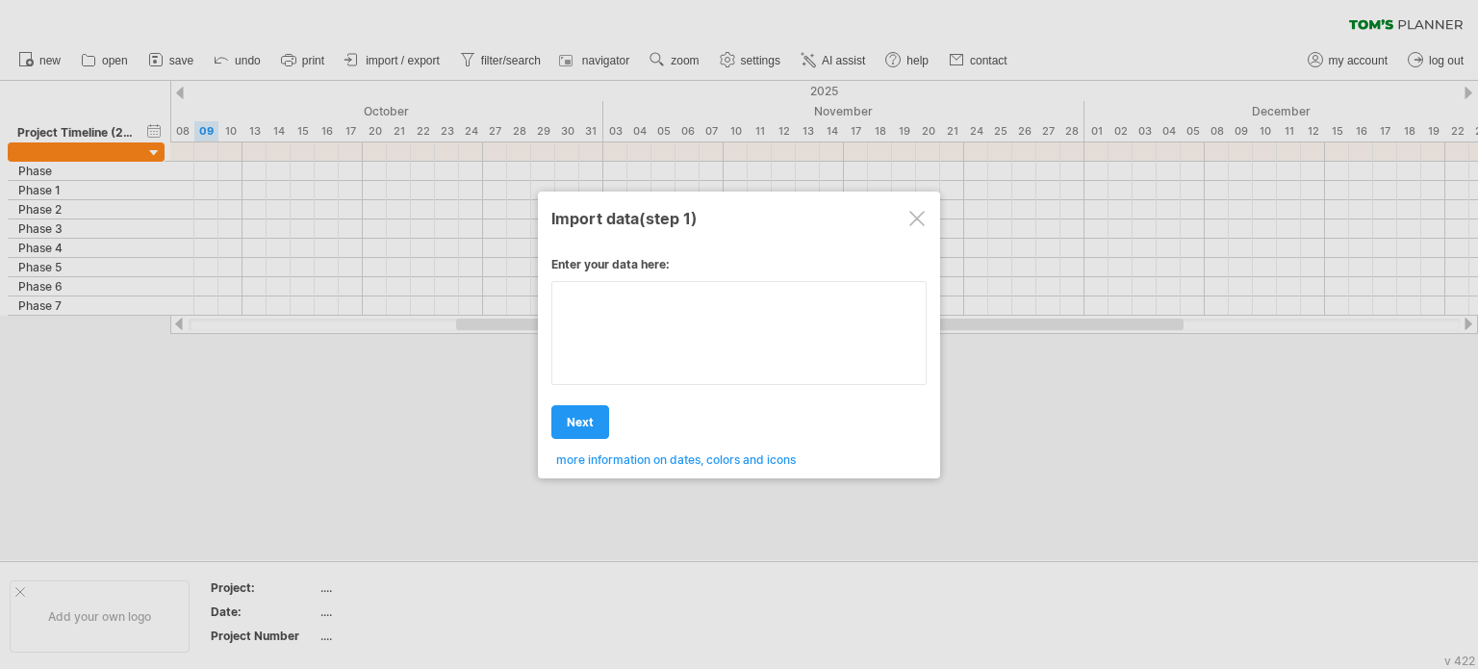
click at [598, 316] on textarea at bounding box center [738, 333] width 375 height 104
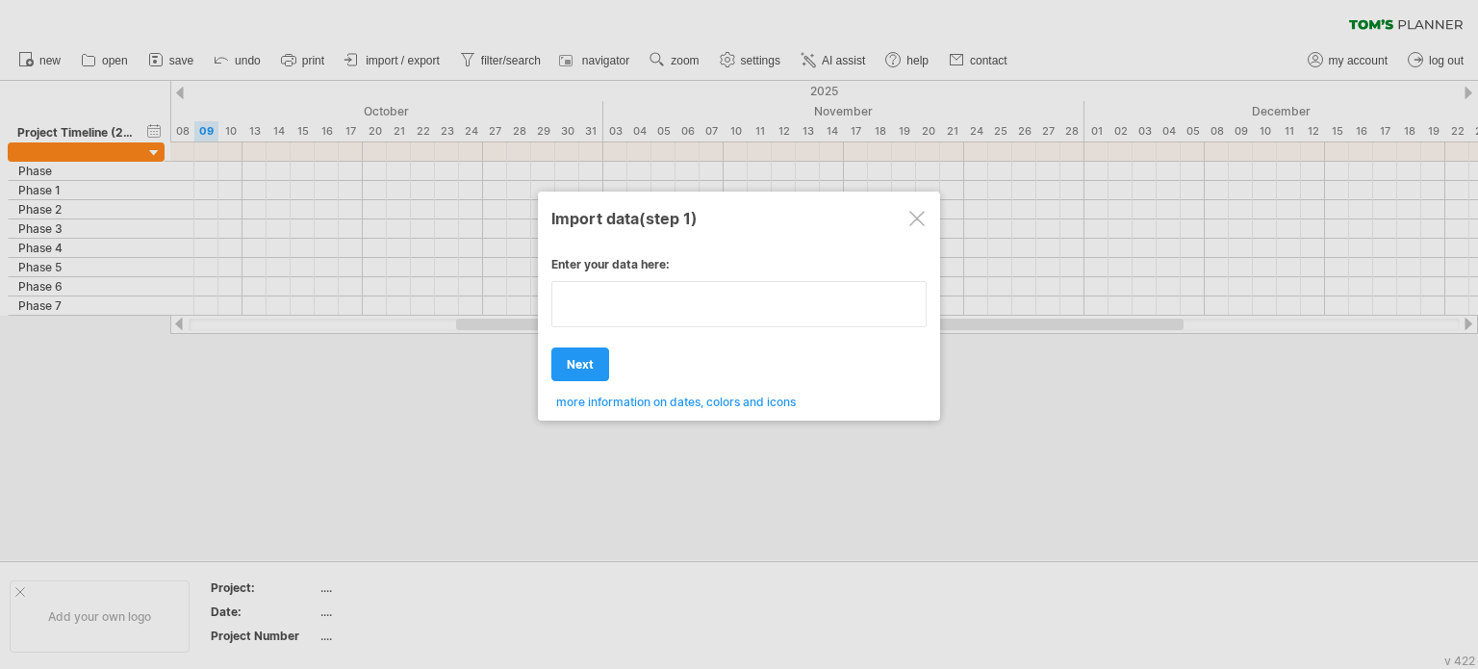
paste textarea "**********"
type textarea "**********"
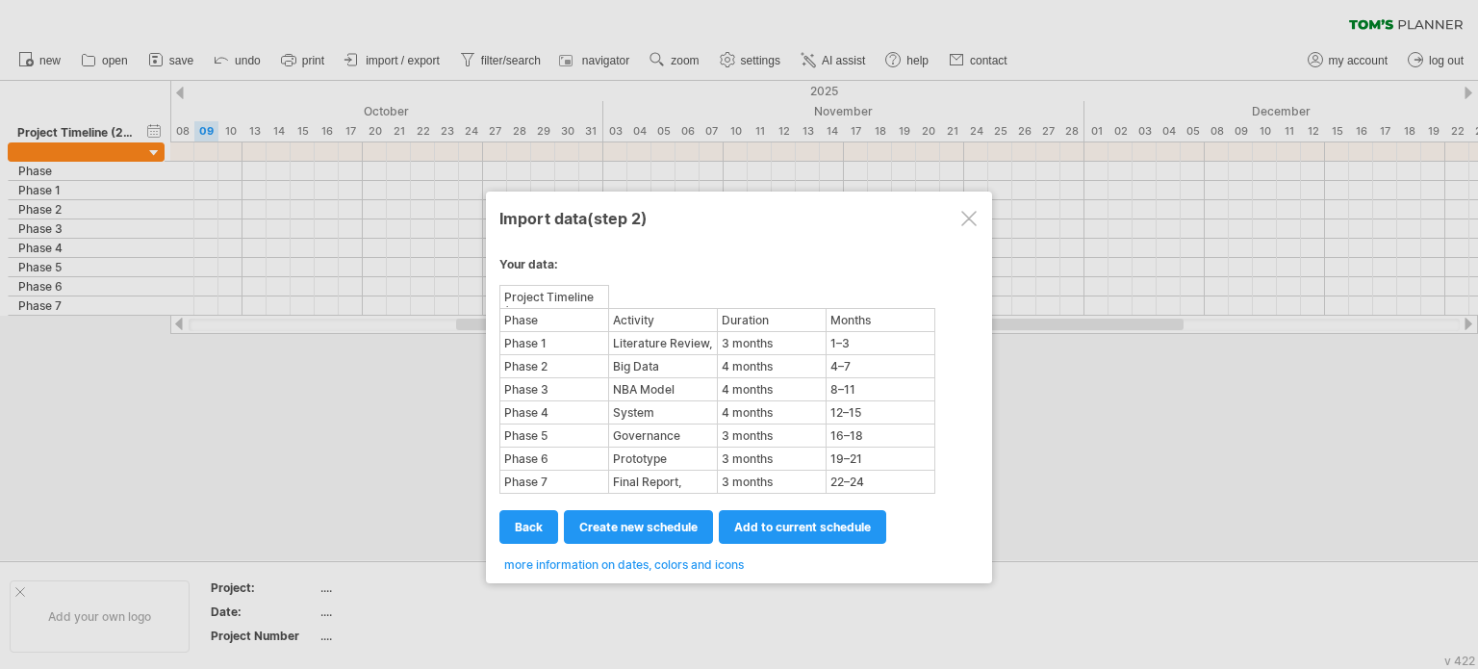
click at [507, 292] on div "Project Timeline (24 Months)" at bounding box center [554, 297] width 106 height 20
click at [535, 428] on div "Phase 5" at bounding box center [554, 435] width 106 height 20
click at [877, 419] on div "12–15" at bounding box center [880, 412] width 106 height 20
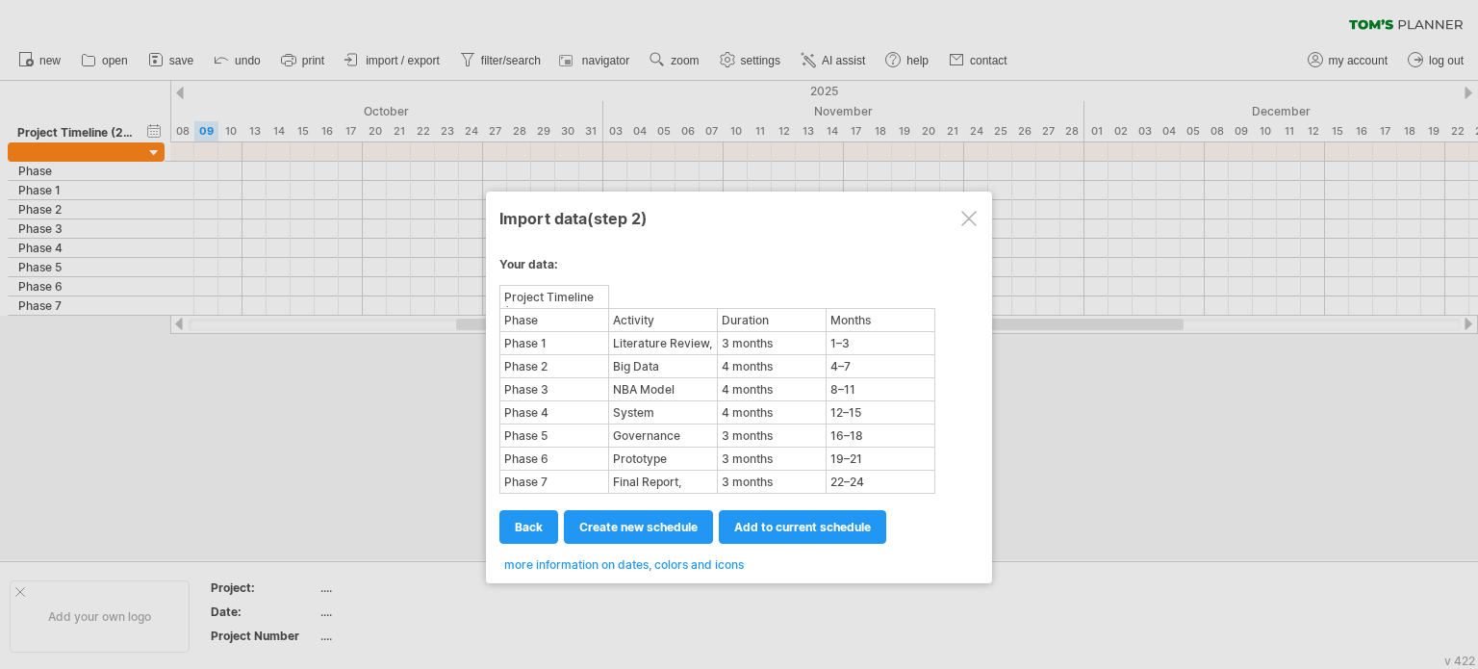
click at [847, 391] on div "8–11" at bounding box center [880, 389] width 106 height 20
drag, startPoint x: 847, startPoint y: 391, endPoint x: 610, endPoint y: 398, distance: 236.8
click at [610, 398] on tbody "Project Timeline (24 Months) Phase Activity Duration Months Phase 1 Literature …" at bounding box center [717, 389] width 435 height 208
click at [610, 400] on td "System Evaluation & Validation" at bounding box center [663, 411] width 109 height 23
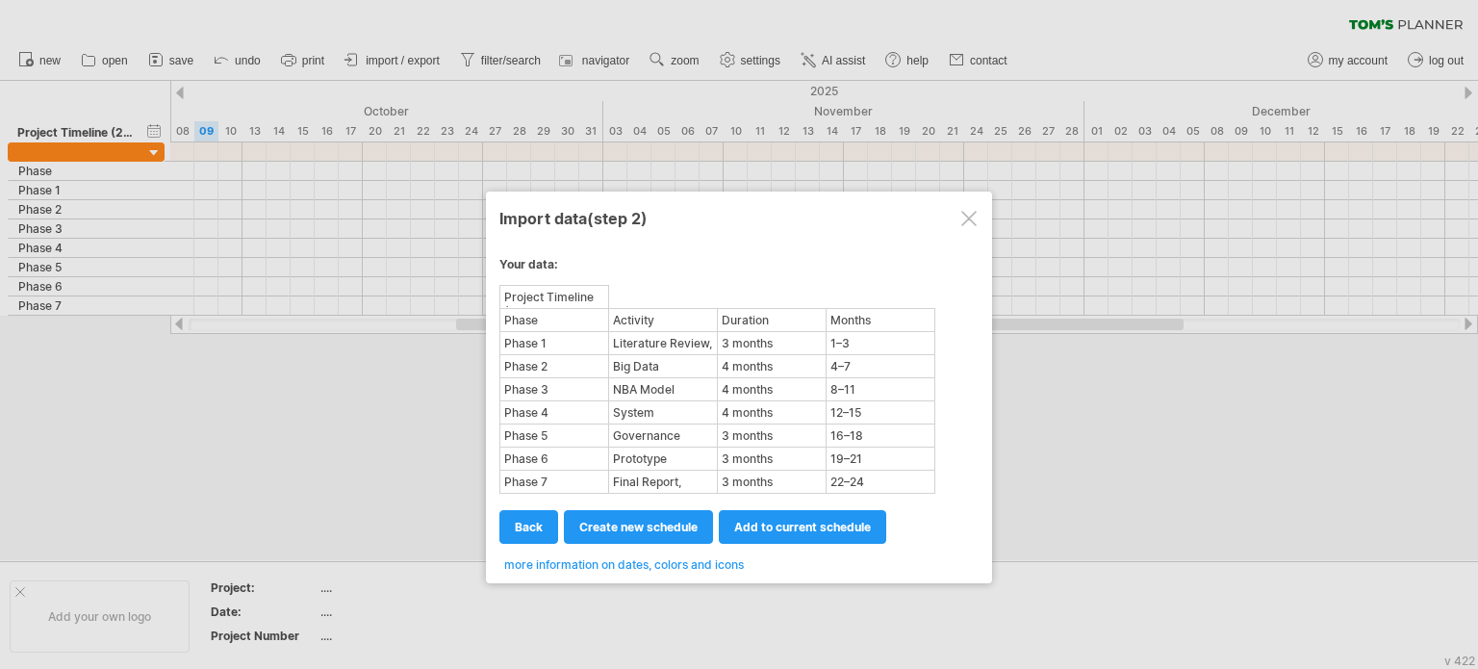
drag, startPoint x: 610, startPoint y: 398, endPoint x: 536, endPoint y: 495, distance: 121.4
click at [536, 495] on div "**********" at bounding box center [738, 406] width 479 height 329
drag, startPoint x: 536, startPoint y: 495, endPoint x: 596, endPoint y: 414, distance: 100.4
click at [596, 414] on div "**********" at bounding box center [738, 406] width 479 height 329
click at [750, 520] on span "add to current schedule" at bounding box center [802, 527] width 137 height 14
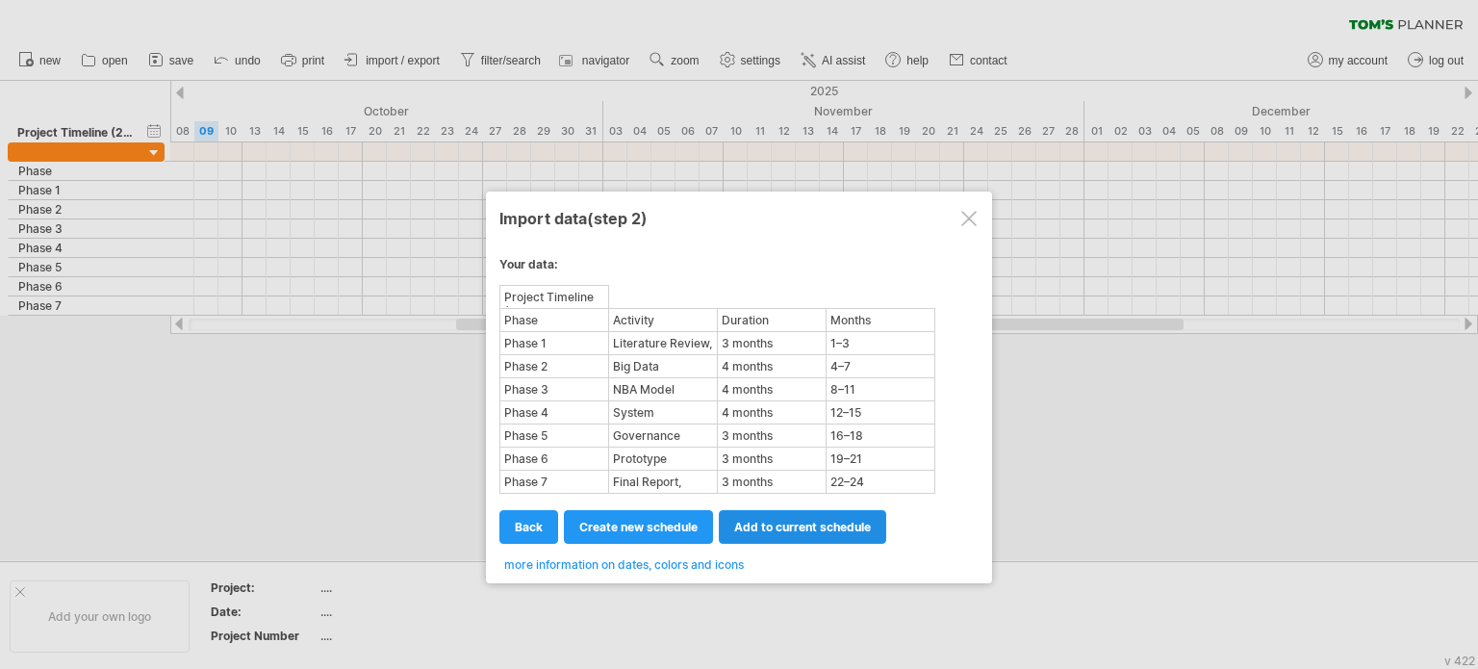
select select "********"
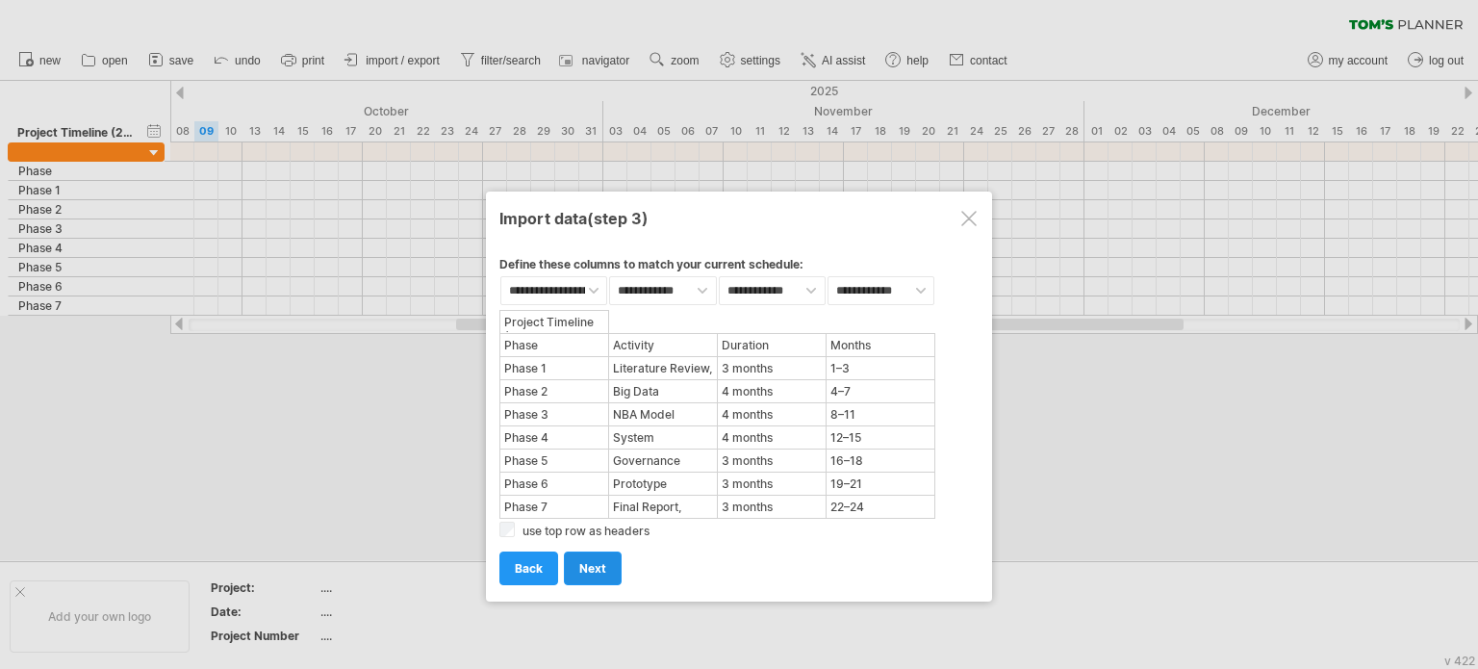
click at [597, 561] on span "next" at bounding box center [592, 568] width 27 height 14
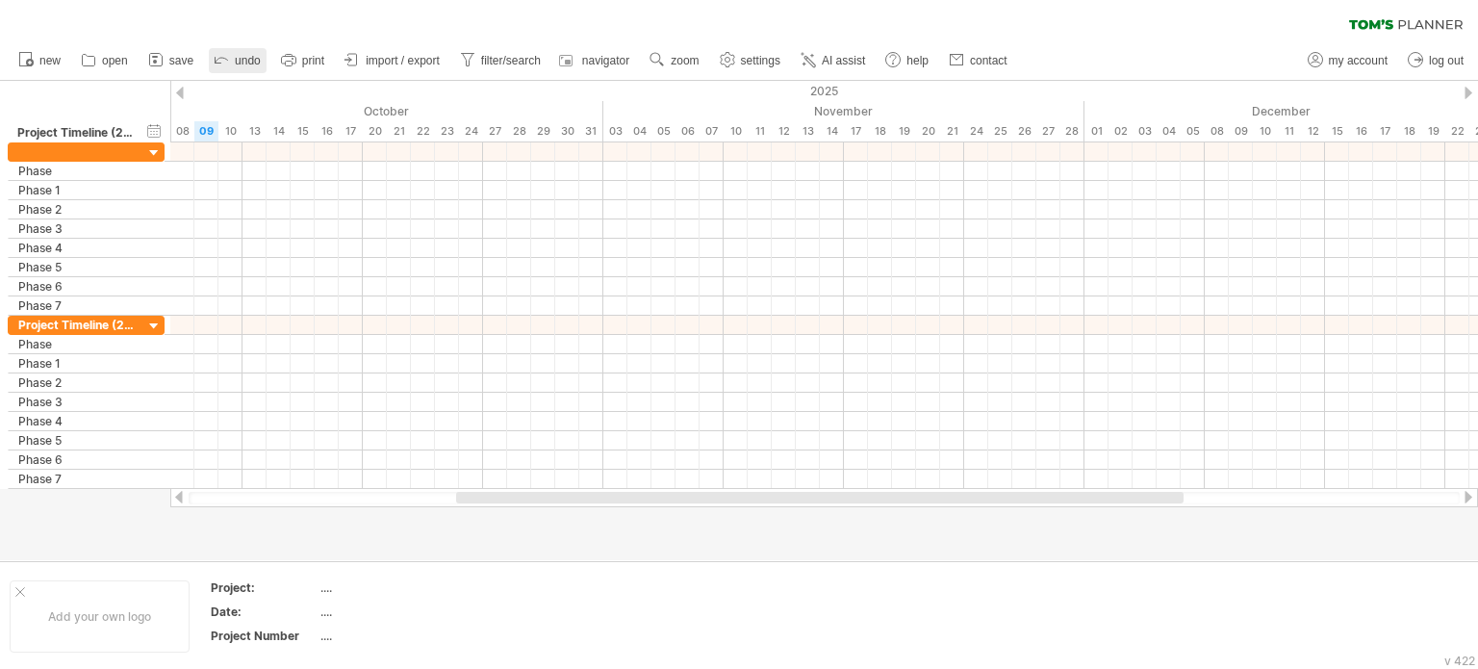
click at [223, 61] on icon at bounding box center [221, 58] width 19 height 19
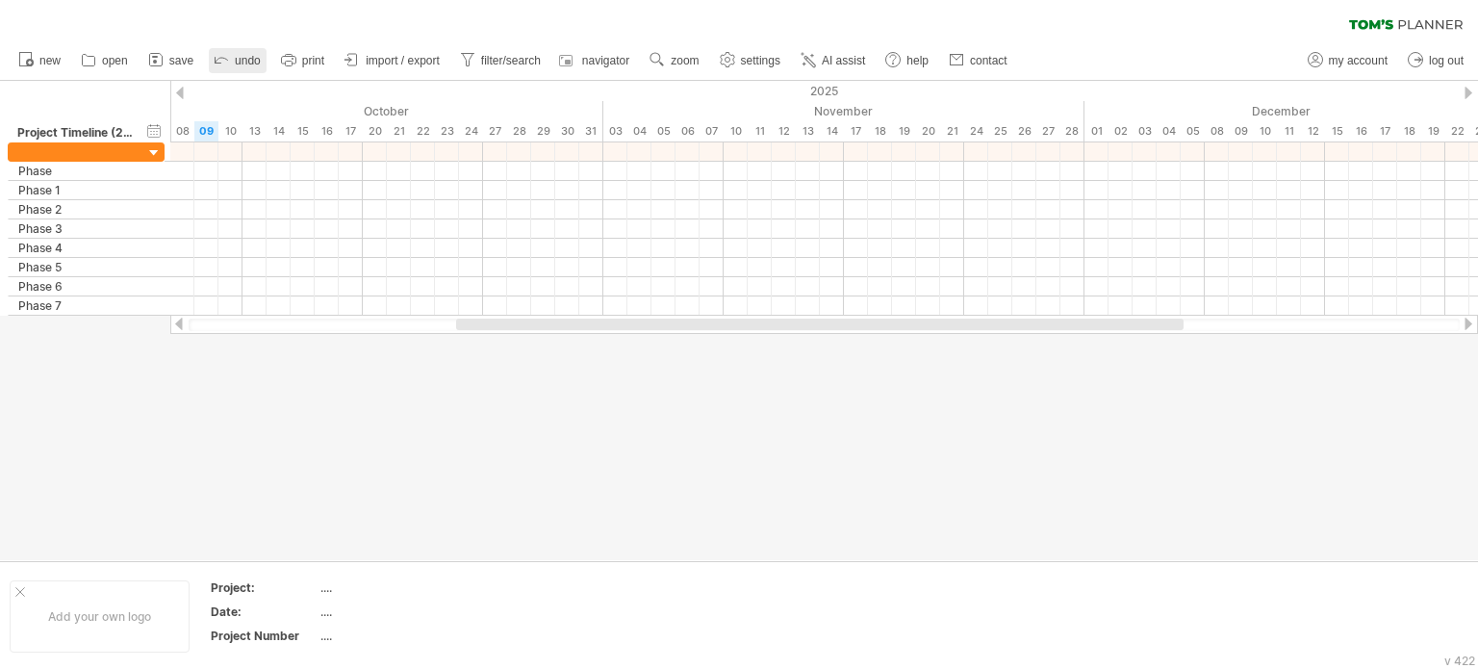
click at [223, 61] on icon at bounding box center [221, 58] width 19 height 19
